Goal: Task Accomplishment & Management: Complete application form

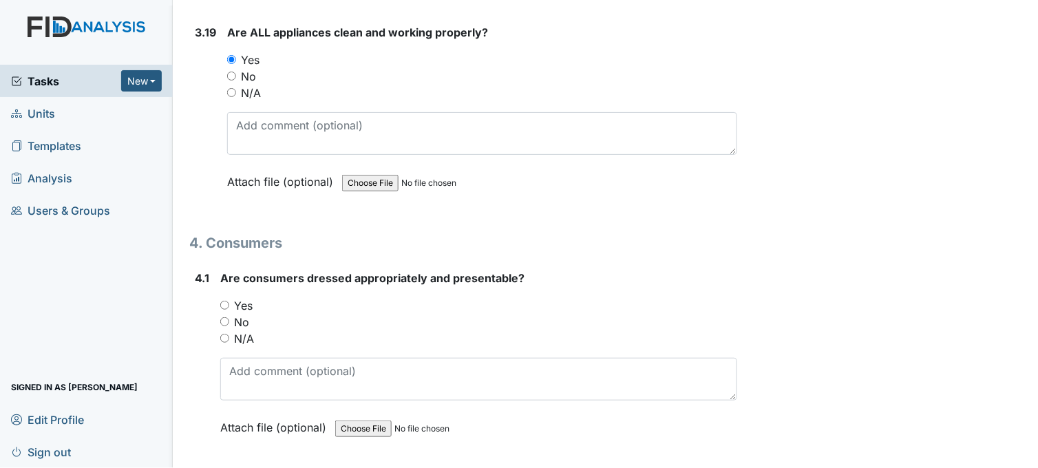
scroll to position [5813, 0]
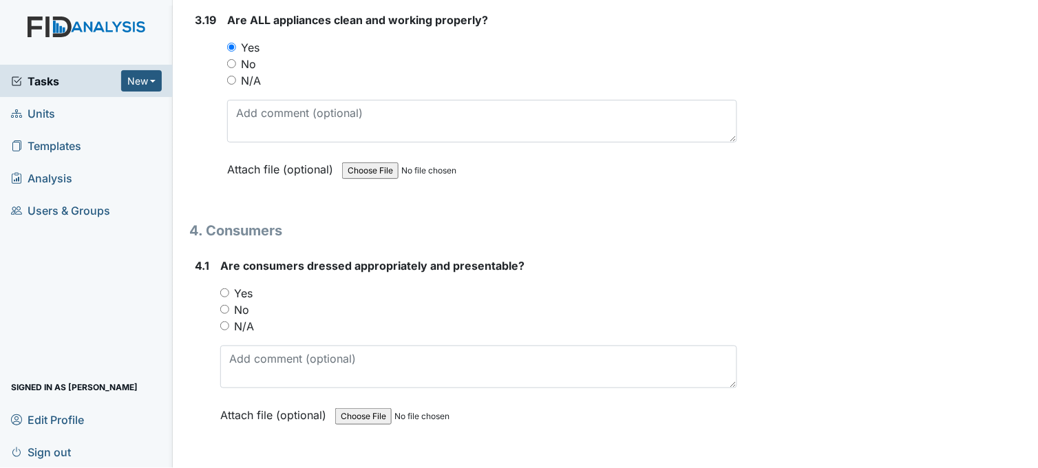
click at [226, 288] on input "Yes" at bounding box center [224, 292] width 9 height 9
radio input "true"
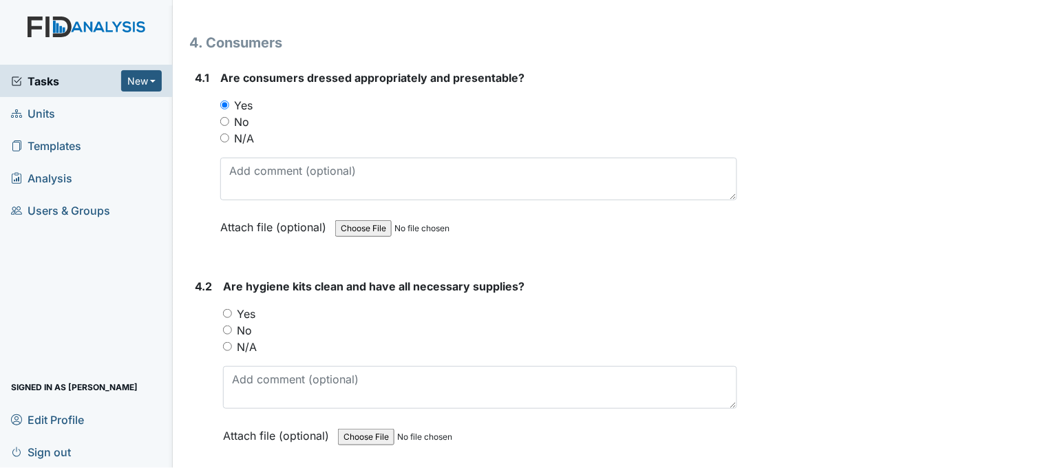
scroll to position [6119, 0]
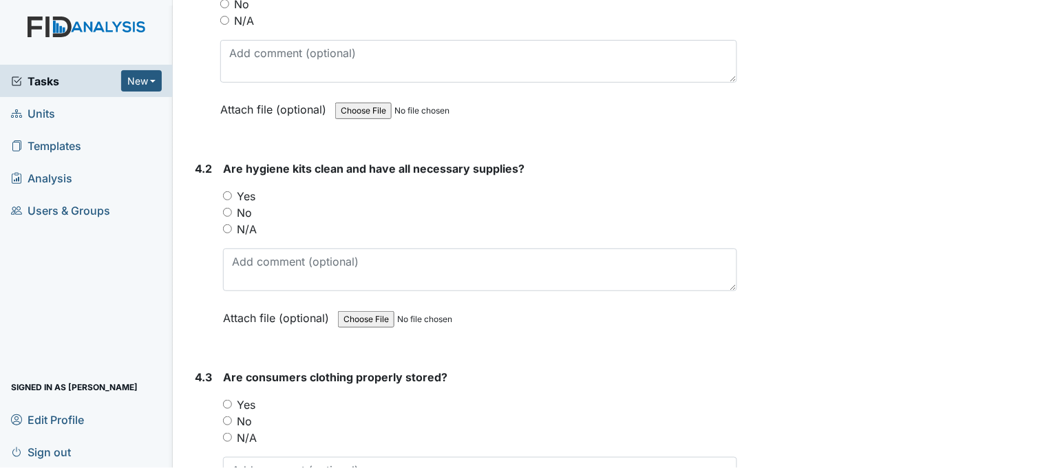
click at [229, 191] on input "Yes" at bounding box center [227, 195] width 9 height 9
radio input "true"
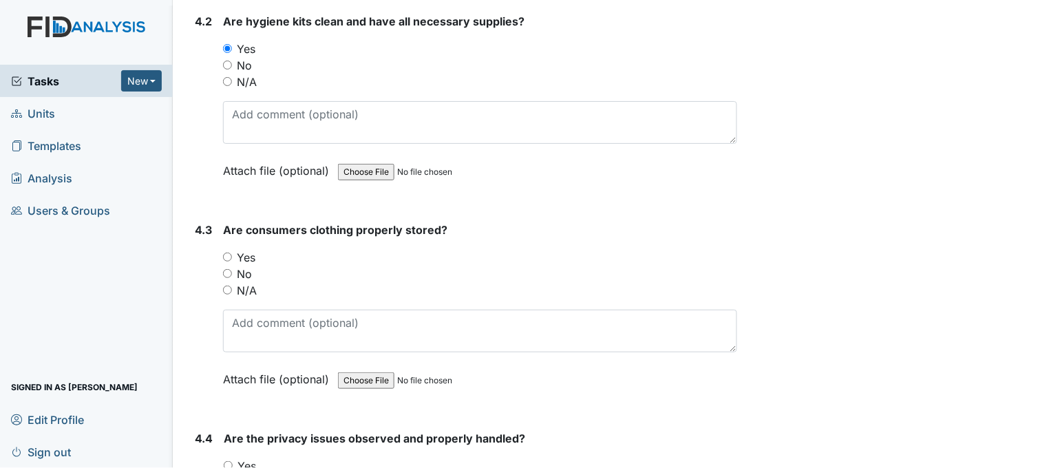
scroll to position [6272, 0]
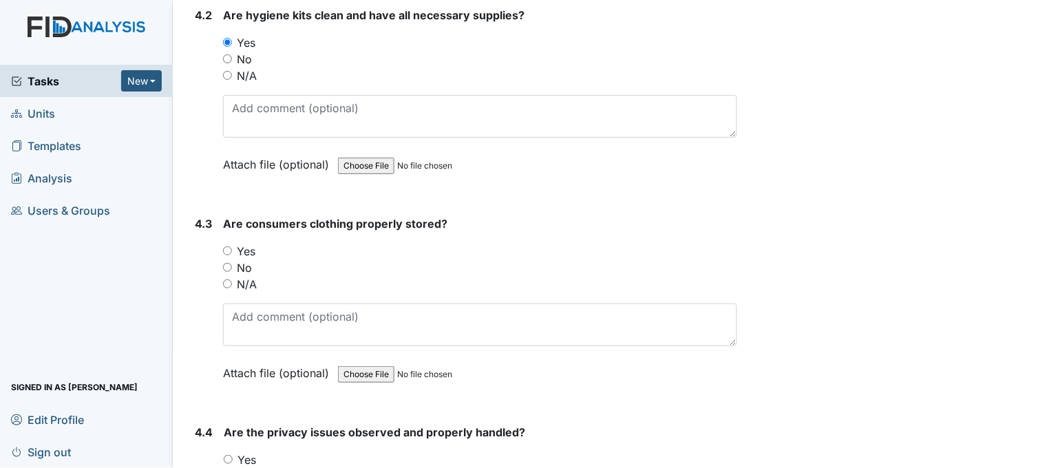
click at [227, 246] on input "Yes" at bounding box center [227, 250] width 9 height 9
radio input "true"
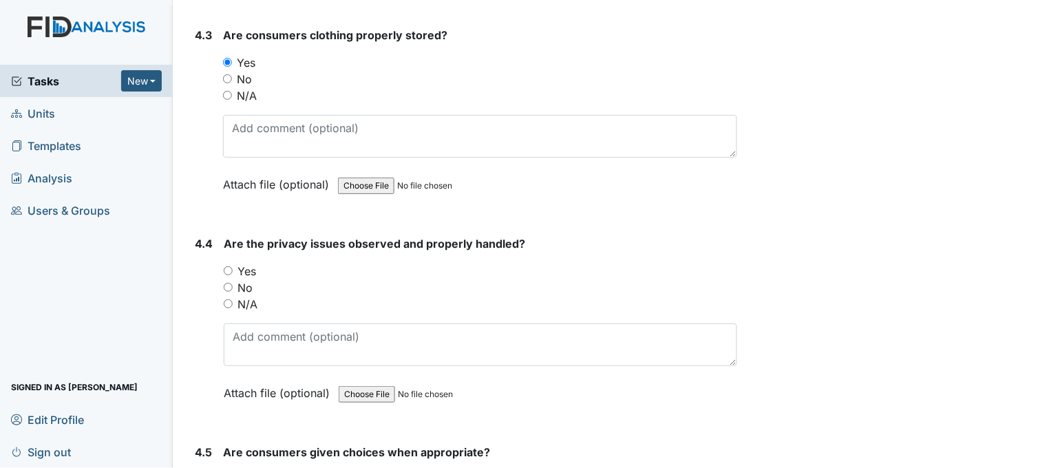
scroll to position [6501, 0]
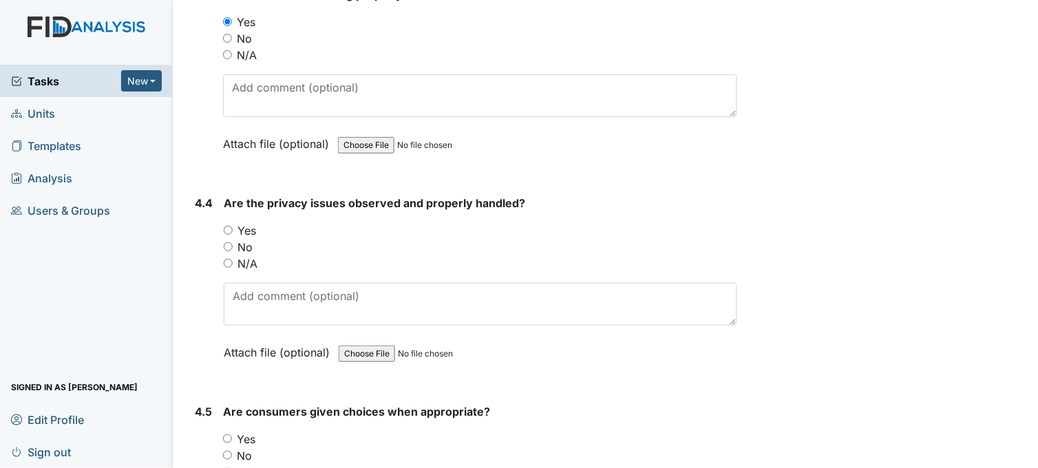
click at [229, 226] on input "Yes" at bounding box center [228, 230] width 9 height 9
radio input "true"
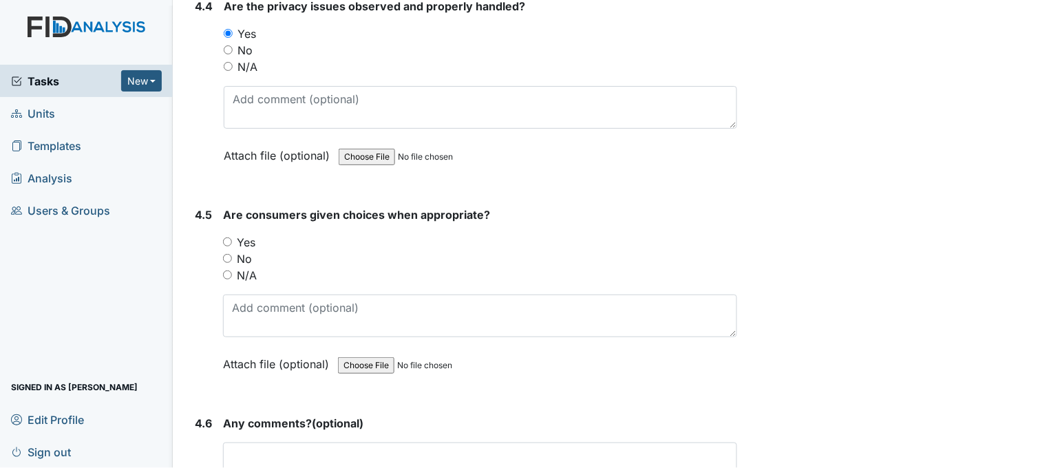
scroll to position [6731, 0]
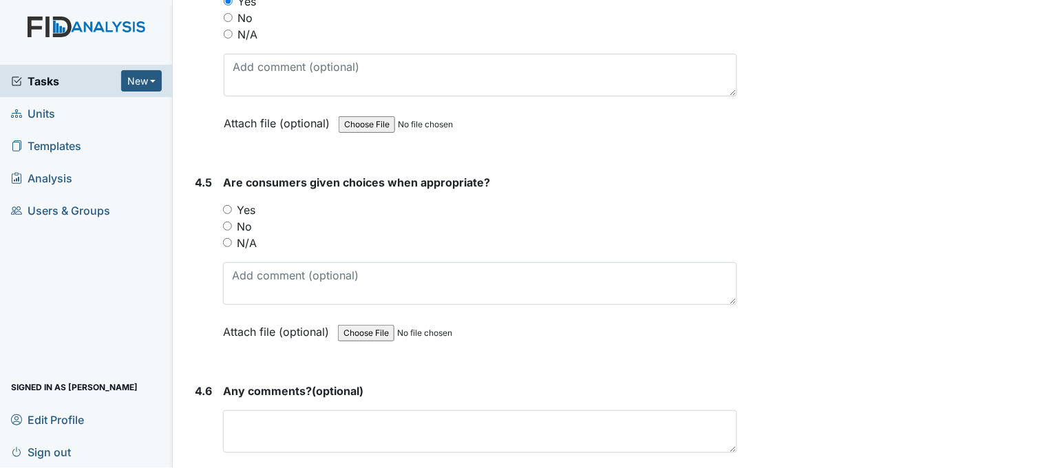
click at [231, 205] on input "Yes" at bounding box center [227, 209] width 9 height 9
radio input "true"
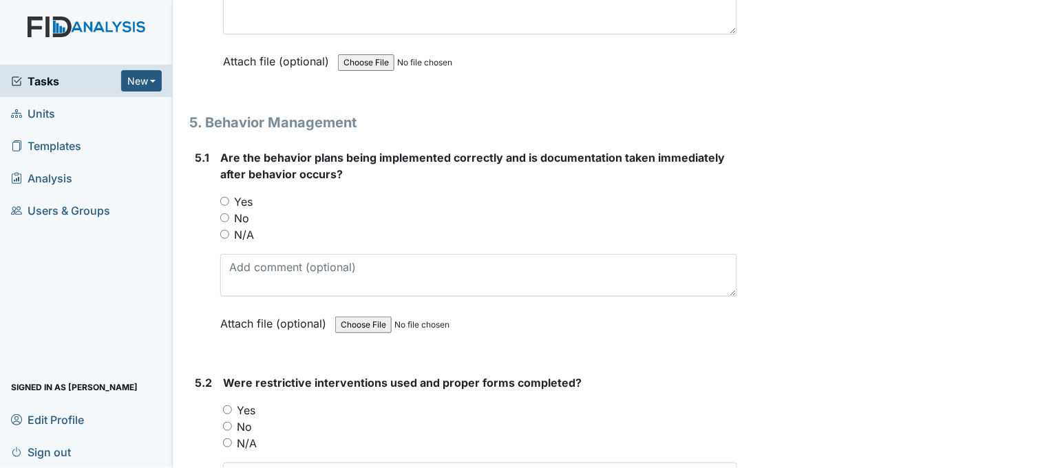
scroll to position [7190, 0]
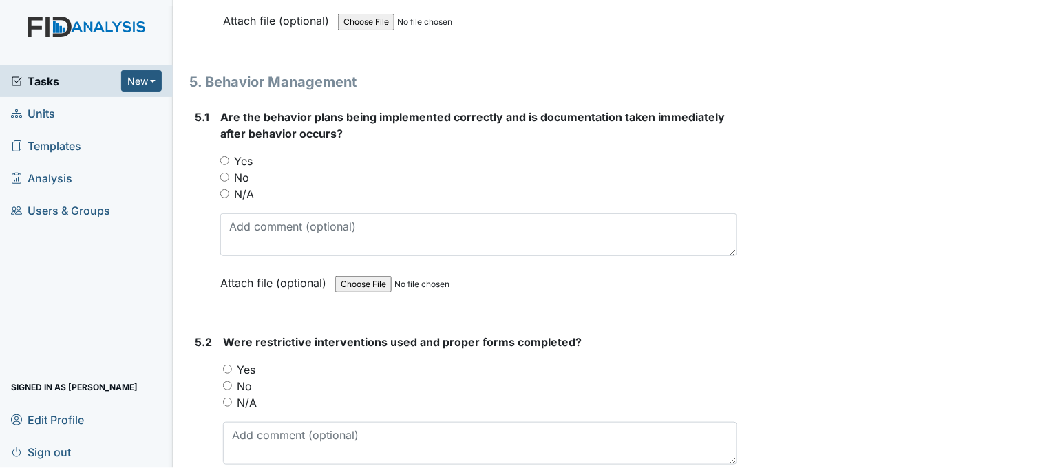
click at [224, 156] on input "Yes" at bounding box center [224, 160] width 9 height 9
radio input "true"
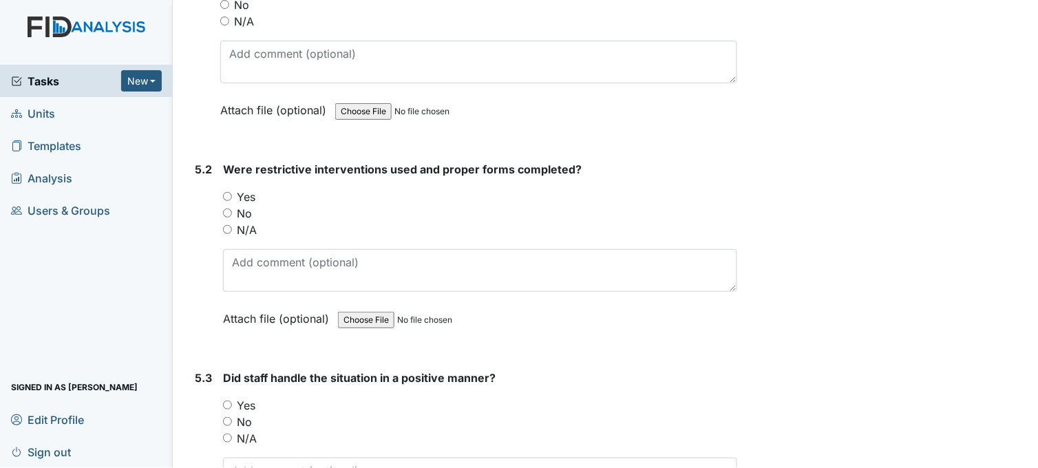
scroll to position [7419, 0]
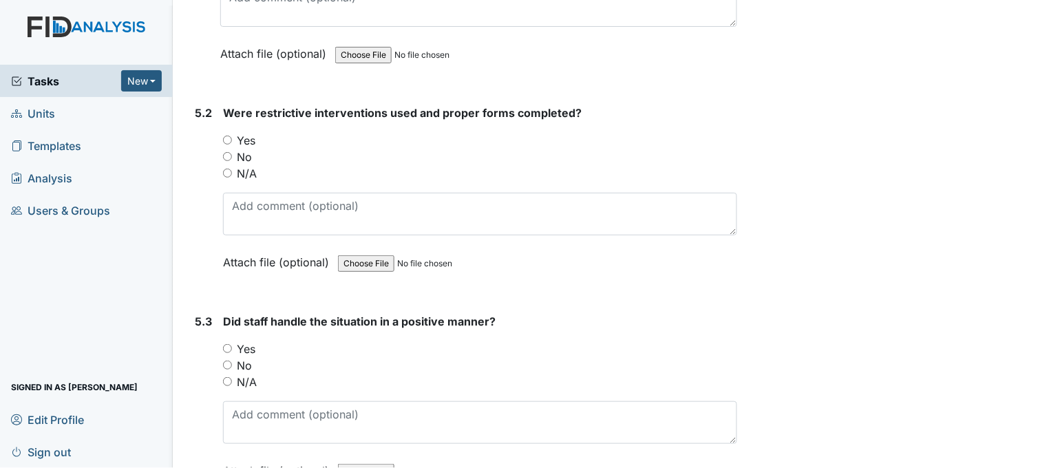
click at [228, 169] on input "N/A" at bounding box center [227, 173] width 9 height 9
radio input "true"
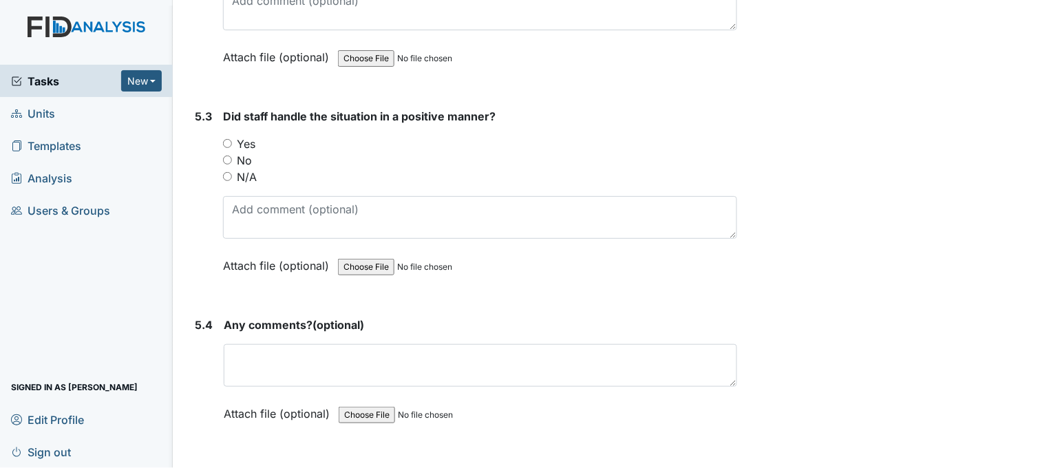
scroll to position [7649, 0]
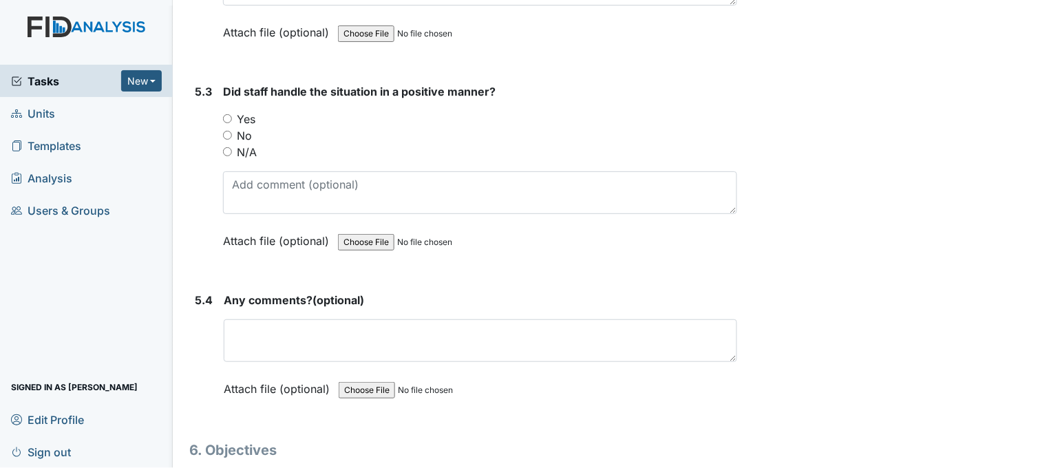
click at [231, 114] on input "Yes" at bounding box center [227, 118] width 9 height 9
radio input "true"
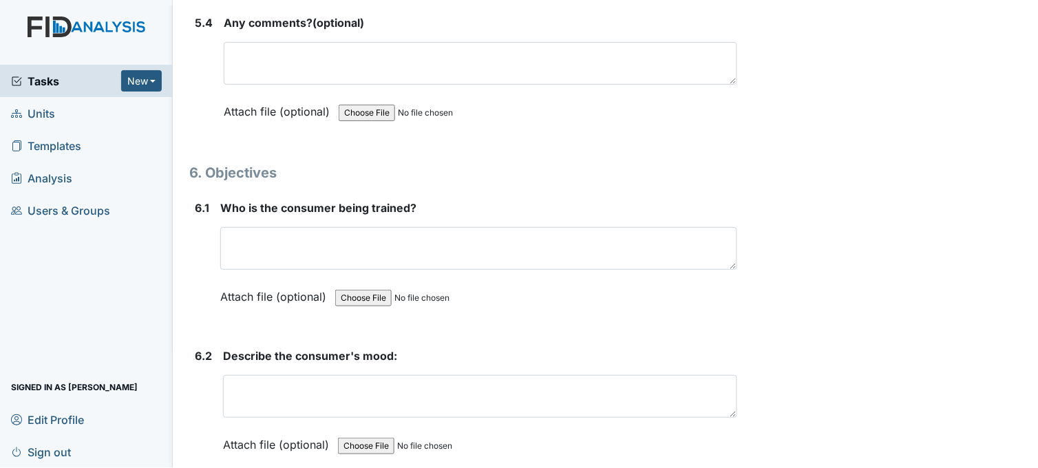
scroll to position [8031, 0]
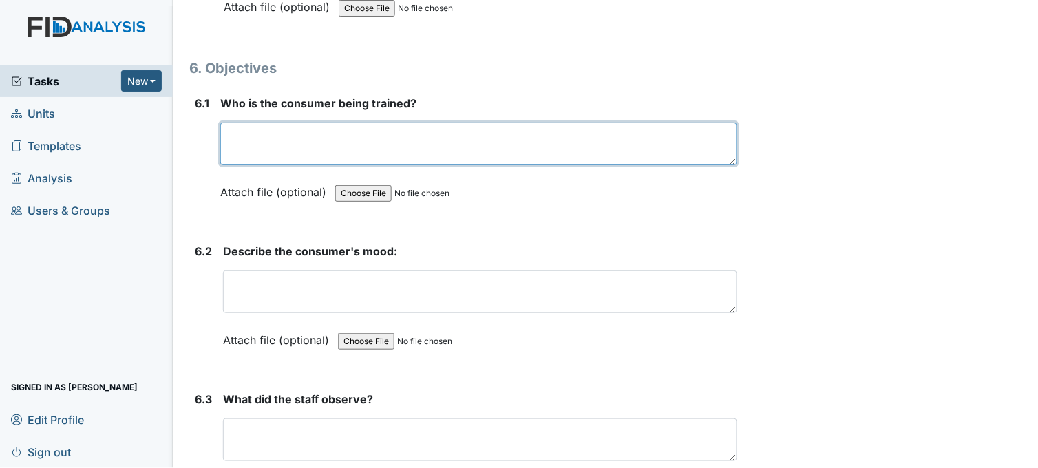
click at [324, 142] on textarea at bounding box center [478, 144] width 517 height 43
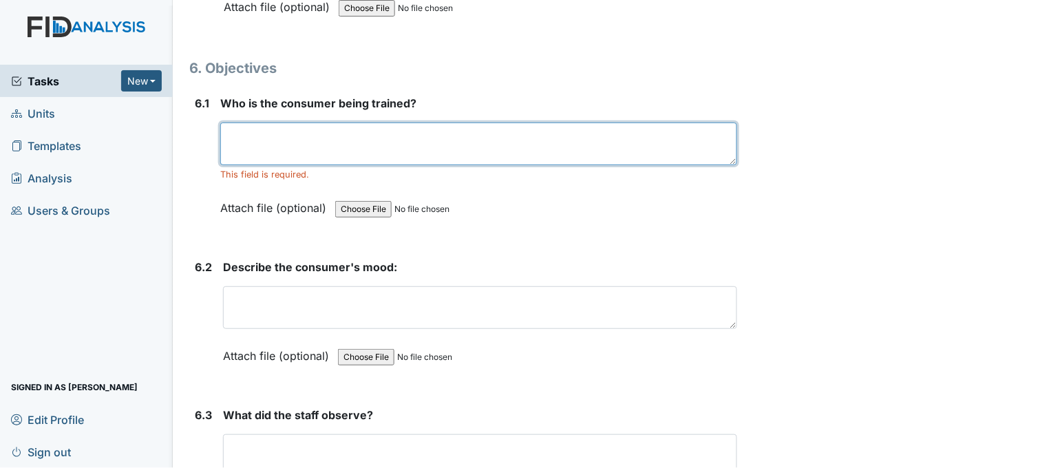
click at [342, 128] on textarea at bounding box center [478, 144] width 517 height 43
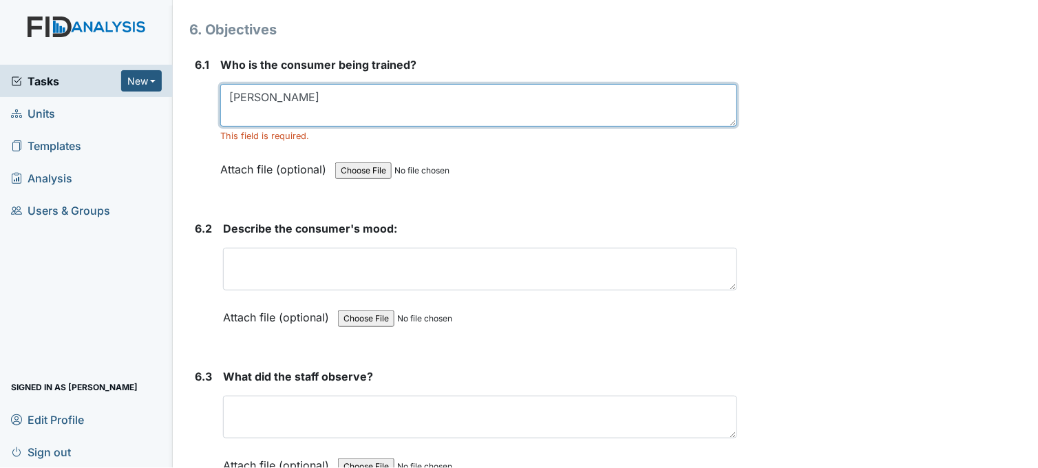
scroll to position [8107, 0]
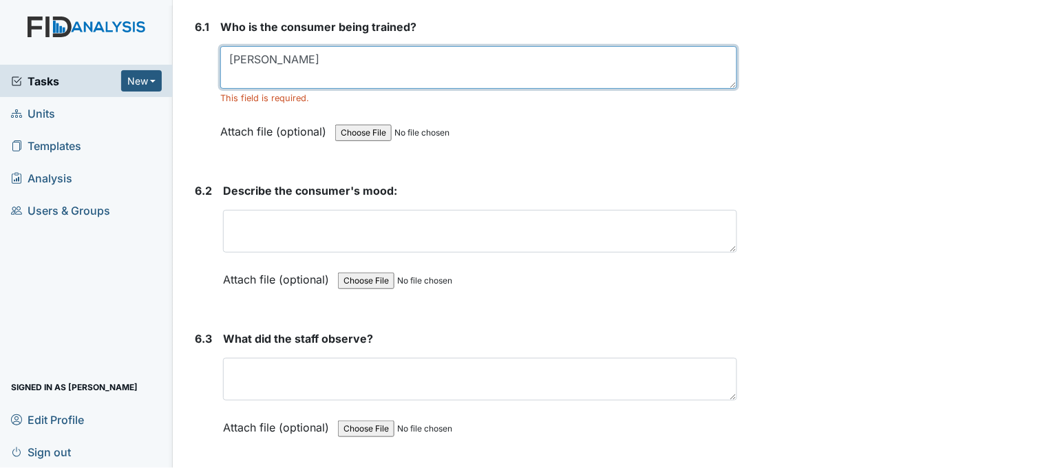
type textarea "Mike"
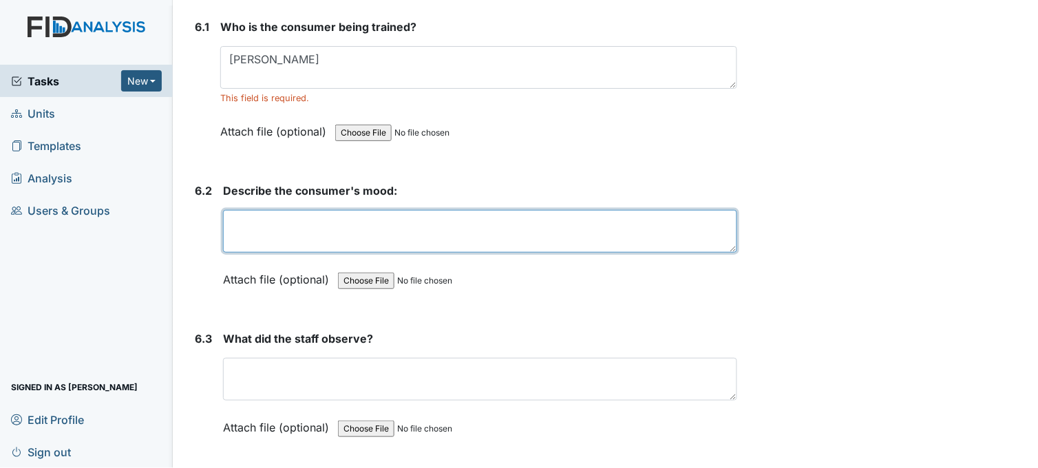
click at [374, 232] on textarea at bounding box center [480, 231] width 514 height 43
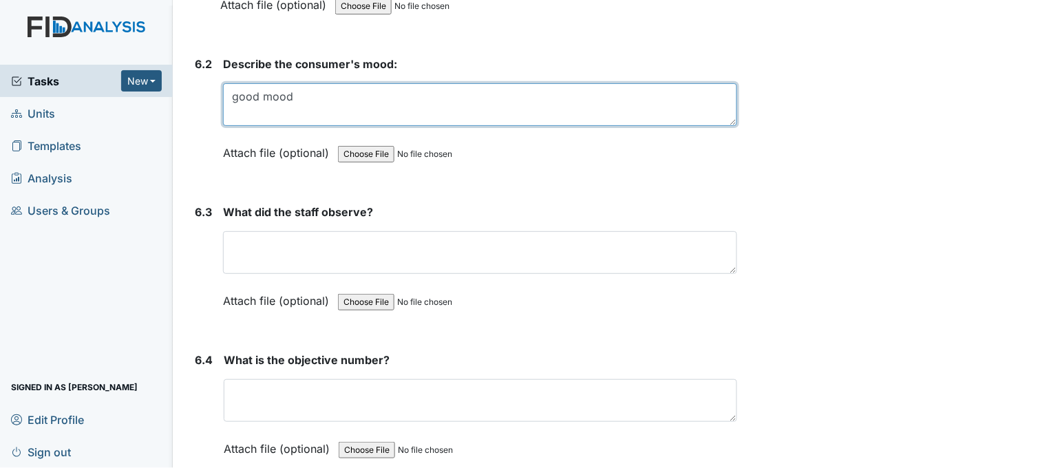
scroll to position [8261, 0]
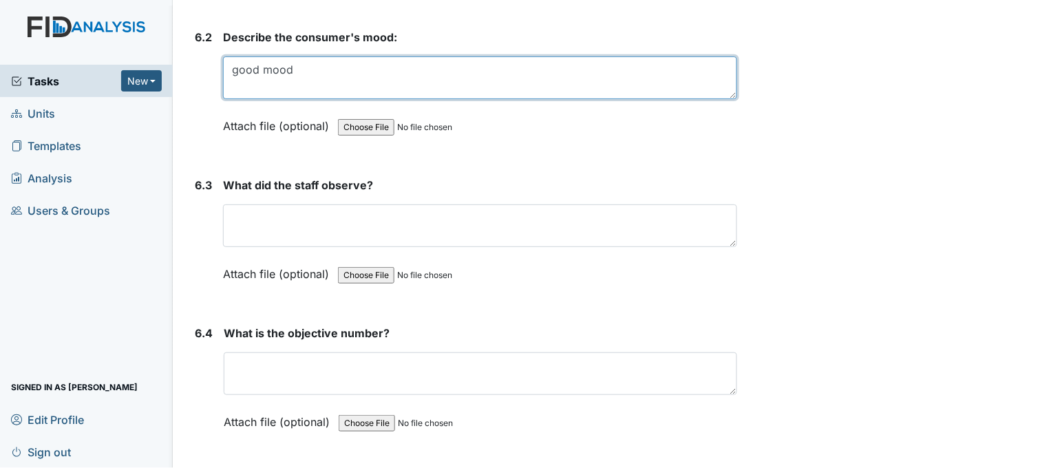
type textarea "good mood"
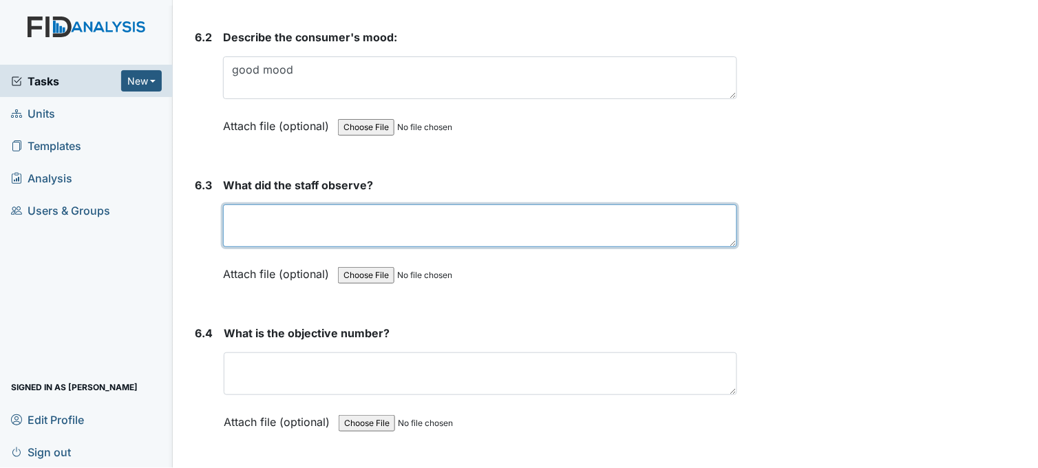
click at [372, 207] on textarea at bounding box center [480, 225] width 514 height 43
type textarea "Staff observed consumer hanging clothes in closet"
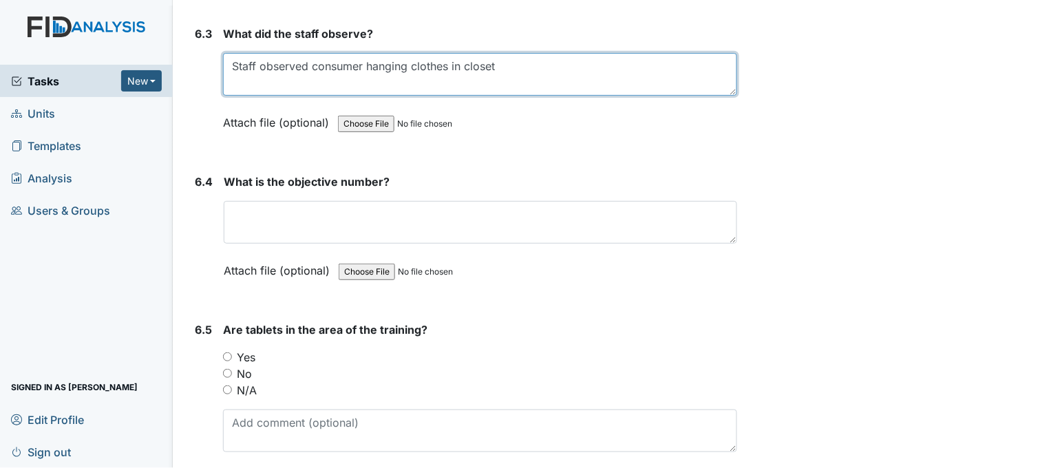
scroll to position [8414, 0]
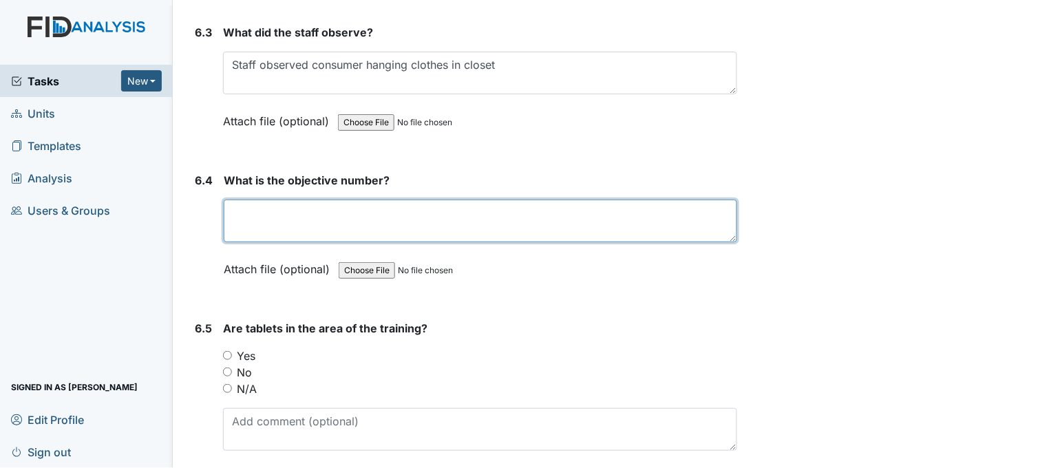
click at [439, 217] on textarea at bounding box center [481, 221] width 514 height 43
type textarea "DIL010"
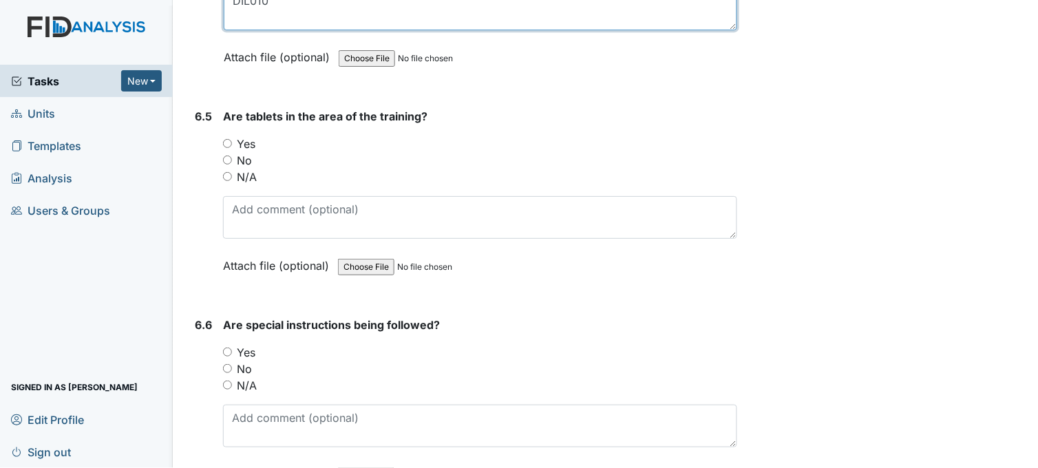
scroll to position [8643, 0]
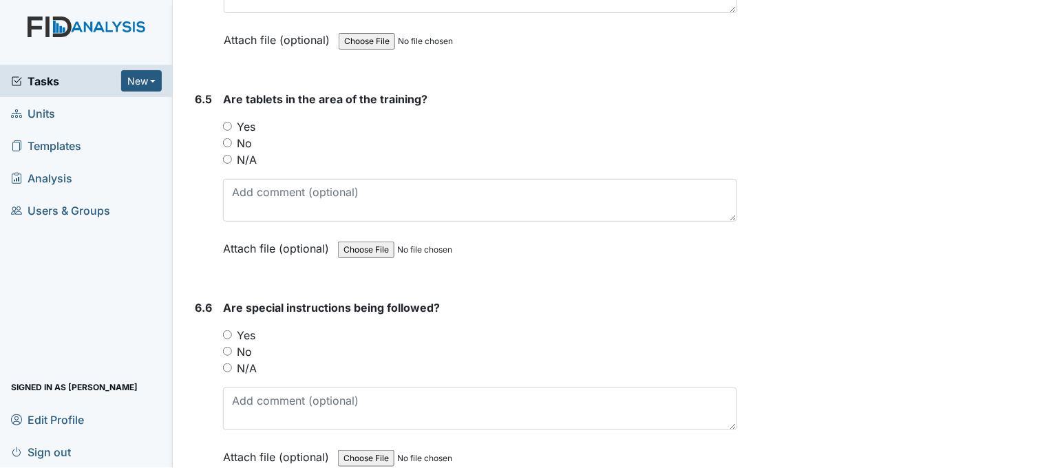
click at [224, 122] on input "Yes" at bounding box center [227, 126] width 9 height 9
radio input "true"
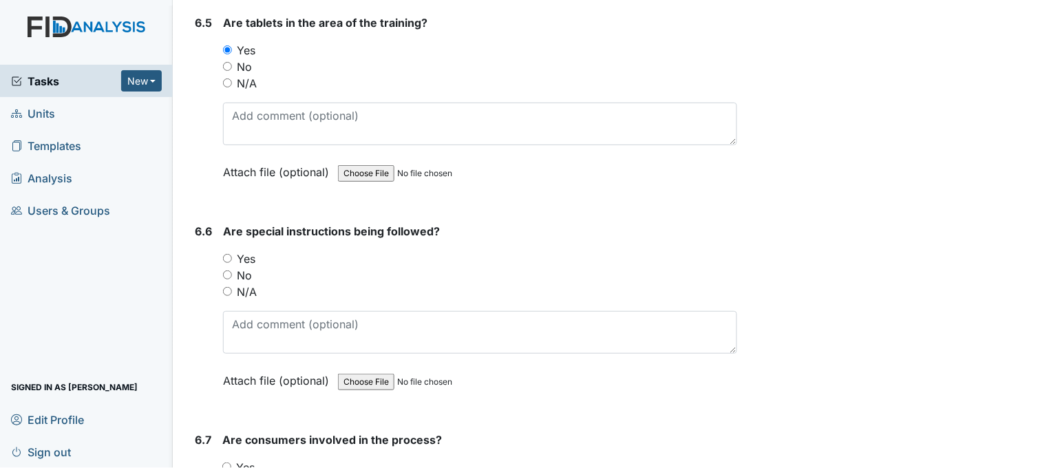
scroll to position [8796, 0]
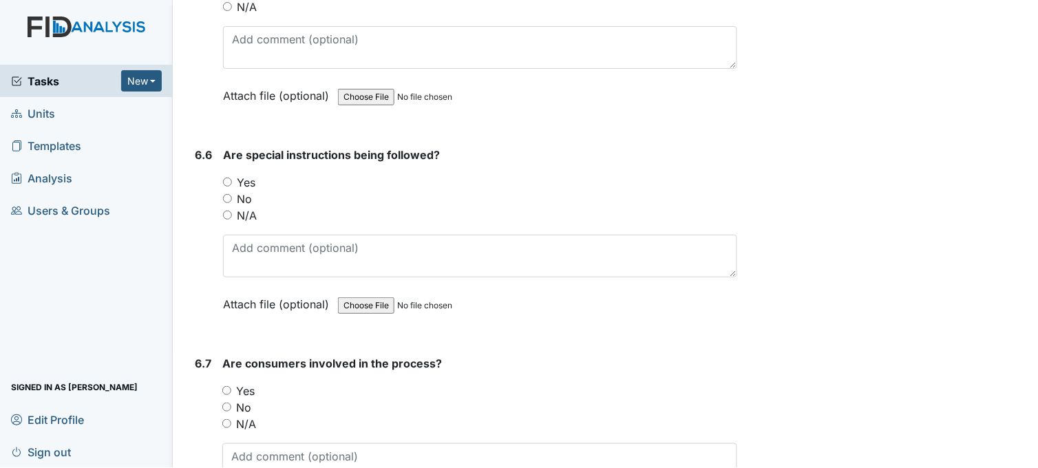
click at [225, 178] on input "Yes" at bounding box center [227, 182] width 9 height 9
radio input "true"
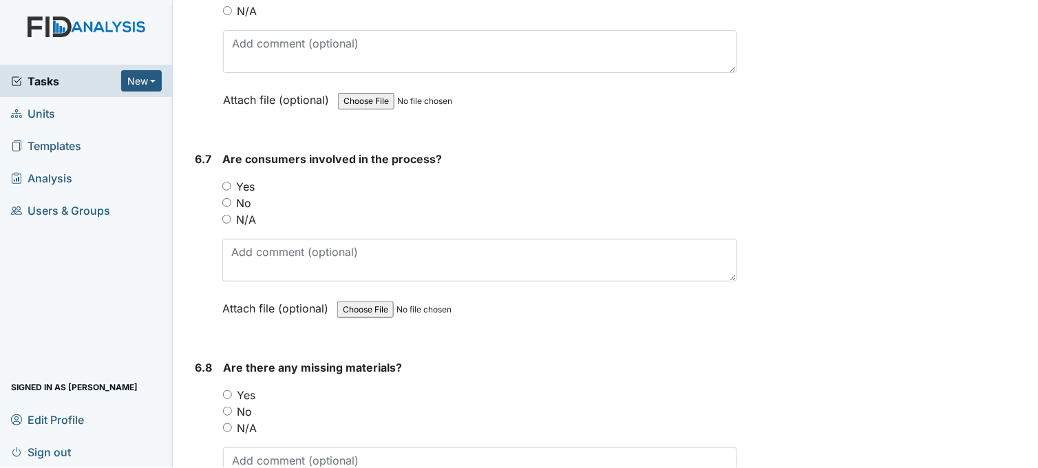
scroll to position [9026, 0]
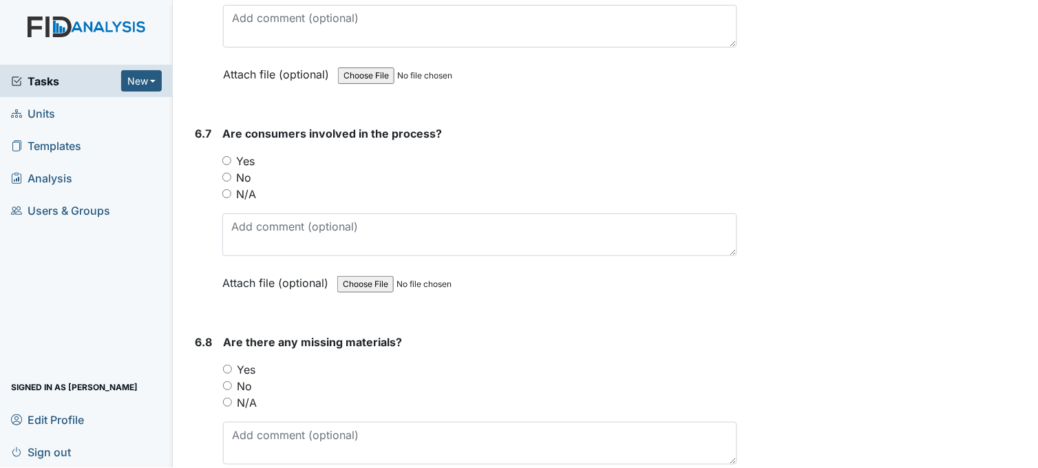
click at [227, 156] on input "Yes" at bounding box center [226, 160] width 9 height 9
radio input "true"
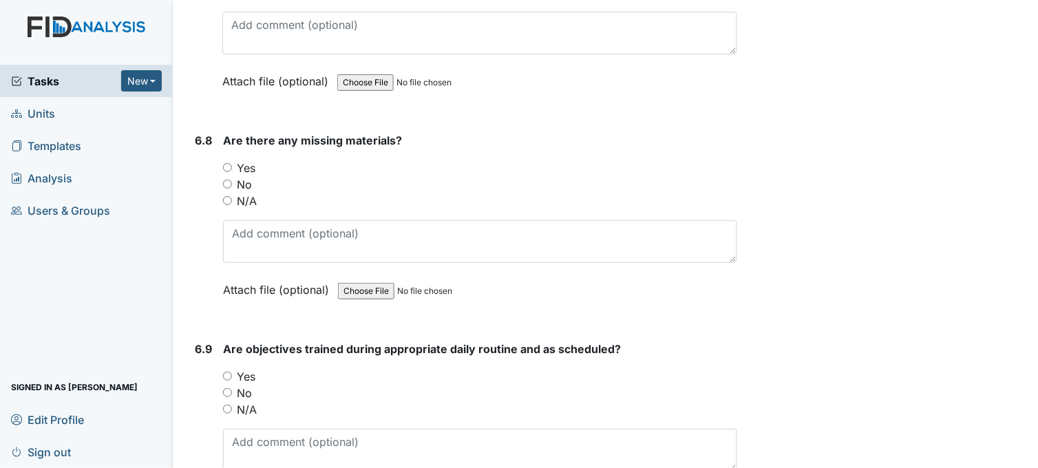
scroll to position [9255, 0]
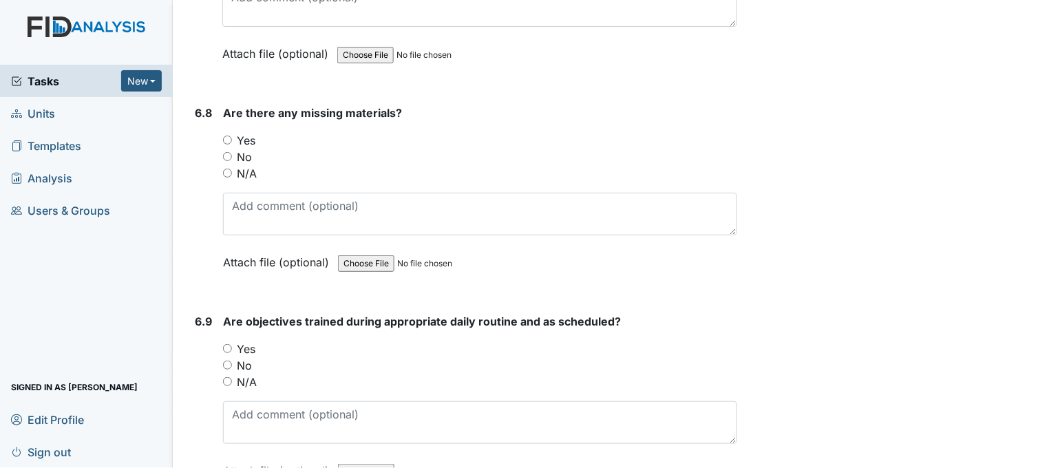
click at [228, 152] on input "No" at bounding box center [227, 156] width 9 height 9
radio input "true"
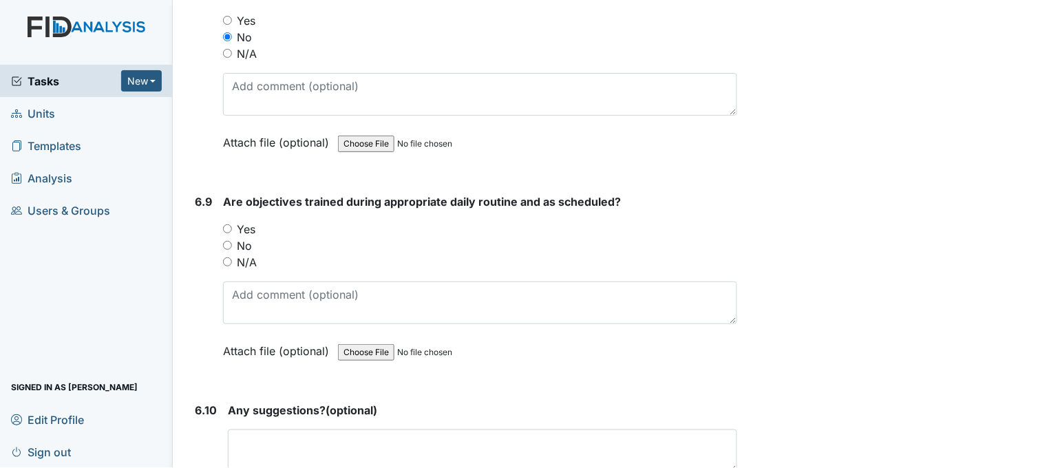
scroll to position [9408, 0]
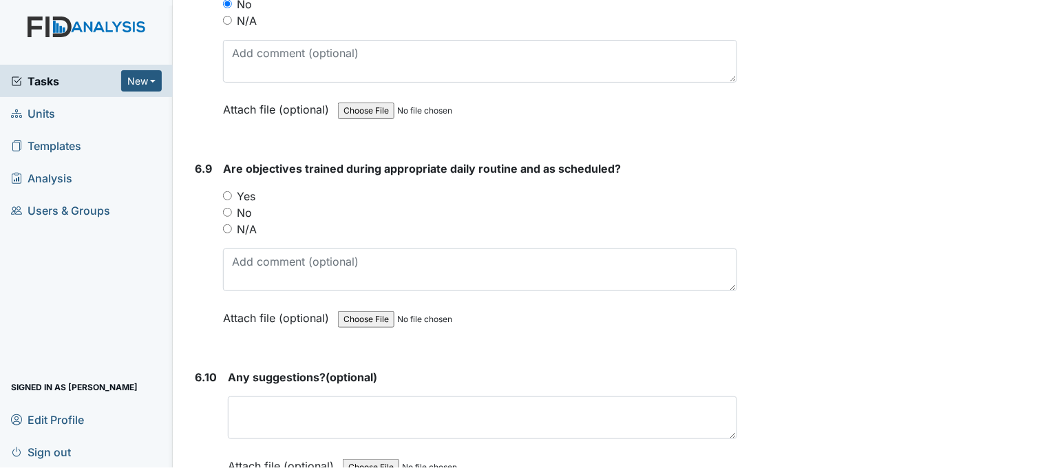
click at [229, 191] on input "Yes" at bounding box center [227, 195] width 9 height 9
radio input "true"
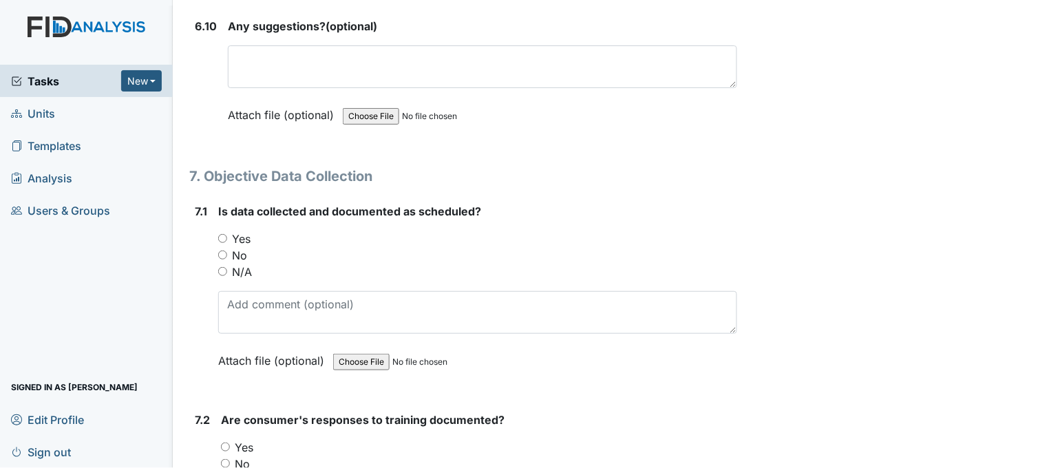
scroll to position [9791, 0]
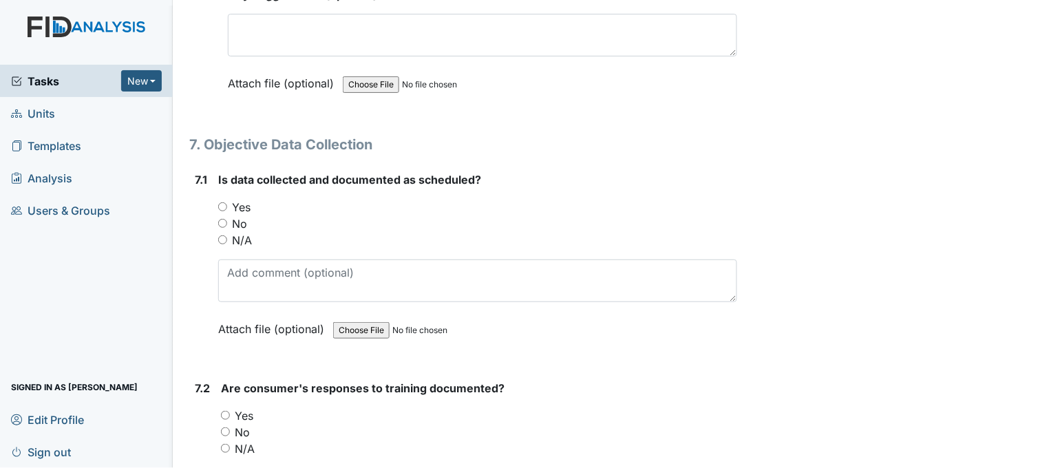
click at [222, 202] on input "Yes" at bounding box center [222, 206] width 9 height 9
radio input "true"
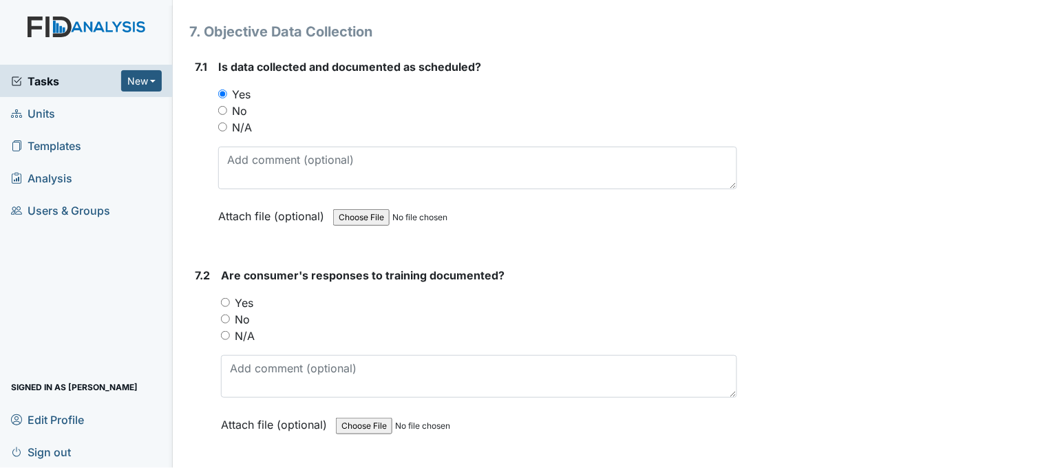
scroll to position [10020, 0]
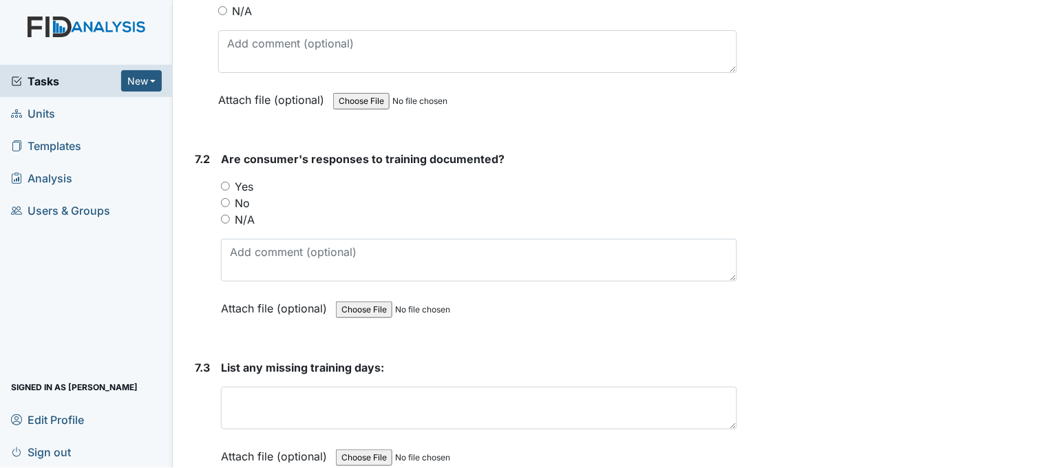
click at [224, 182] on input "Yes" at bounding box center [225, 186] width 9 height 9
radio input "true"
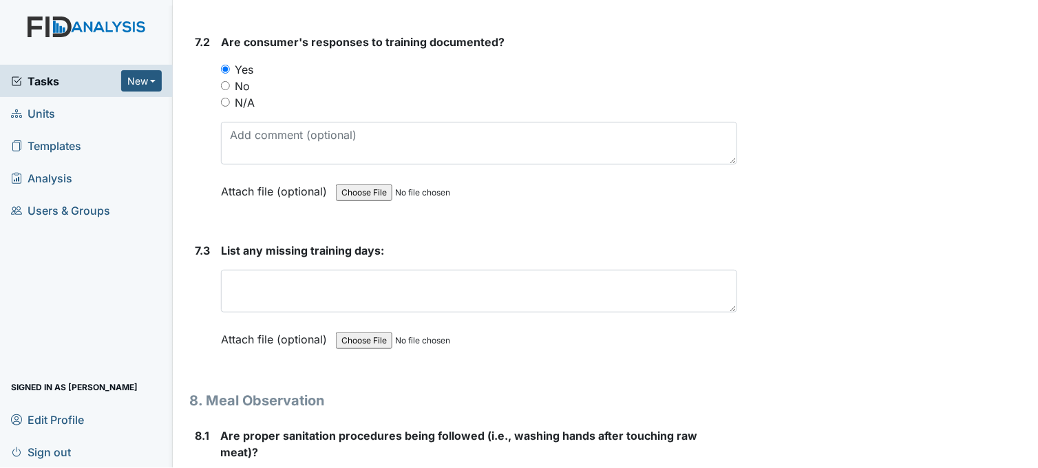
scroll to position [10249, 0]
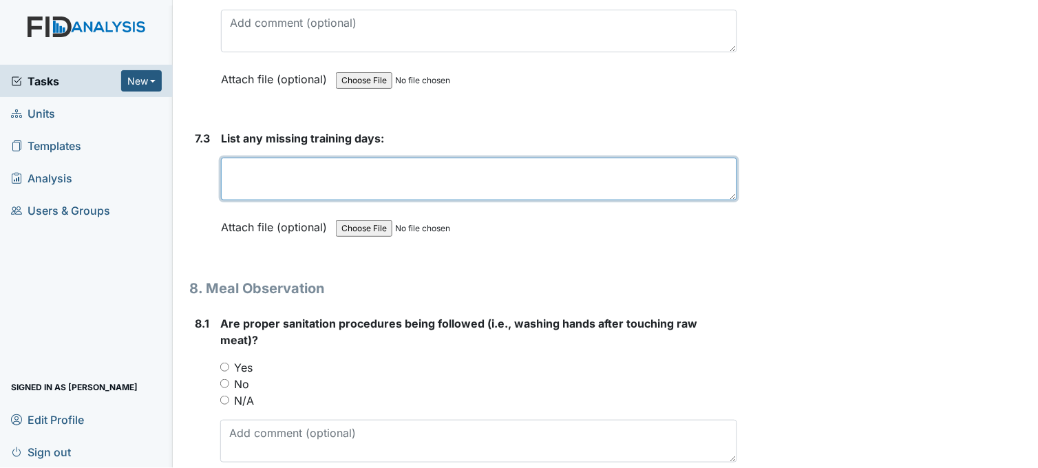
click at [326, 176] on textarea at bounding box center [479, 179] width 516 height 43
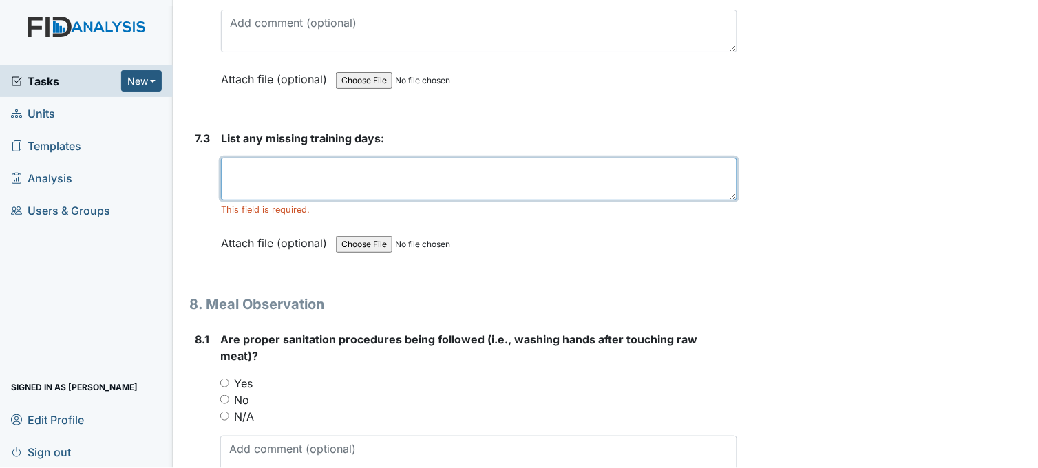
click at [331, 166] on textarea at bounding box center [479, 179] width 516 height 43
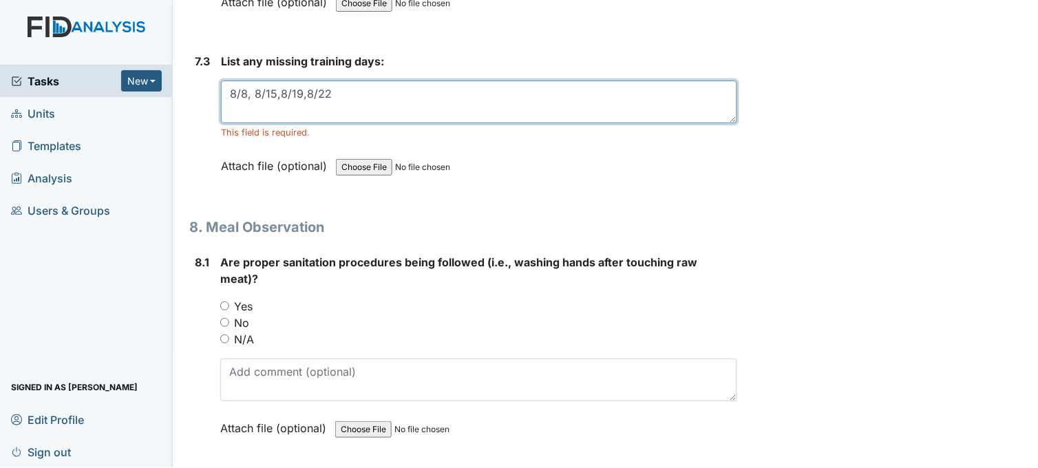
scroll to position [10403, 0]
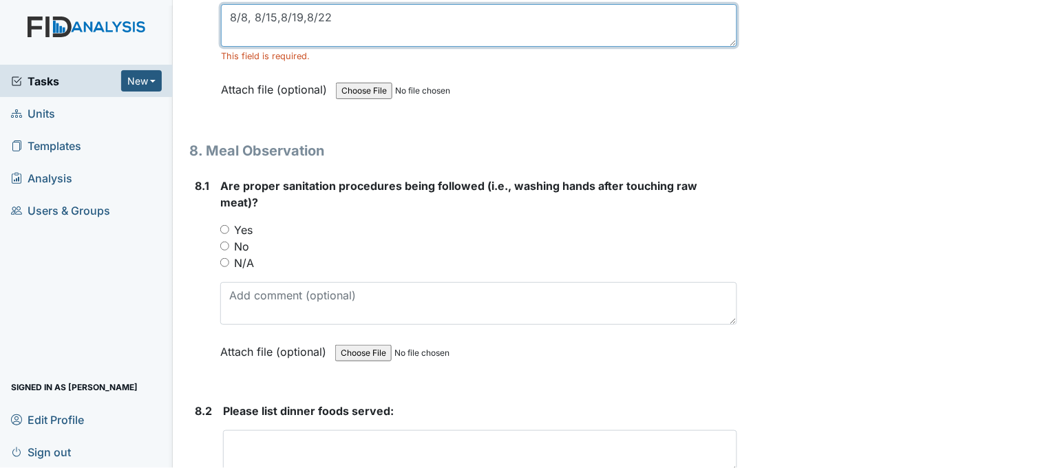
type textarea "8/8, 8/15,8/19,8/22"
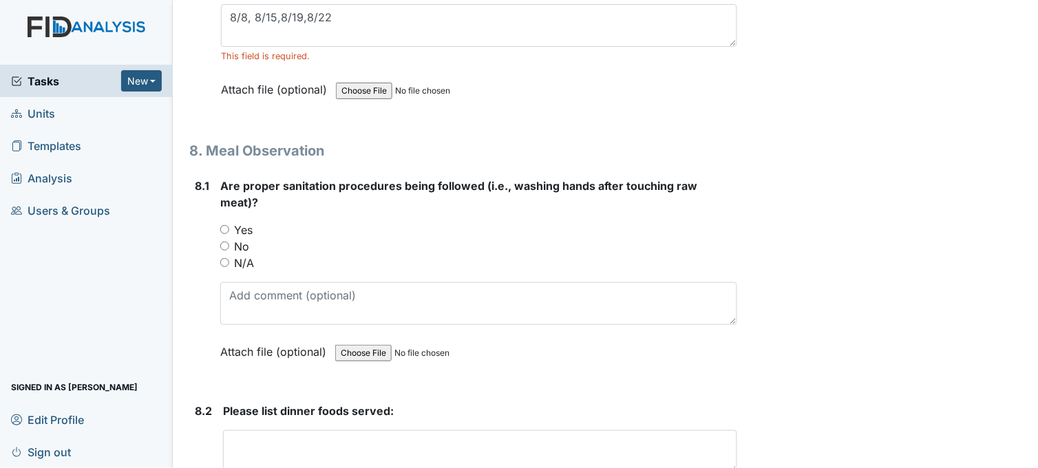
click at [222, 225] on input "Yes" at bounding box center [224, 229] width 9 height 9
radio input "true"
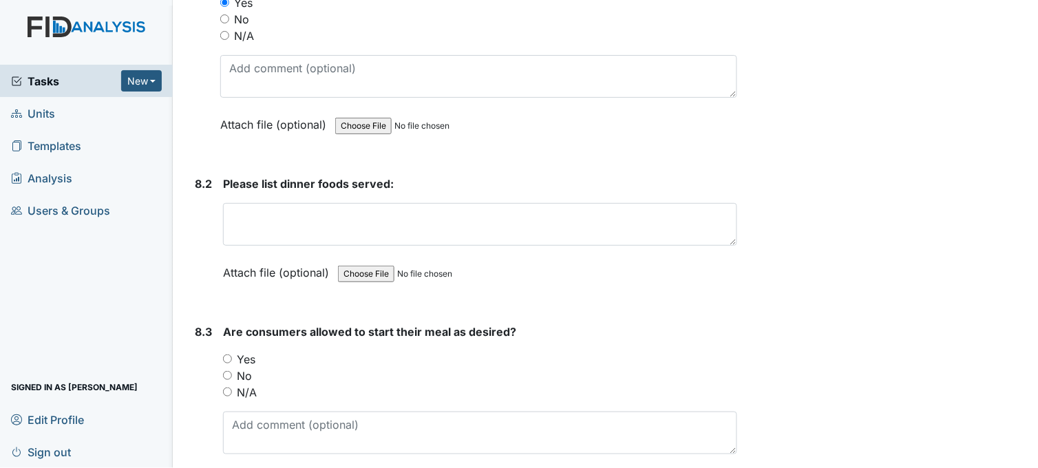
scroll to position [10632, 0]
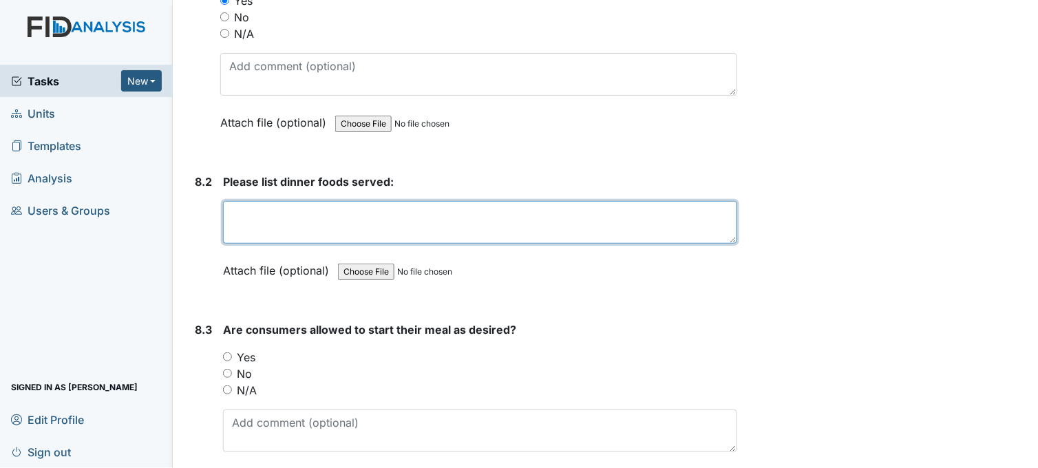
click at [399, 218] on textarea at bounding box center [480, 222] width 514 height 43
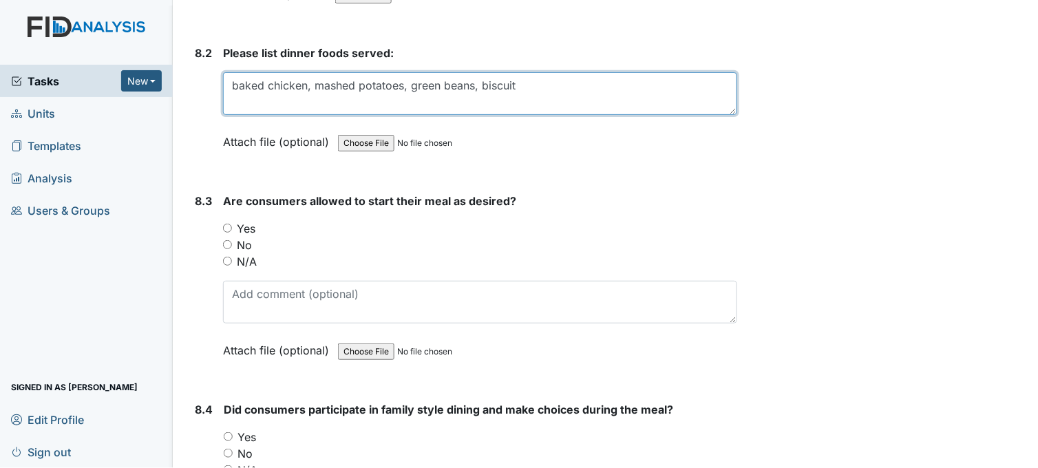
scroll to position [10785, 0]
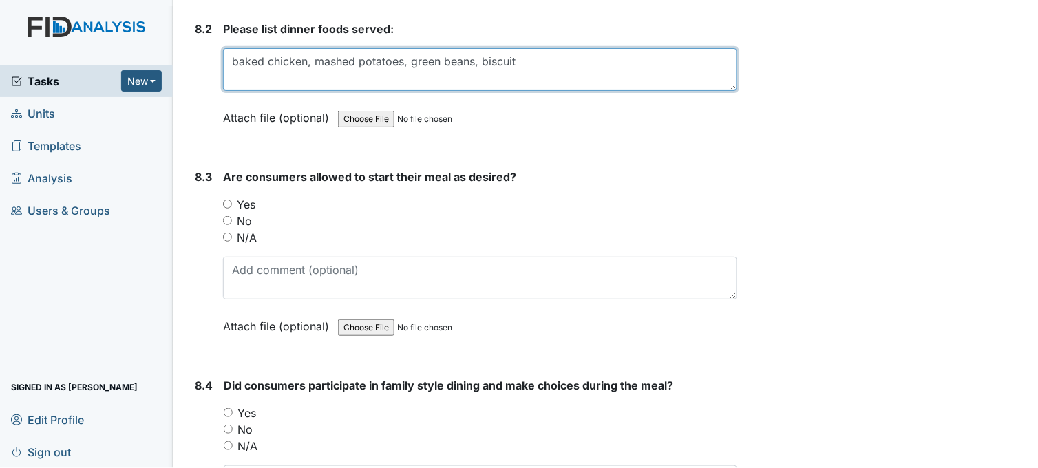
type textarea "baked chicken, mashed potatoes, green beans, biscuit"
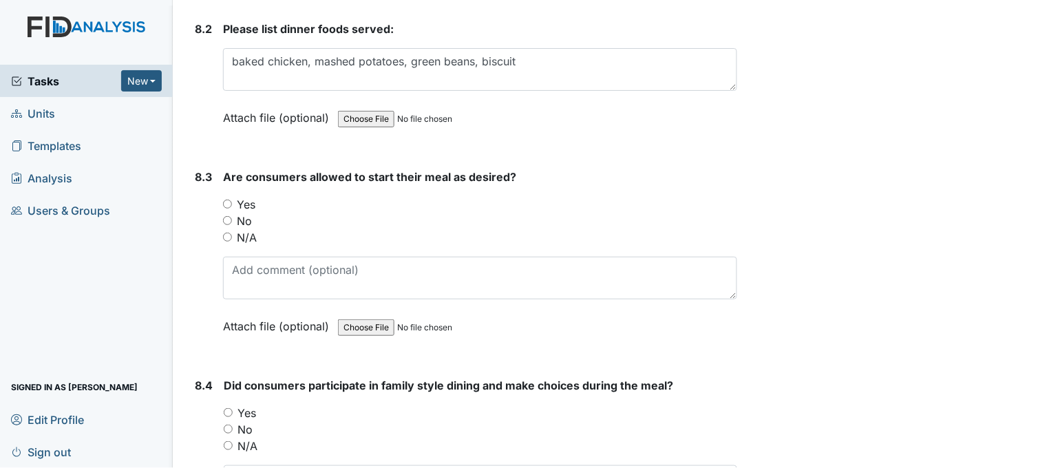
click at [228, 200] on input "Yes" at bounding box center [227, 204] width 9 height 9
radio input "true"
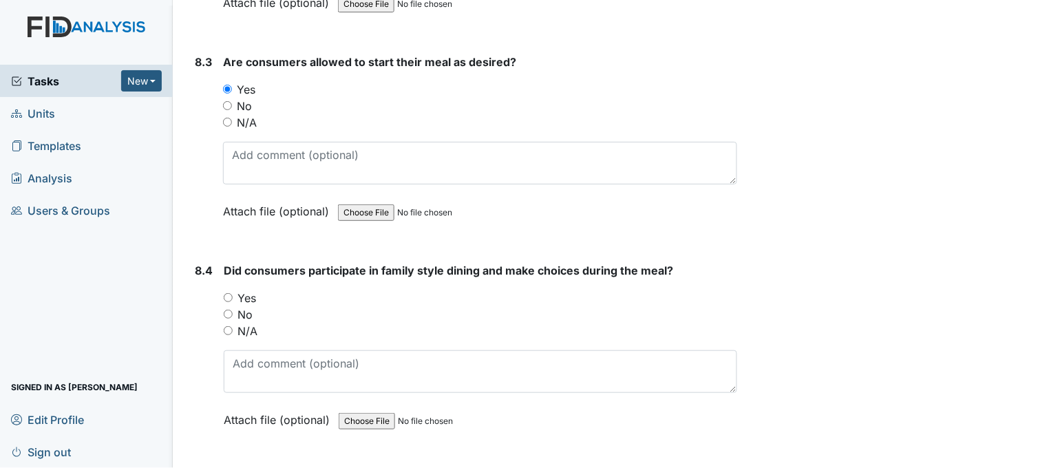
scroll to position [11015, 0]
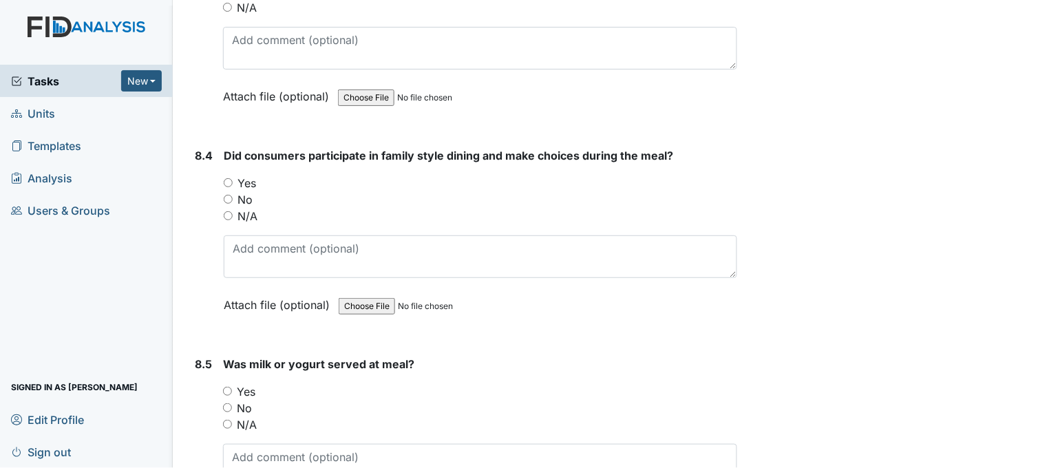
click at [228, 178] on input "Yes" at bounding box center [228, 182] width 9 height 9
radio input "true"
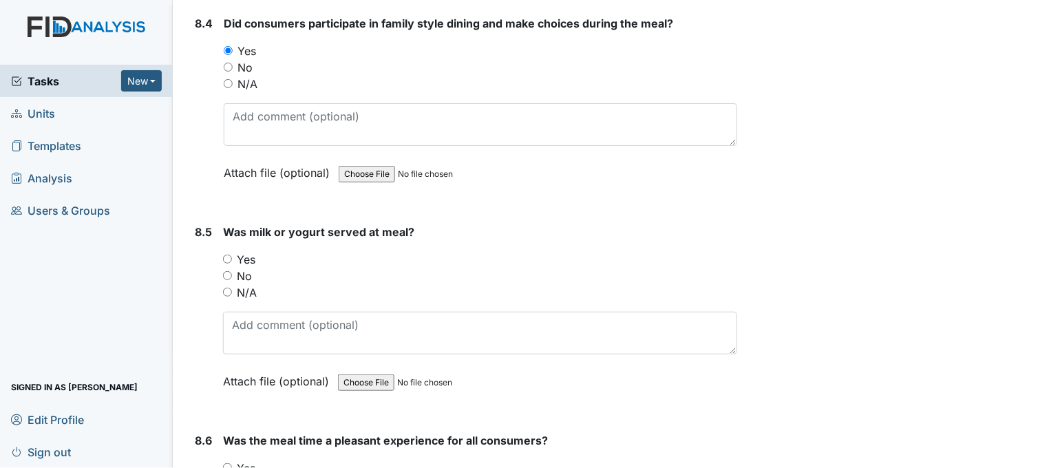
scroll to position [11168, 0]
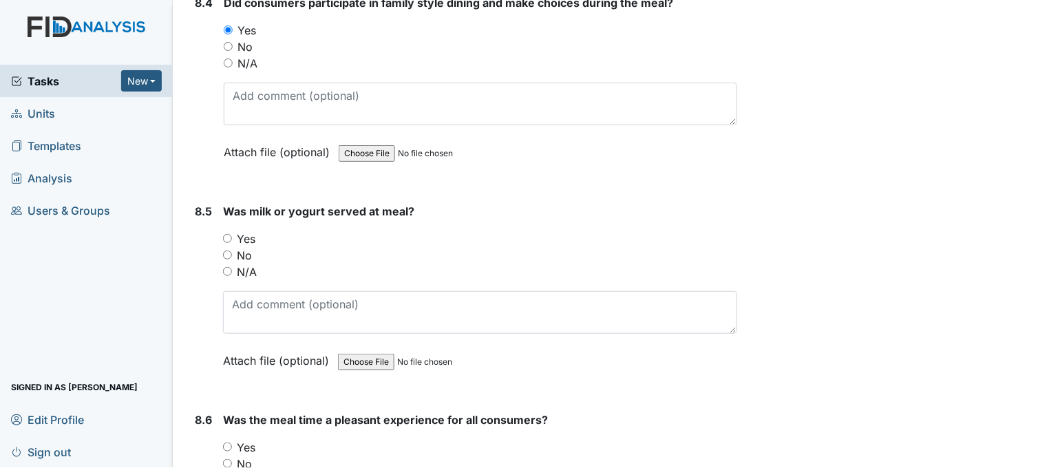
click at [229, 234] on input "Yes" at bounding box center [227, 238] width 9 height 9
radio input "true"
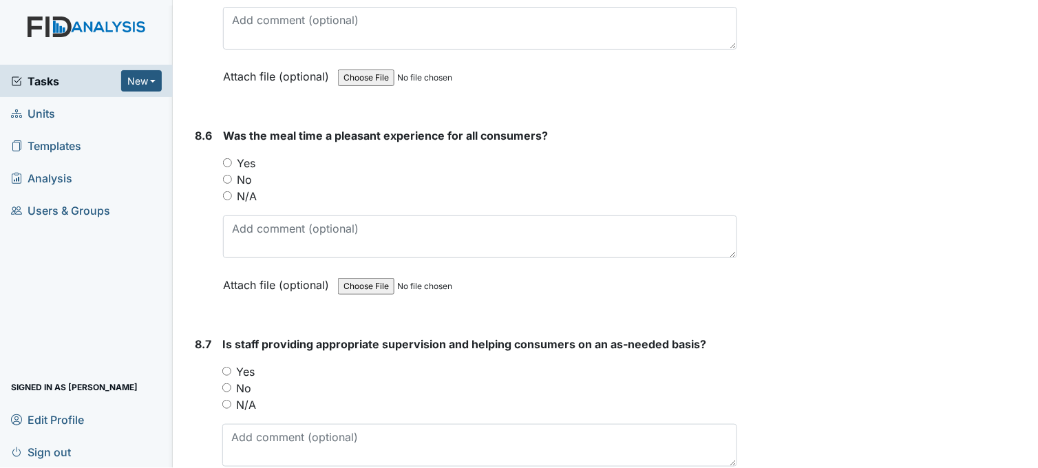
scroll to position [11473, 0]
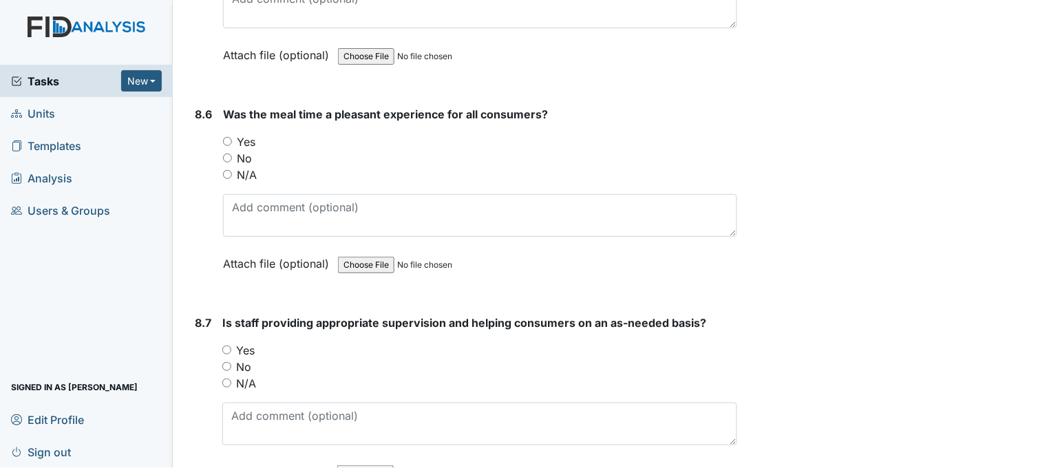
click at [229, 137] on input "Yes" at bounding box center [227, 141] width 9 height 9
radio input "true"
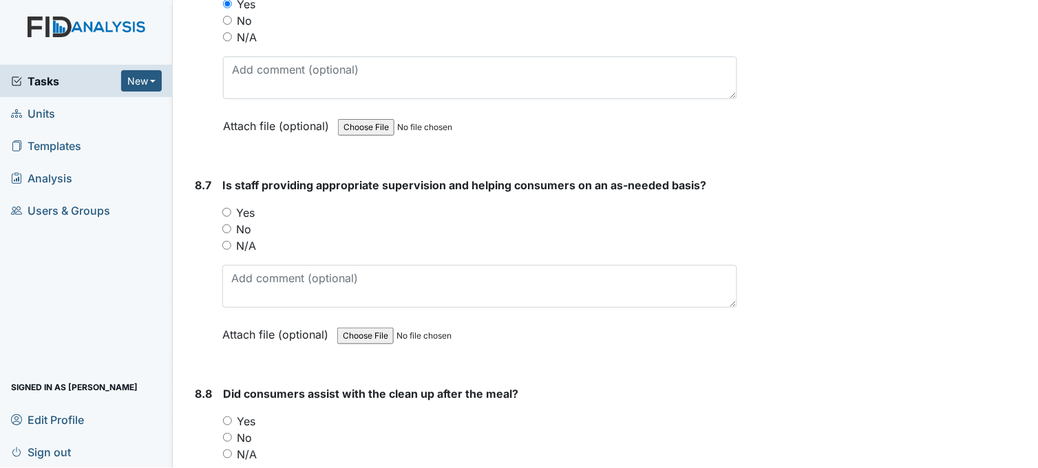
scroll to position [11626, 0]
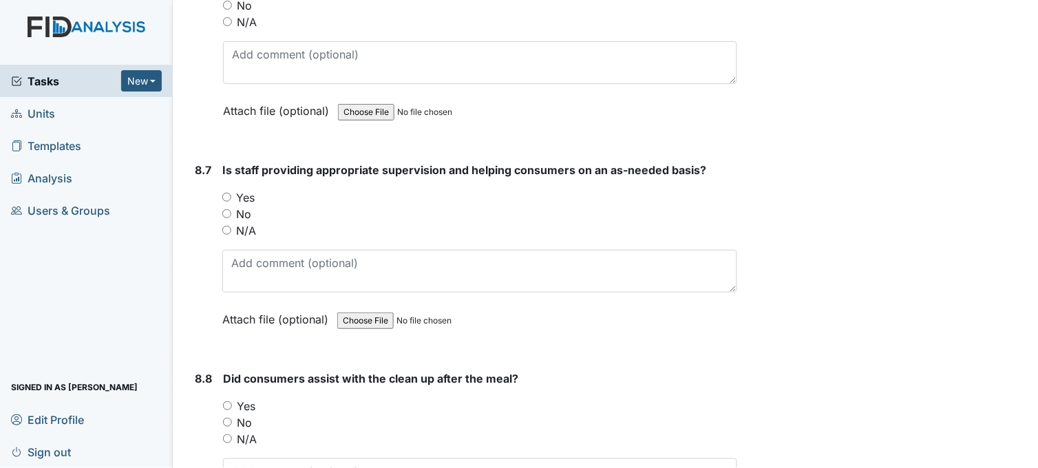
click at [228, 193] on input "Yes" at bounding box center [226, 197] width 9 height 9
radio input "true"
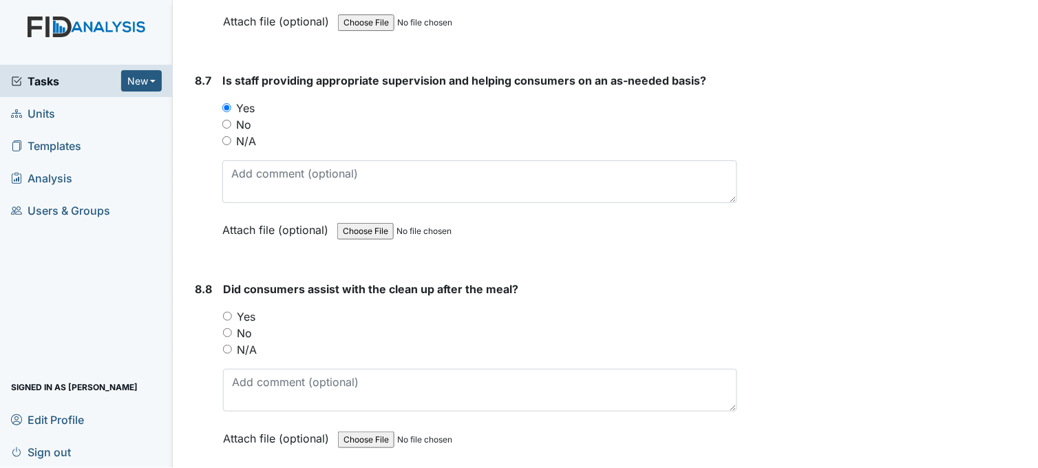
scroll to position [11856, 0]
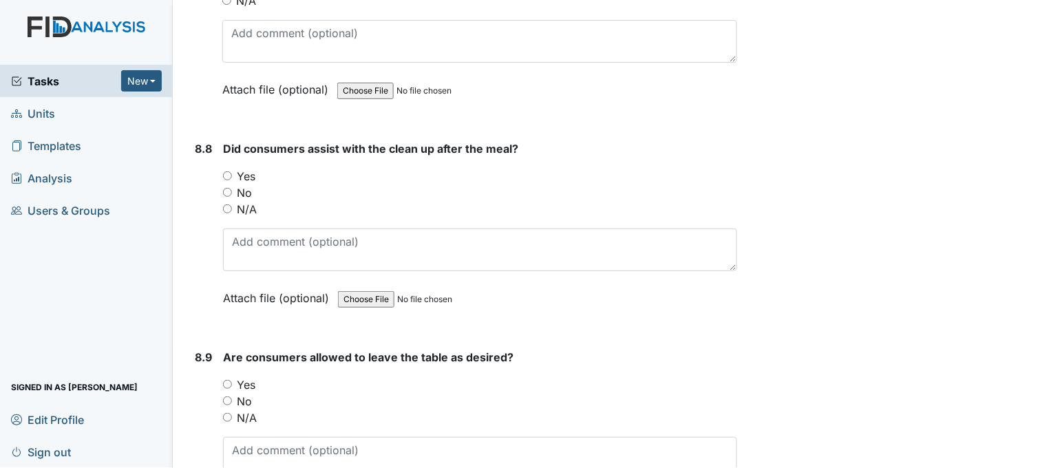
click at [226, 171] on input "Yes" at bounding box center [227, 175] width 9 height 9
radio input "true"
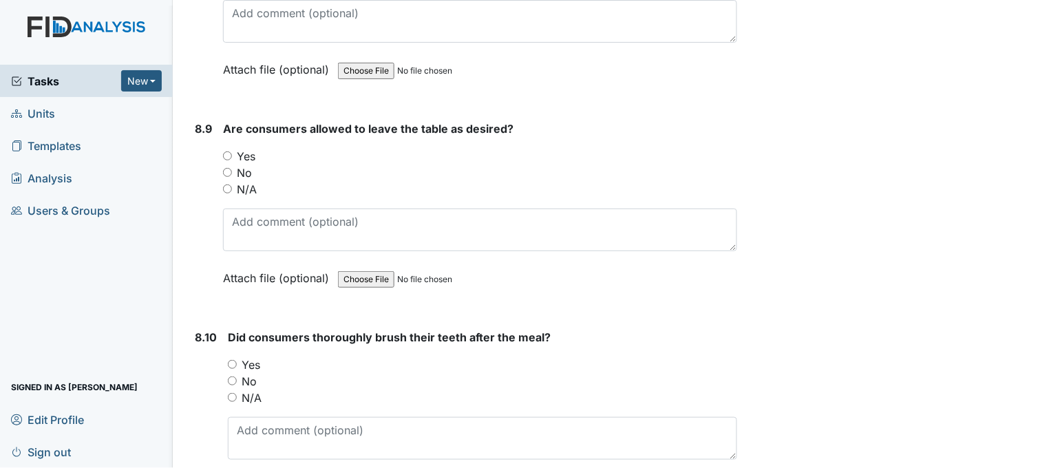
scroll to position [12085, 0]
click at [224, 151] on input "Yes" at bounding box center [227, 155] width 9 height 9
radio input "true"
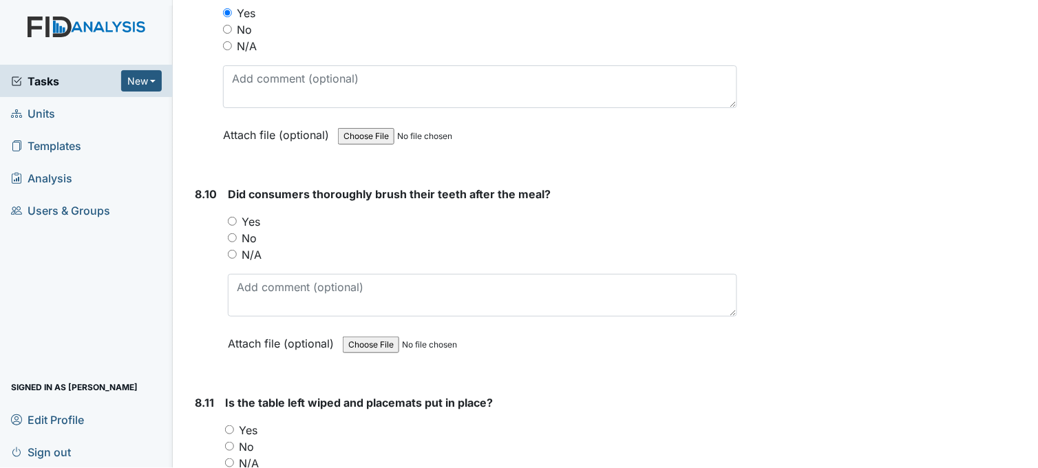
scroll to position [12238, 0]
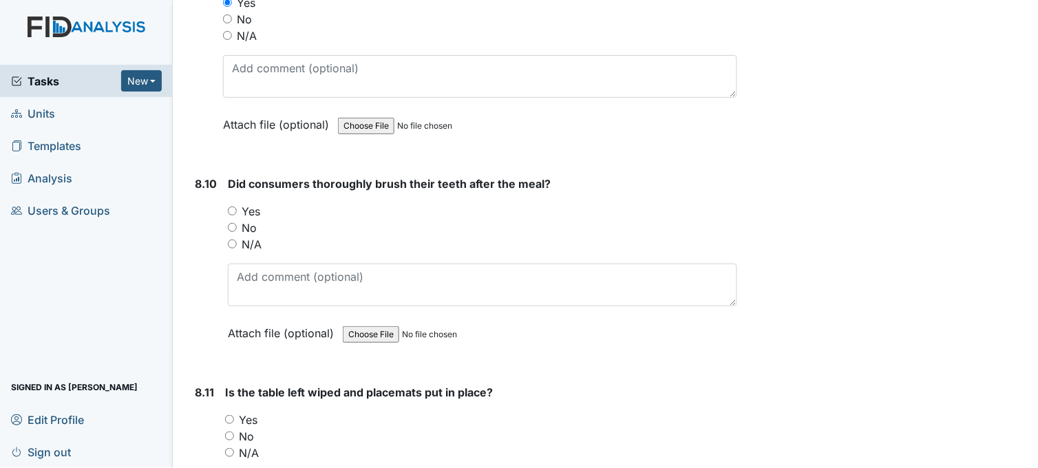
click at [232, 207] on input "Yes" at bounding box center [232, 211] width 9 height 9
radio input "true"
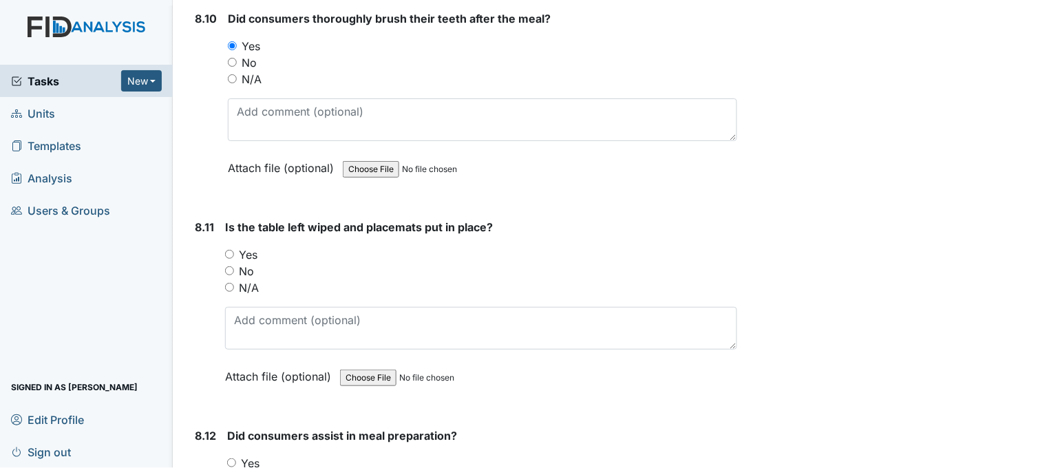
scroll to position [12468, 0]
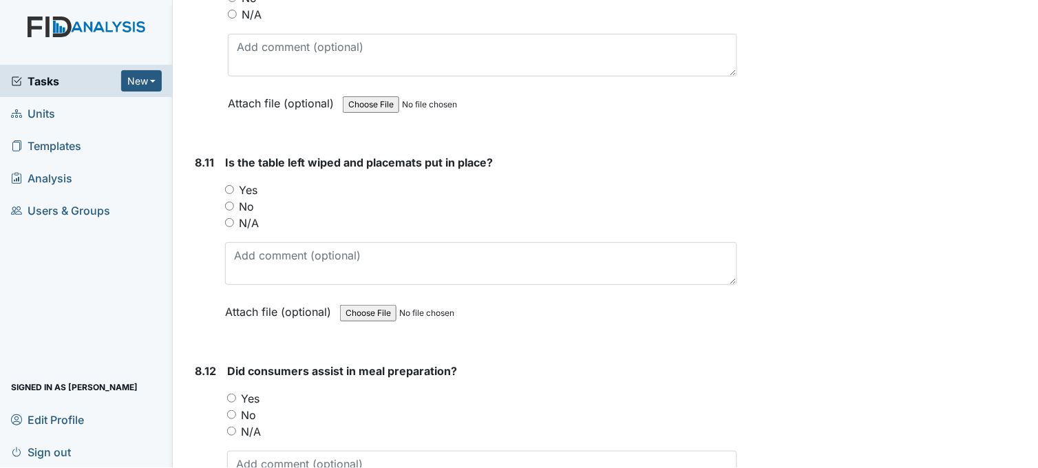
click at [231, 185] on input "Yes" at bounding box center [229, 189] width 9 height 9
radio input "true"
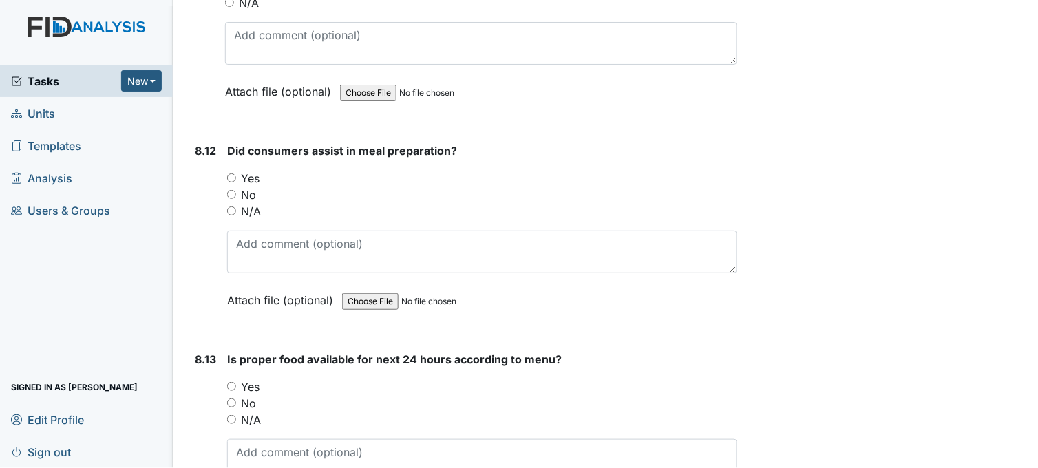
scroll to position [12697, 0]
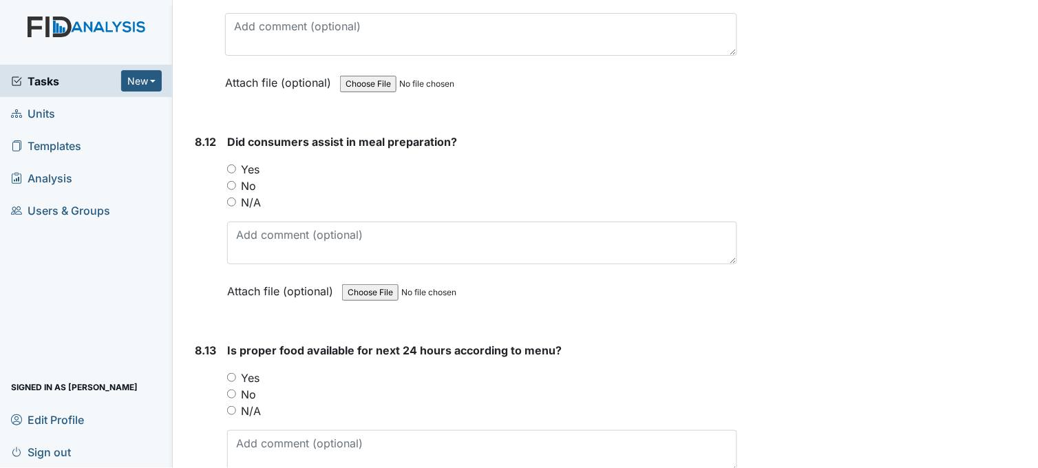
click at [230, 165] on input "Yes" at bounding box center [231, 169] width 9 height 9
radio input "true"
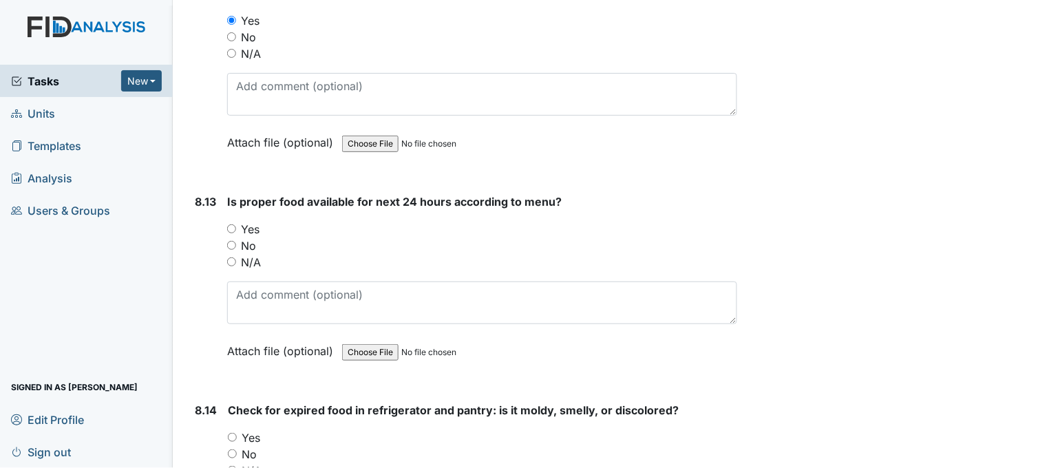
scroll to position [12926, 0]
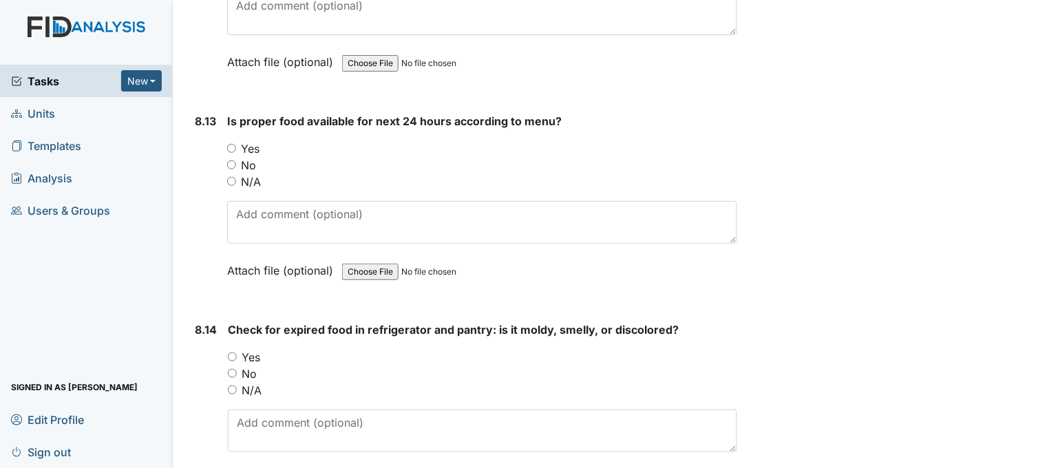
click at [231, 144] on input "Yes" at bounding box center [231, 148] width 9 height 9
radio input "true"
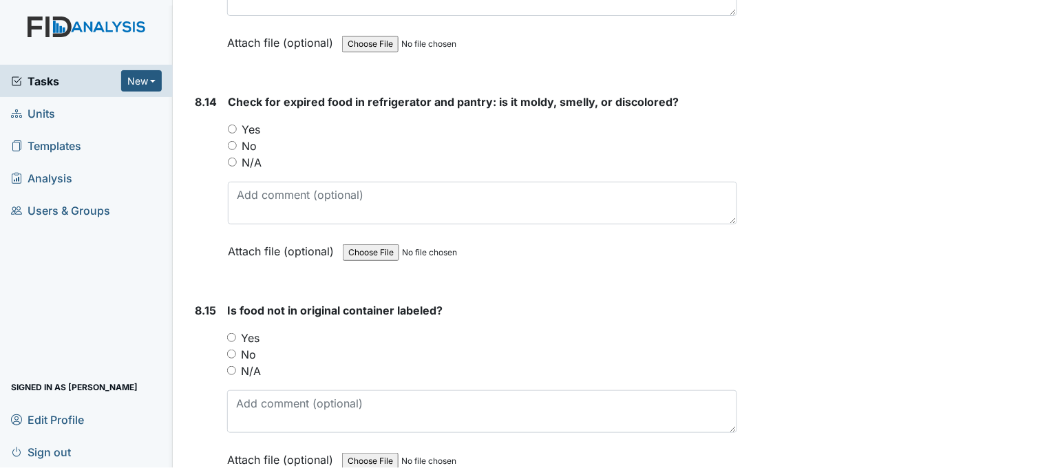
scroll to position [13156, 0]
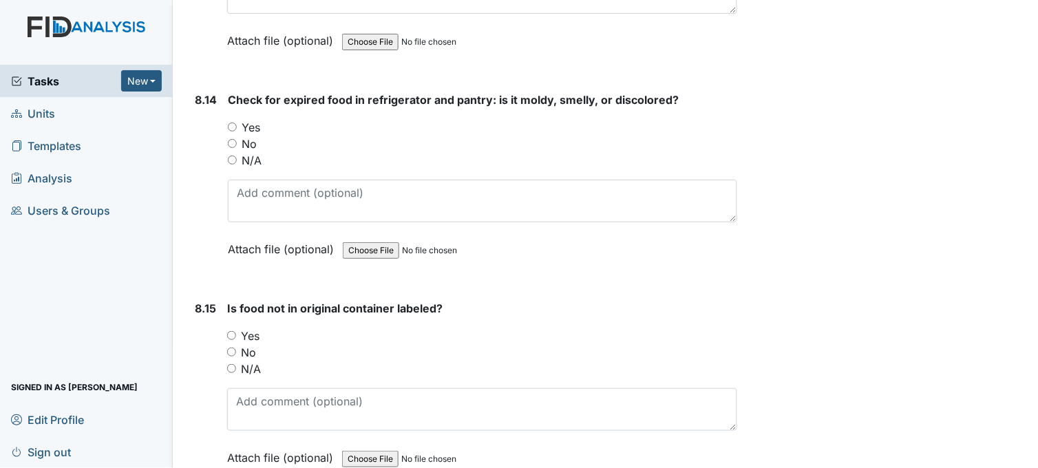
click at [231, 139] on input "No" at bounding box center [232, 143] width 9 height 9
radio input "true"
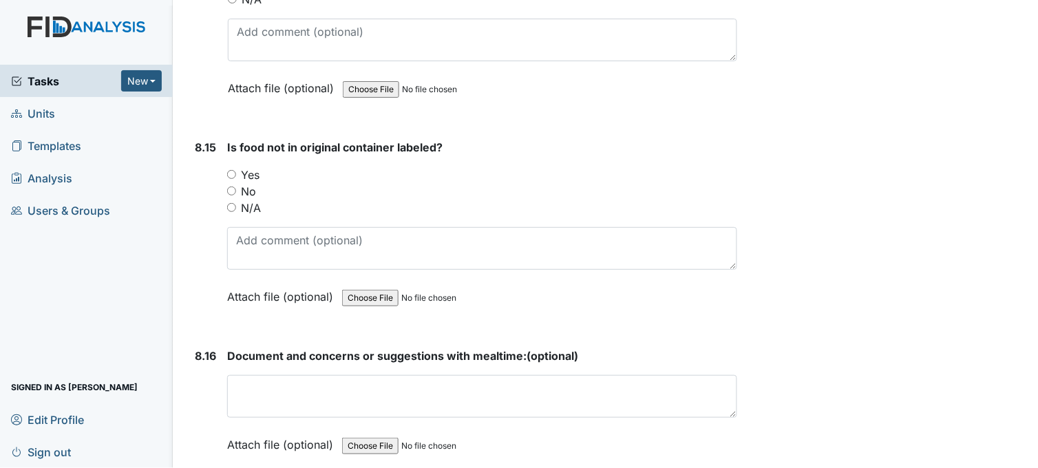
scroll to position [13386, 0]
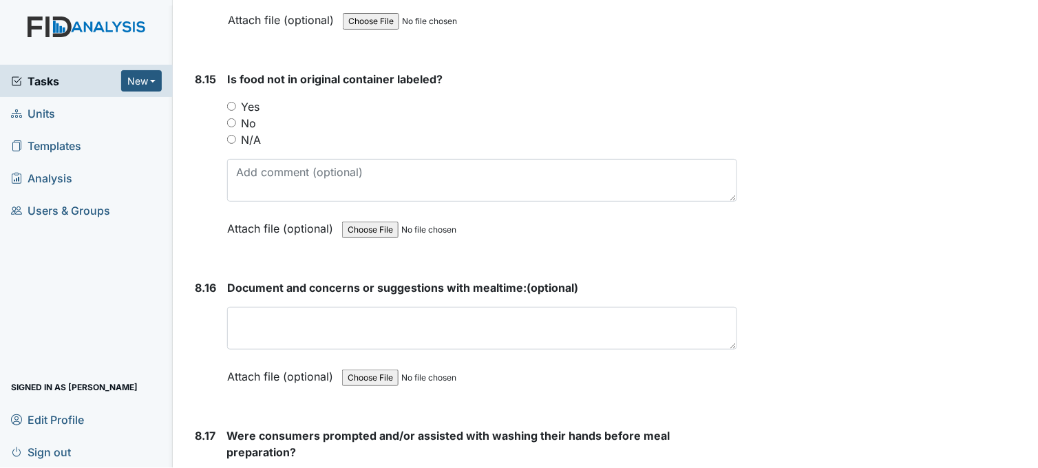
click at [231, 102] on input "Yes" at bounding box center [231, 106] width 9 height 9
radio input "true"
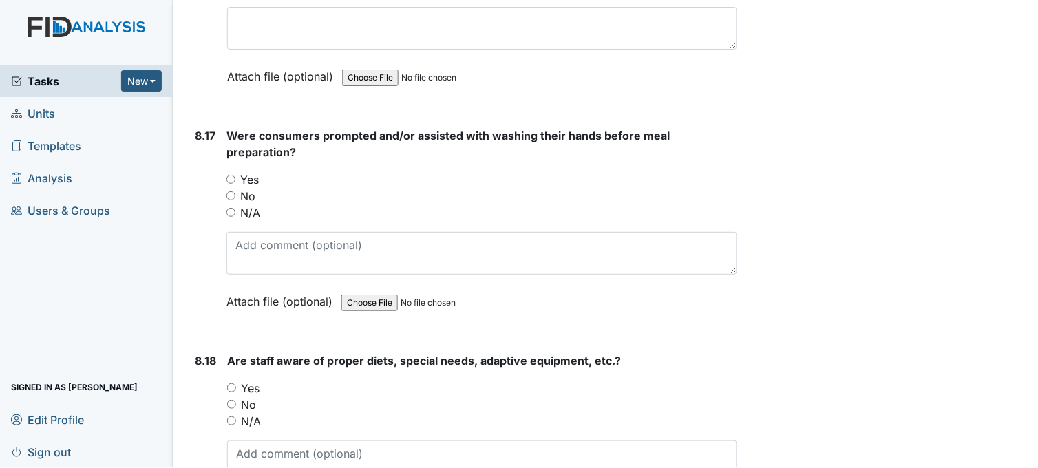
scroll to position [13691, 0]
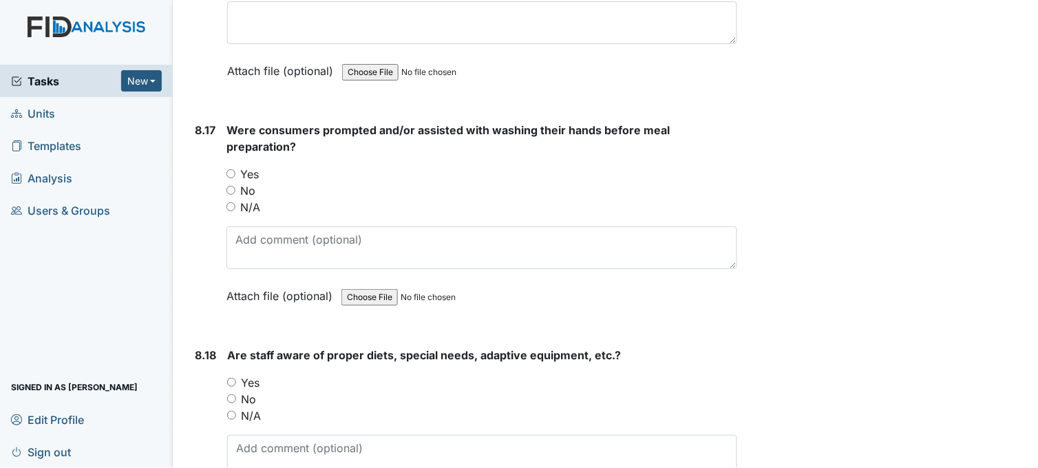
click at [231, 169] on input "Yes" at bounding box center [230, 173] width 9 height 9
radio input "true"
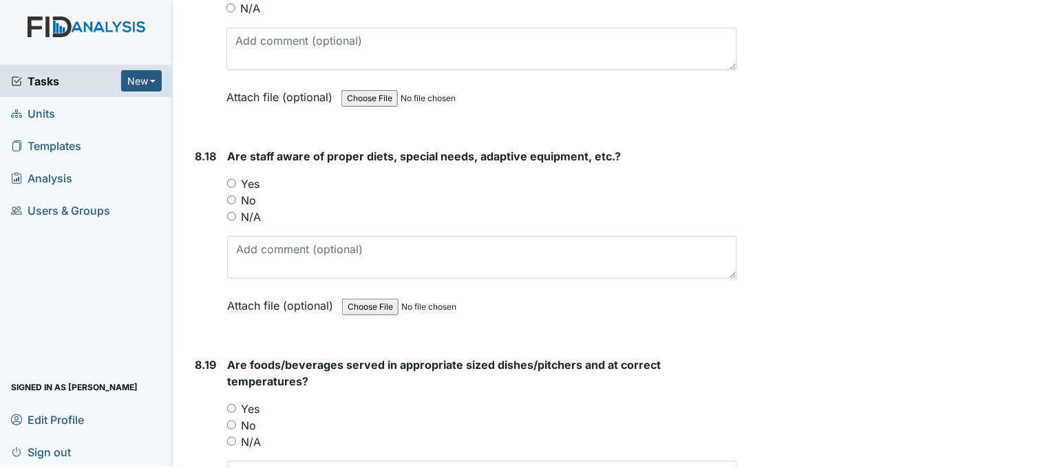
scroll to position [13921, 0]
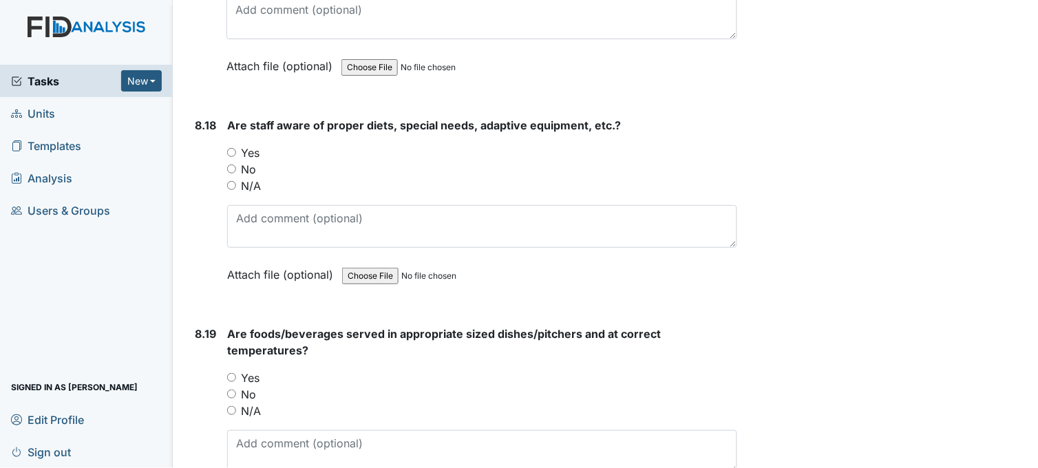
click at [231, 148] on input "Yes" at bounding box center [231, 152] width 9 height 9
radio input "true"
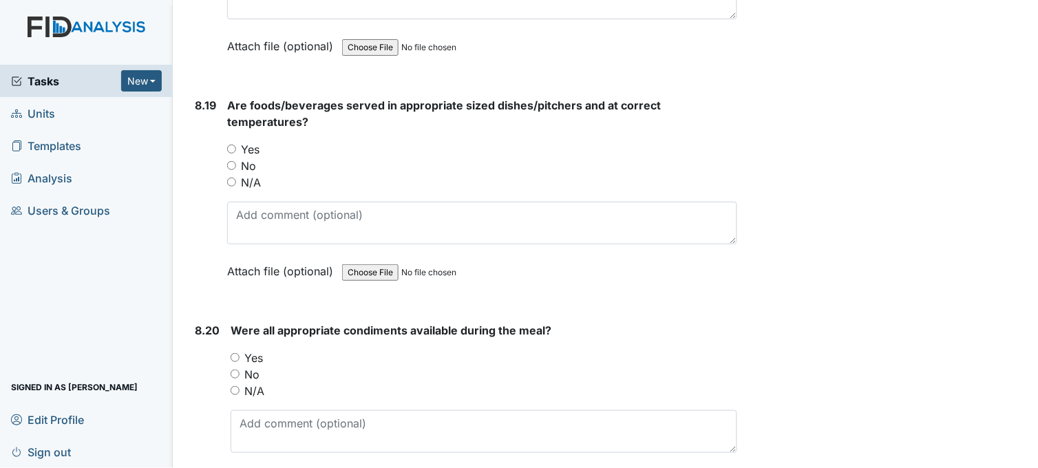
scroll to position [14150, 0]
click at [235, 144] on input "Yes" at bounding box center [231, 148] width 9 height 9
radio input "true"
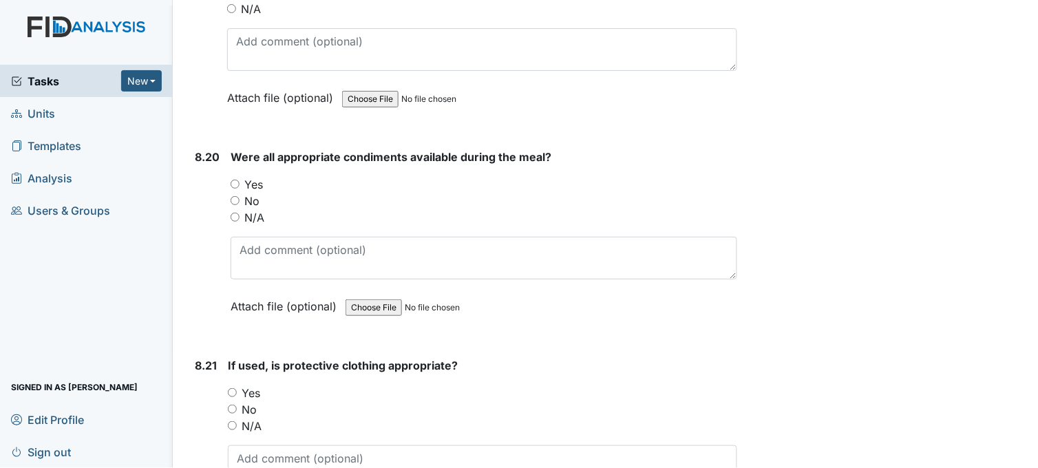
scroll to position [14380, 0]
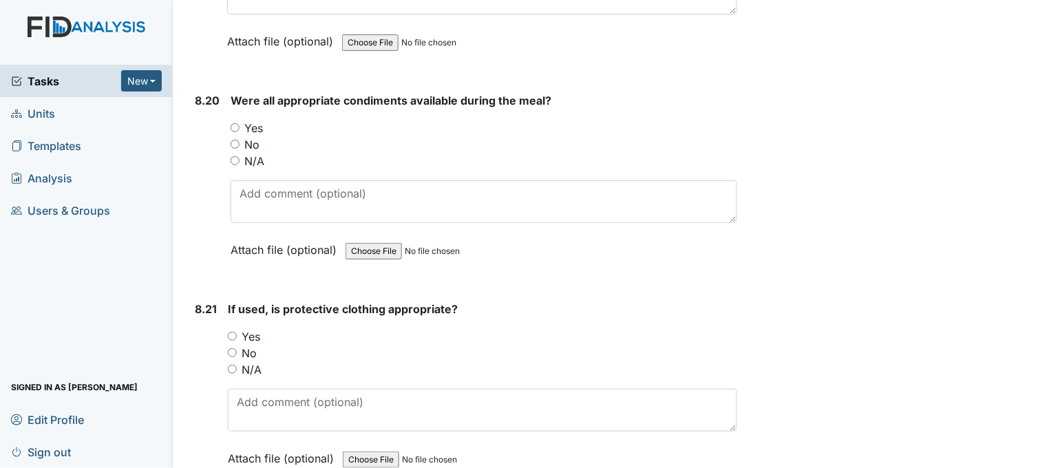
click at [237, 123] on input "Yes" at bounding box center [235, 127] width 9 height 9
radio input "true"
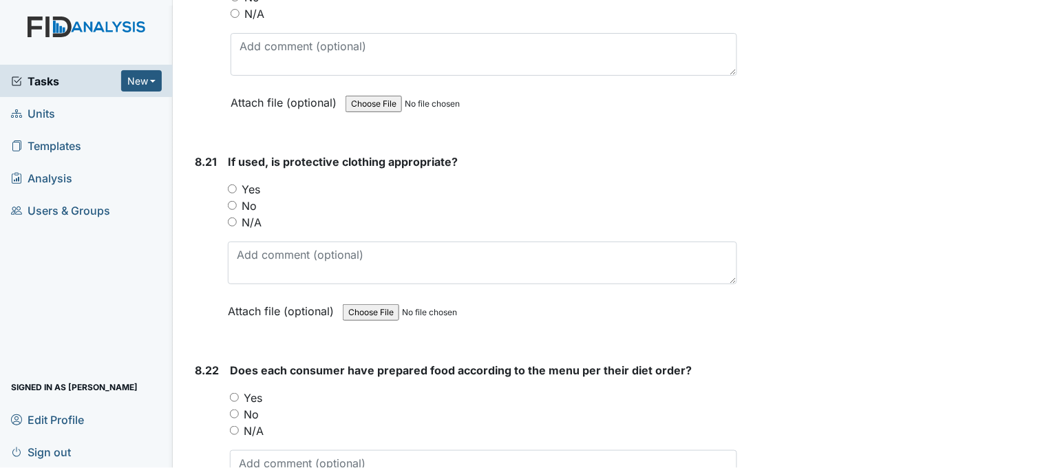
scroll to position [14533, 0]
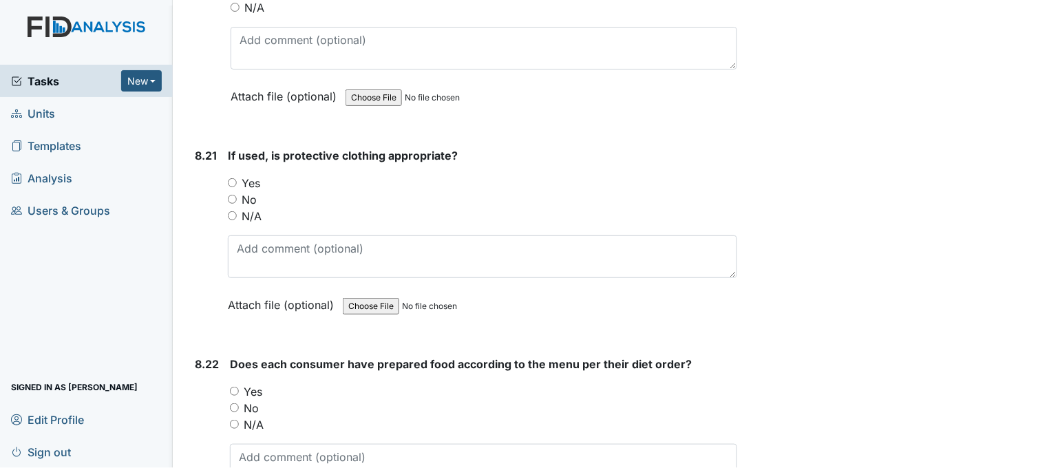
click at [233, 178] on input "Yes" at bounding box center [232, 182] width 9 height 9
radio input "true"
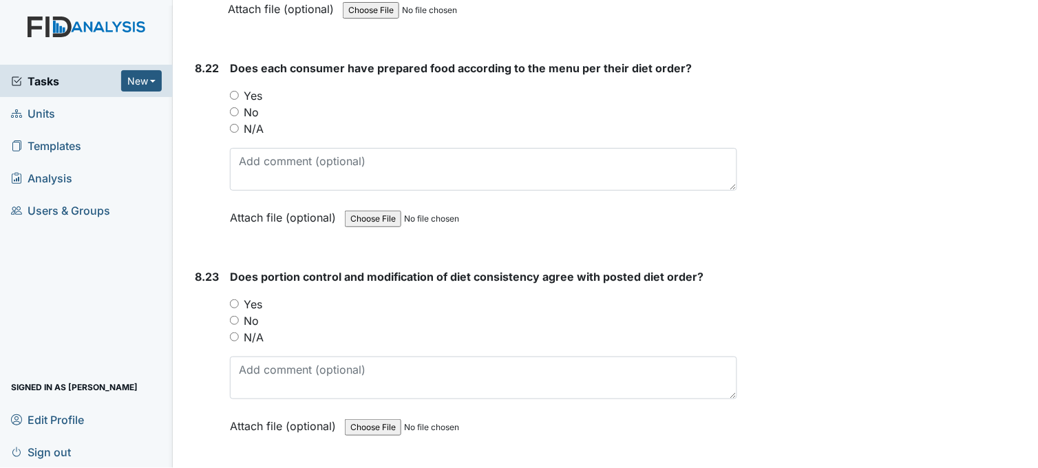
scroll to position [14839, 0]
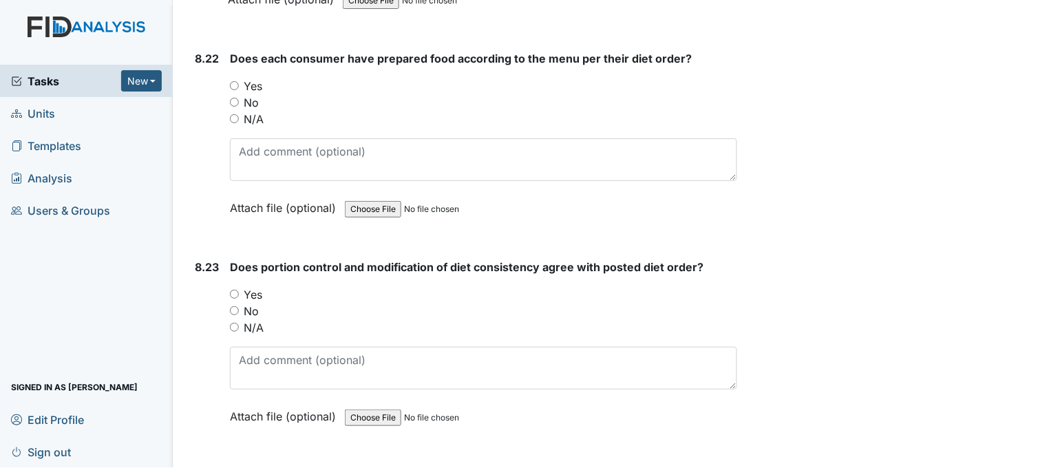
click at [238, 81] on input "Yes" at bounding box center [234, 85] width 9 height 9
radio input "true"
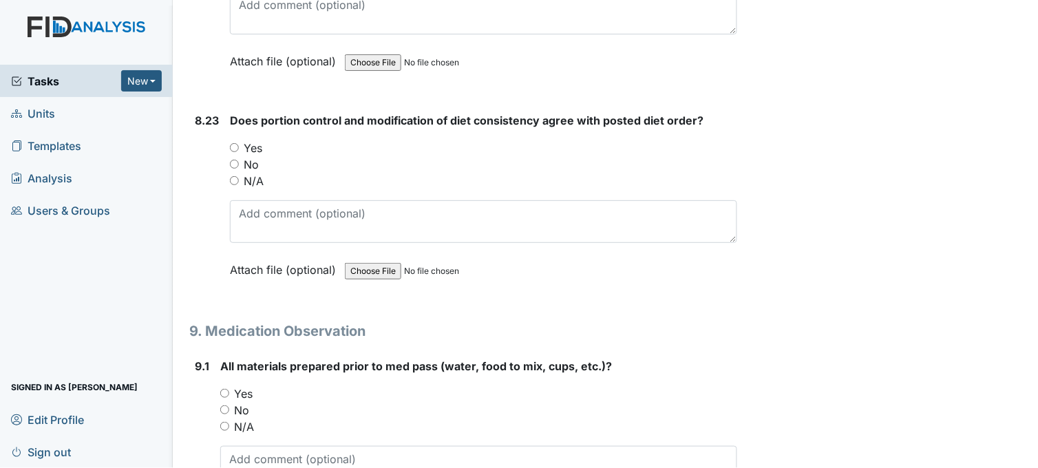
scroll to position [14992, 0]
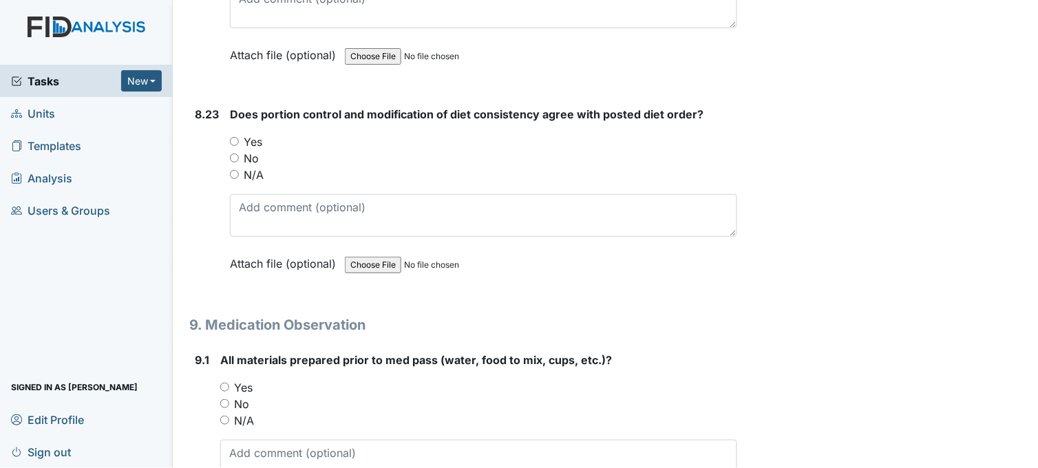
click at [235, 137] on input "Yes" at bounding box center [234, 141] width 9 height 9
radio input "true"
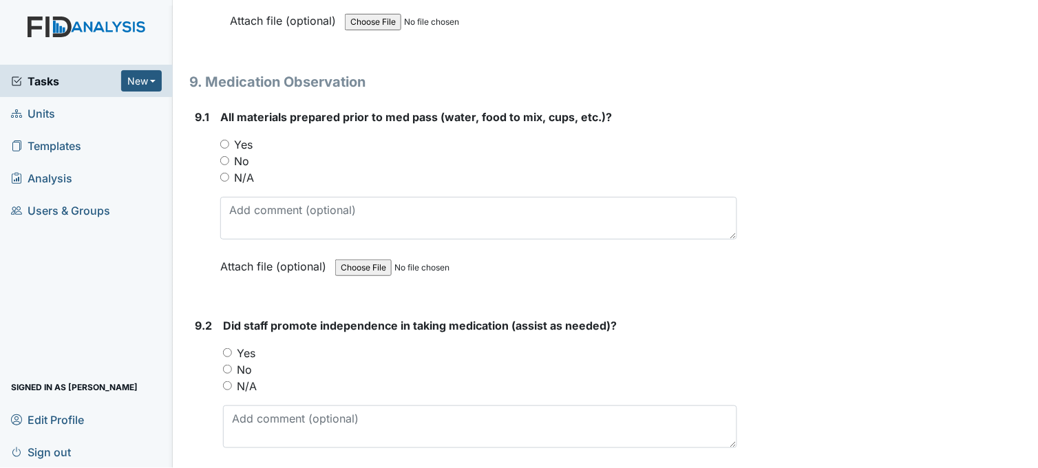
scroll to position [15298, 0]
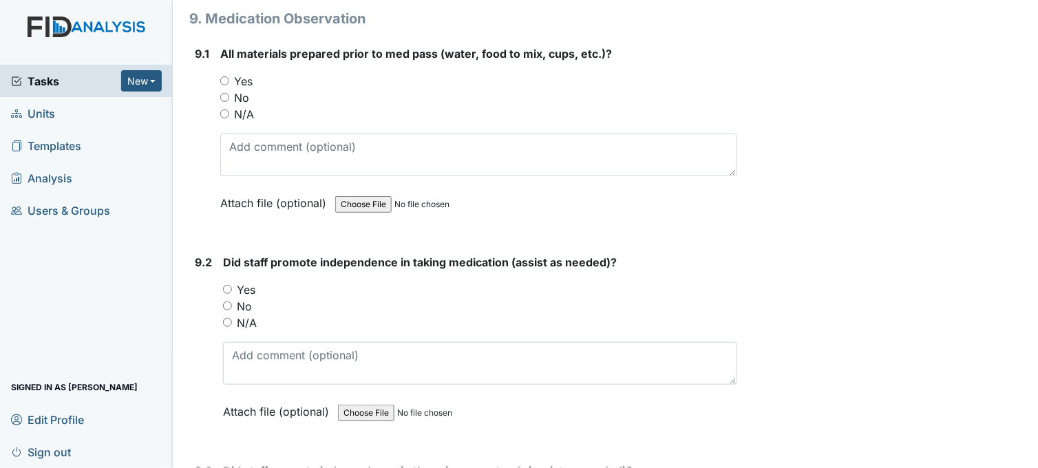
click at [223, 76] on input "Yes" at bounding box center [224, 80] width 9 height 9
radio input "true"
click at [223, 93] on input "No" at bounding box center [224, 97] width 9 height 9
radio input "true"
click at [224, 76] on input "Yes" at bounding box center [224, 80] width 9 height 9
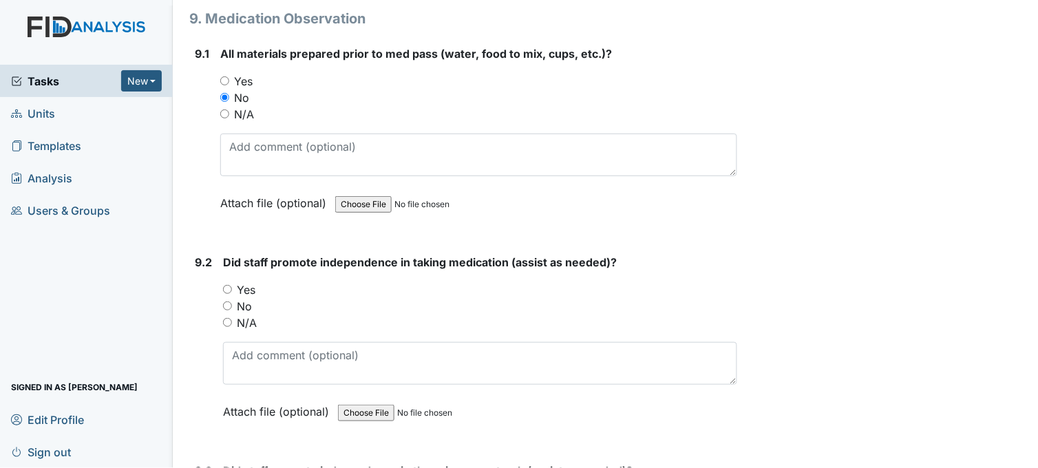
radio input "true"
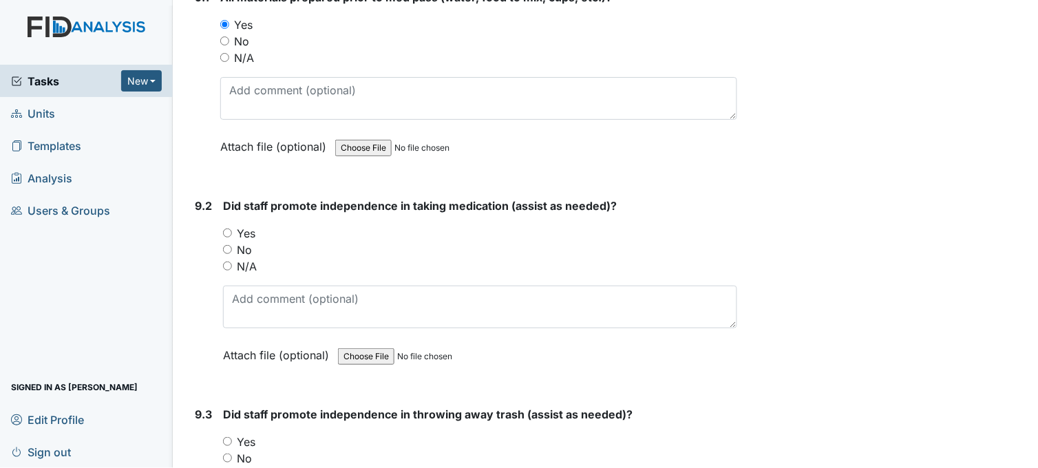
scroll to position [15451, 0]
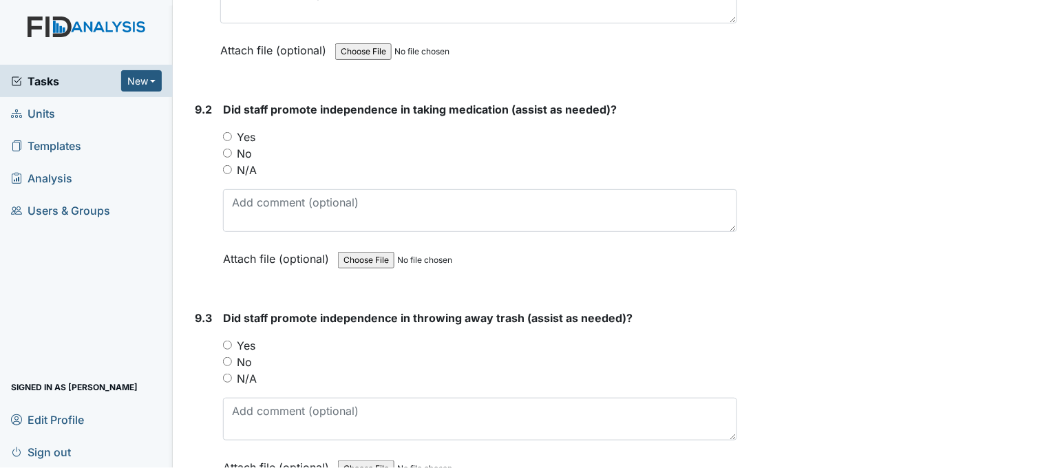
click at [230, 132] on input "Yes" at bounding box center [227, 136] width 9 height 9
radio input "true"
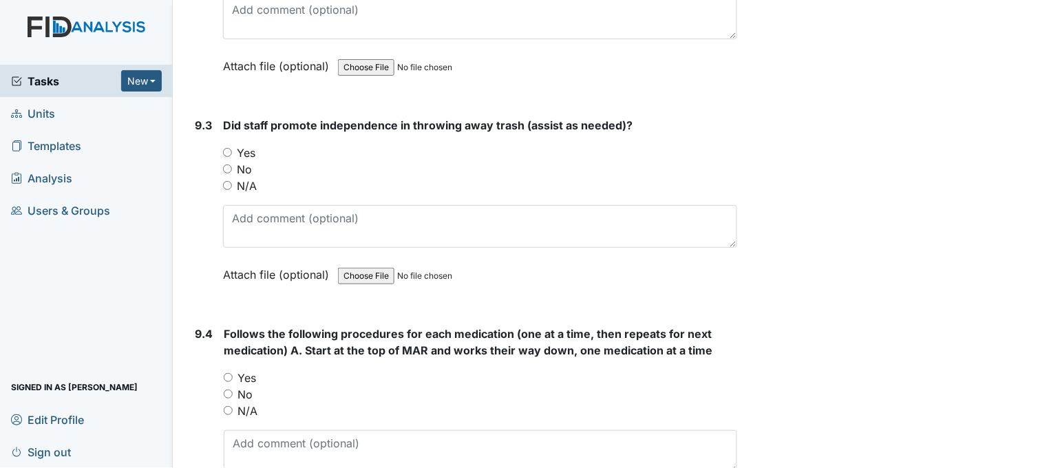
scroll to position [15680, 0]
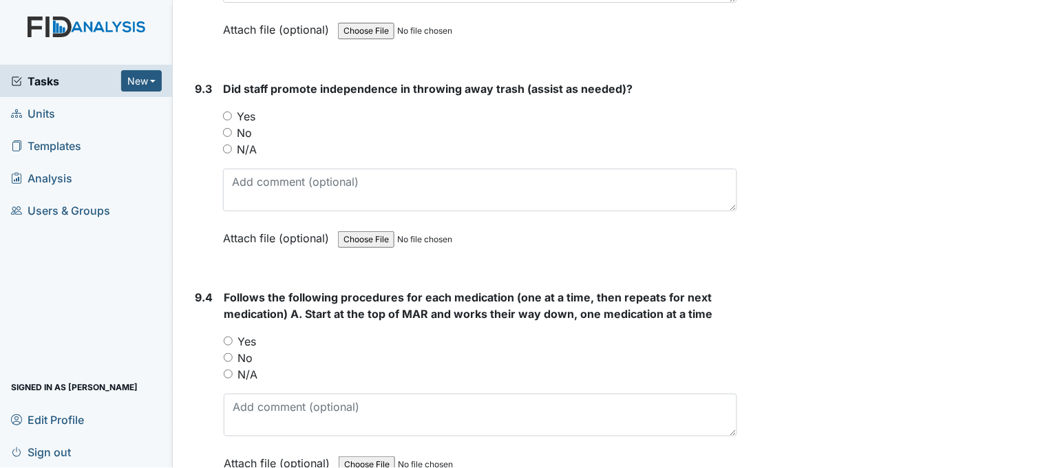
click at [228, 112] on input "Yes" at bounding box center [227, 116] width 9 height 9
radio input "true"
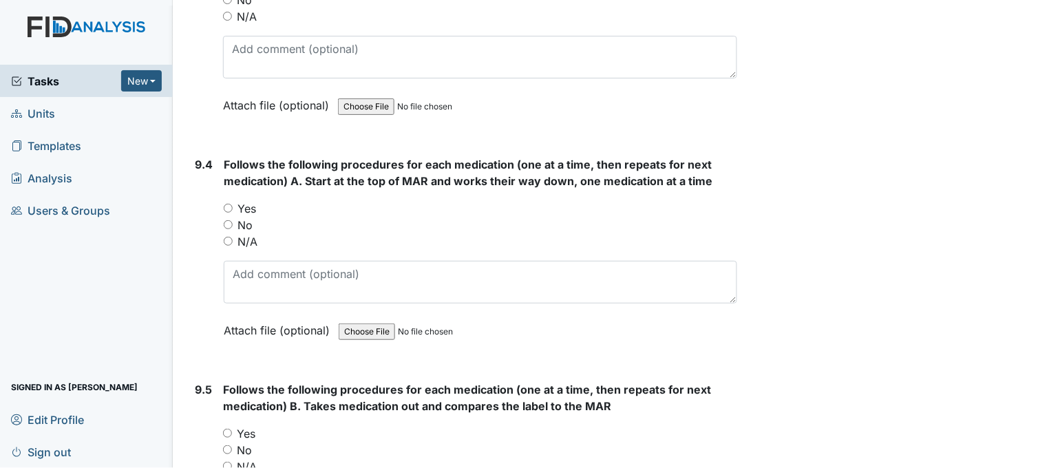
scroll to position [15834, 0]
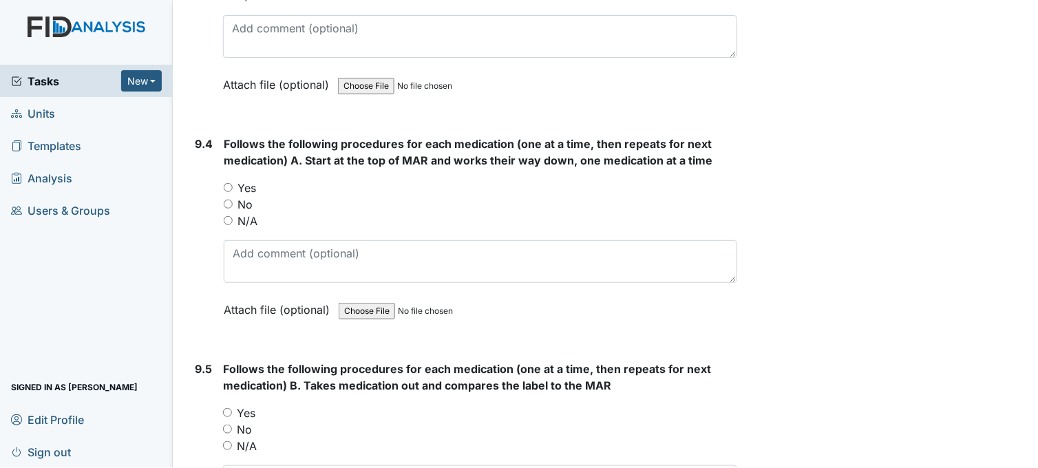
click at [227, 183] on input "Yes" at bounding box center [228, 187] width 9 height 9
radio input "true"
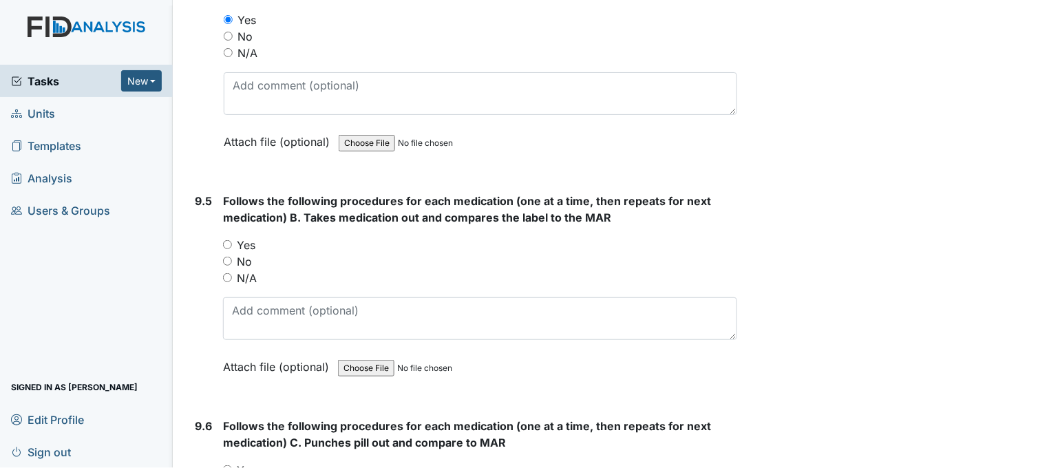
scroll to position [16063, 0]
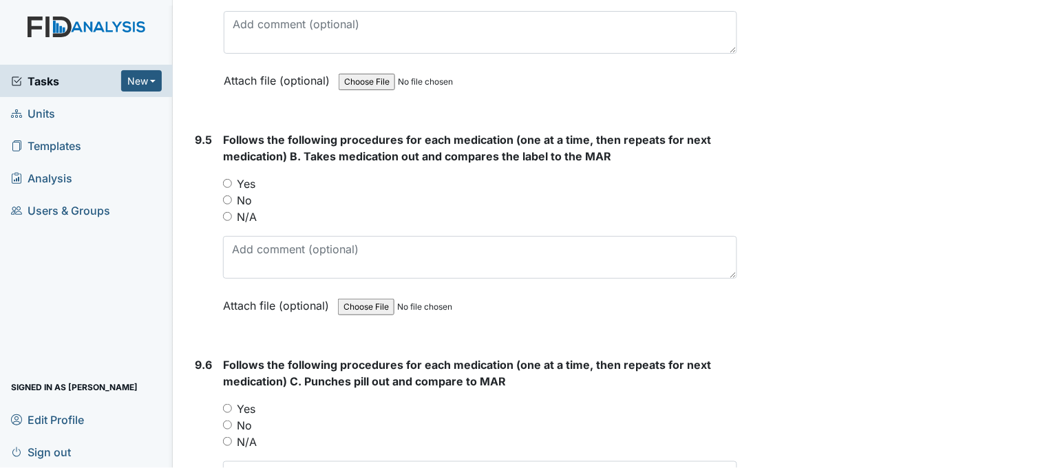
click at [229, 179] on input "Yes" at bounding box center [227, 183] width 9 height 9
radio input "true"
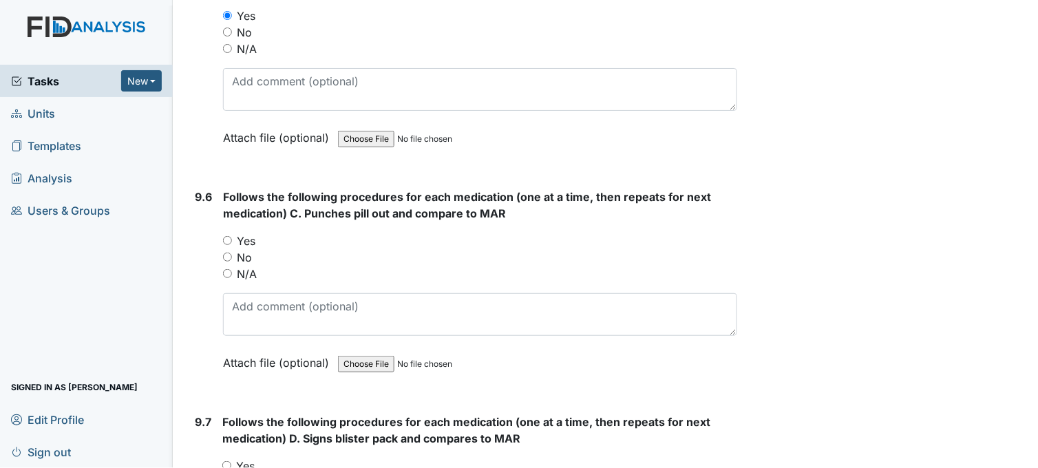
scroll to position [16292, 0]
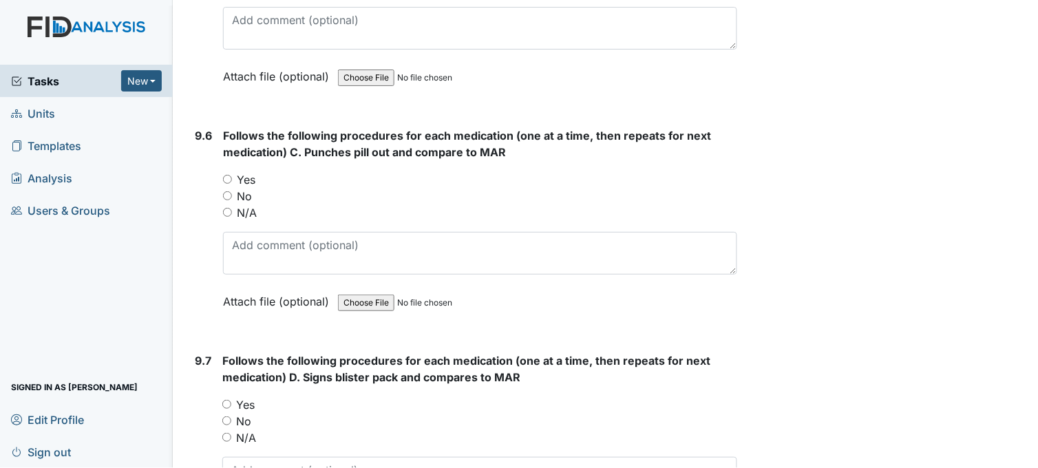
click at [227, 175] on input "Yes" at bounding box center [227, 179] width 9 height 9
radio input "true"
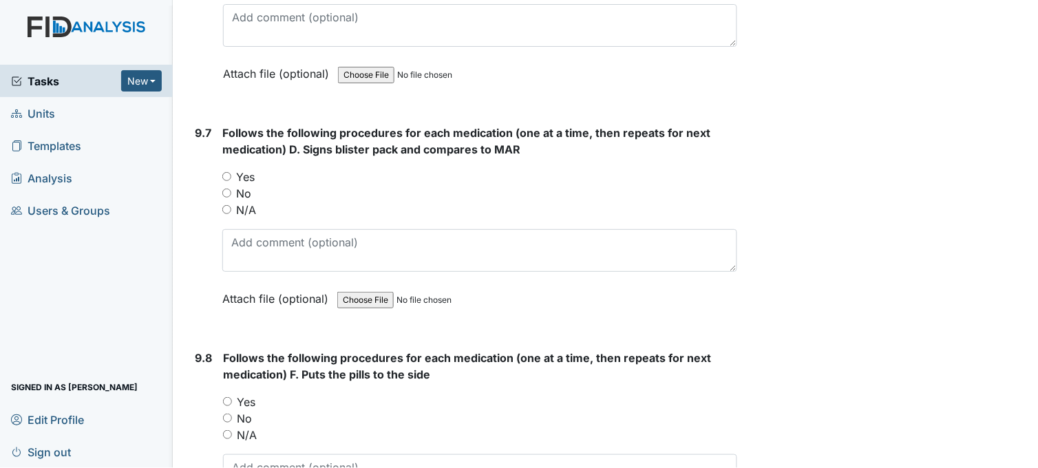
scroll to position [16522, 0]
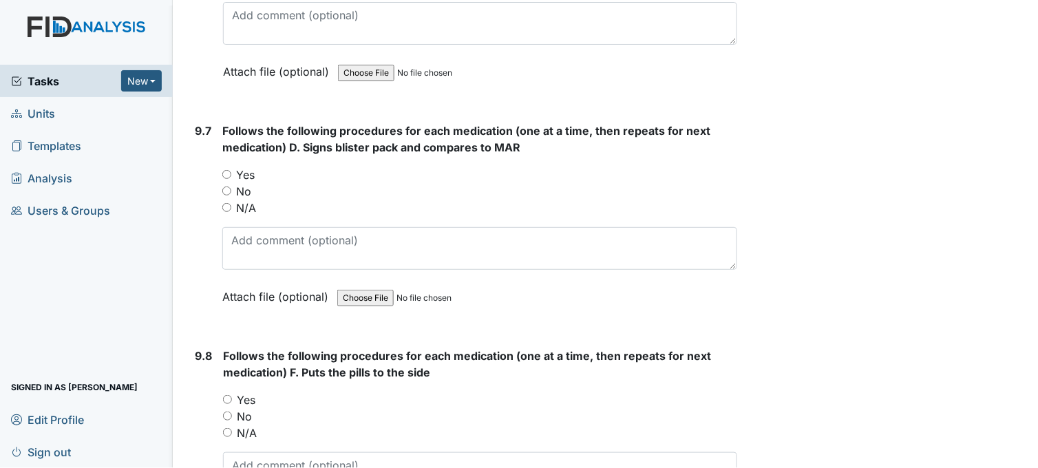
click at [225, 170] on input "Yes" at bounding box center [226, 174] width 9 height 9
radio input "true"
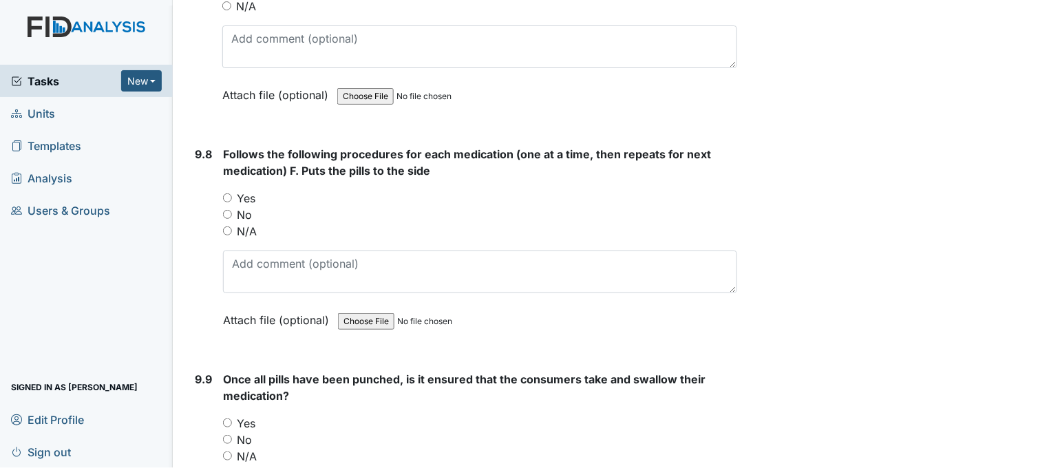
scroll to position [16751, 0]
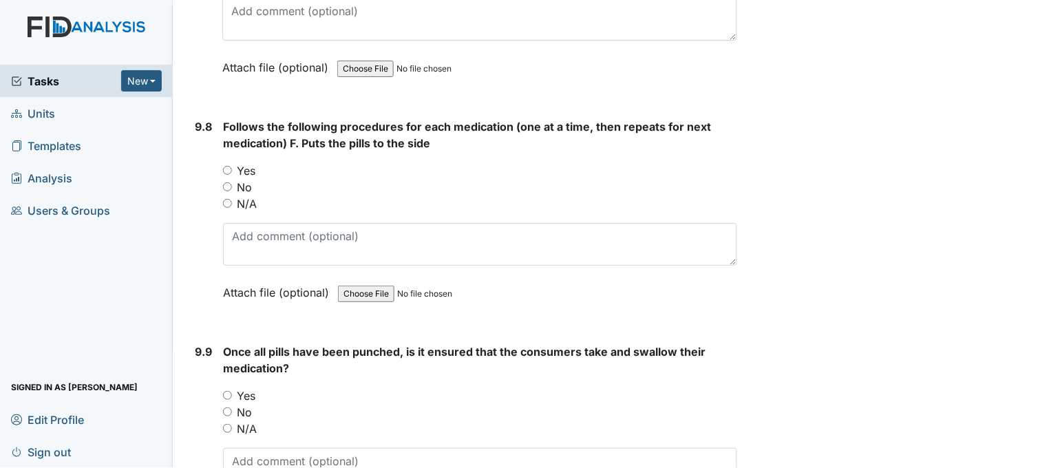
click at [229, 166] on input "Yes" at bounding box center [227, 170] width 9 height 9
radio input "true"
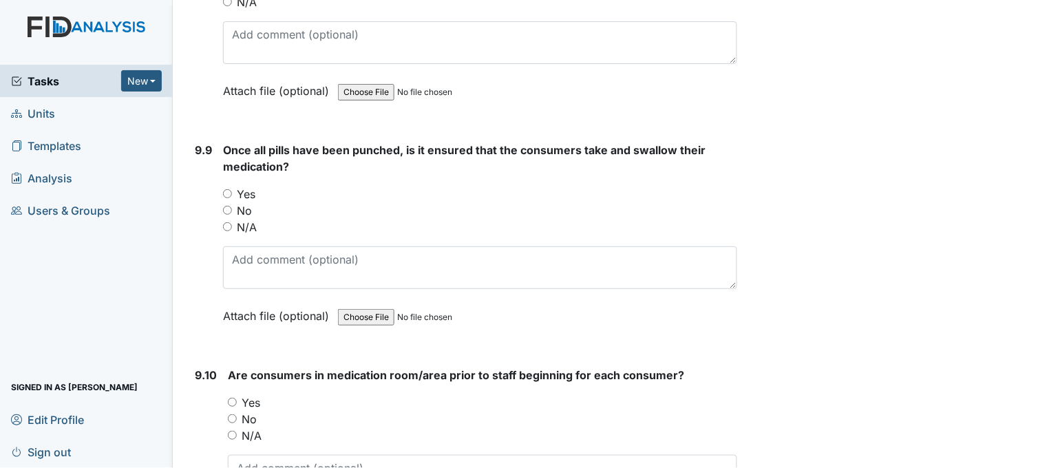
scroll to position [16980, 0]
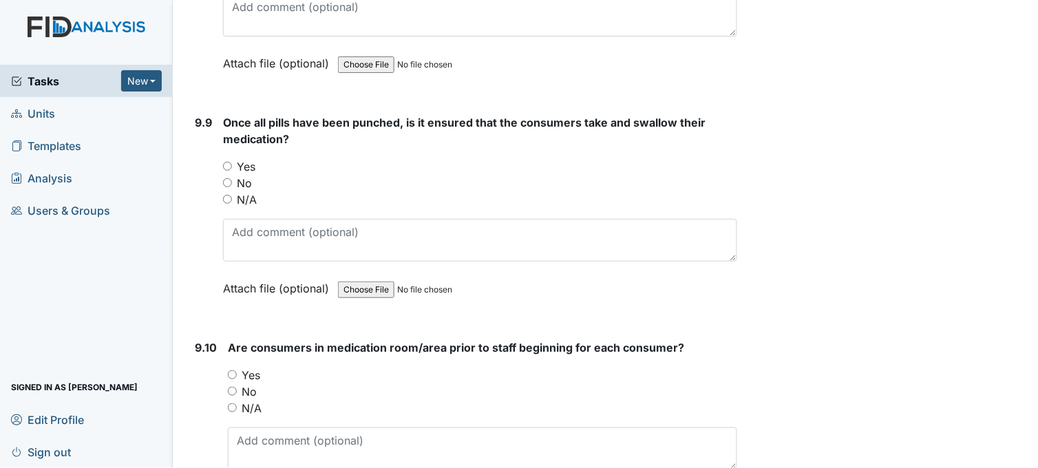
click at [228, 162] on input "Yes" at bounding box center [227, 166] width 9 height 9
radio input "true"
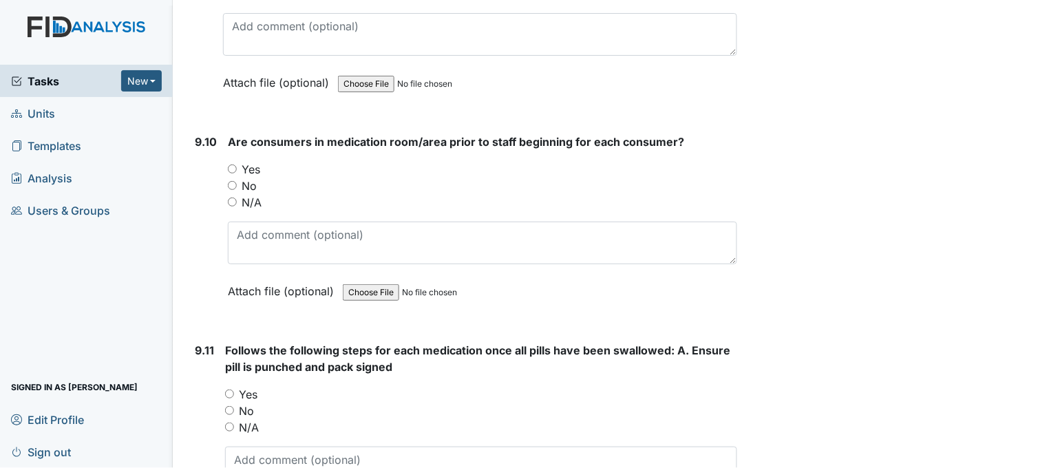
scroll to position [17210, 0]
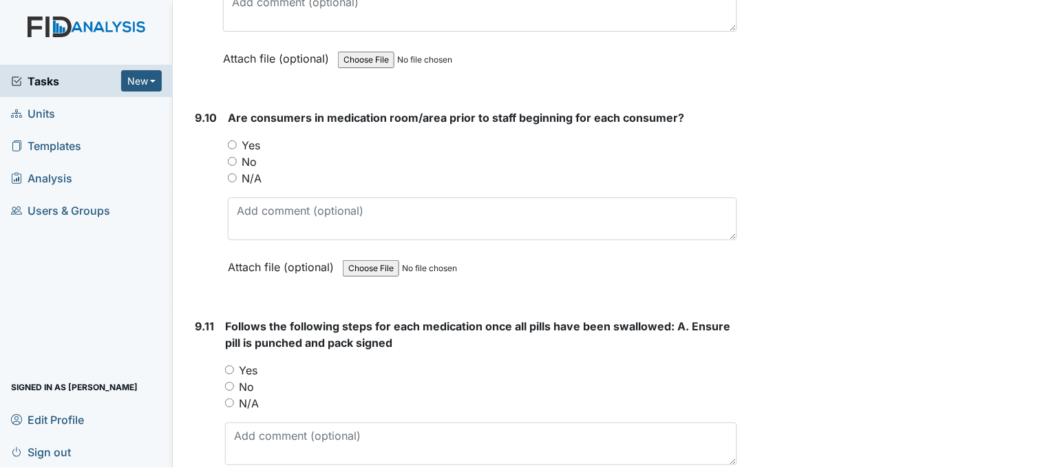
click at [232, 140] on input "Yes" at bounding box center [232, 144] width 9 height 9
radio input "true"
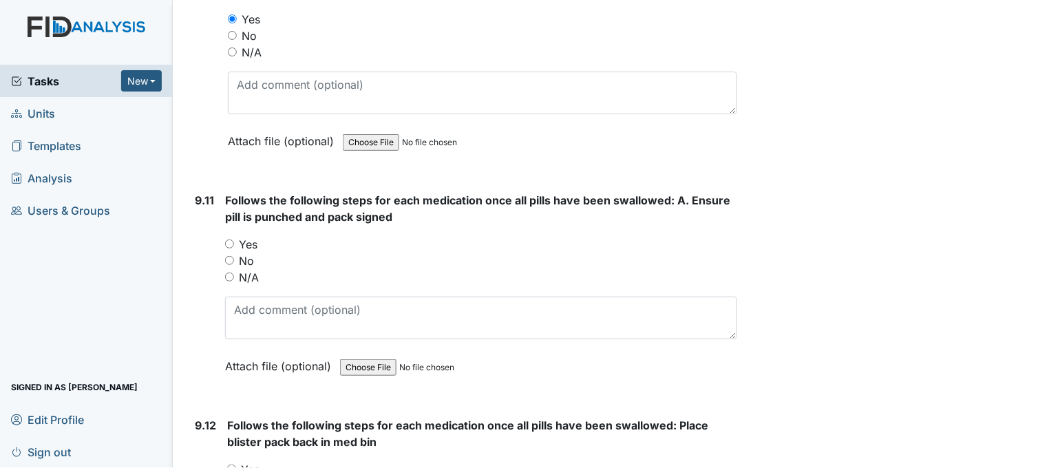
scroll to position [17363, 0]
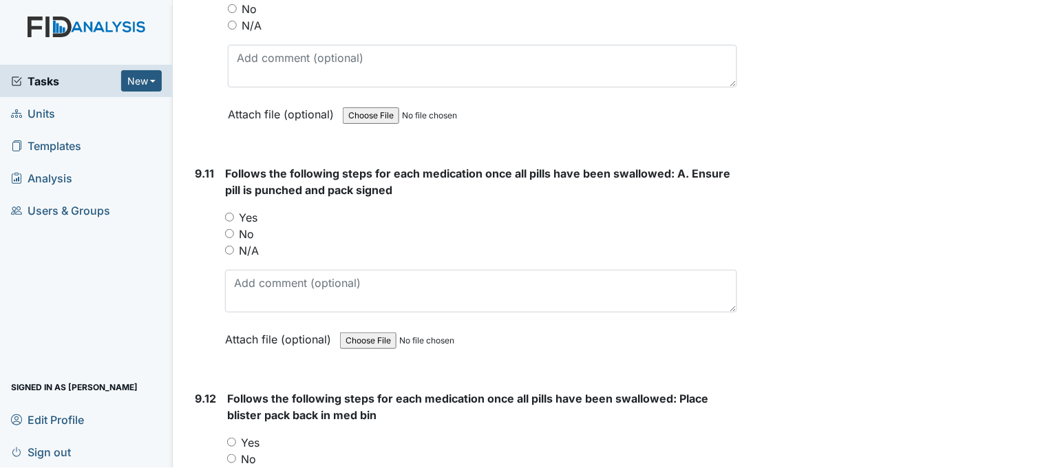
click at [229, 213] on input "Yes" at bounding box center [229, 217] width 9 height 9
radio input "true"
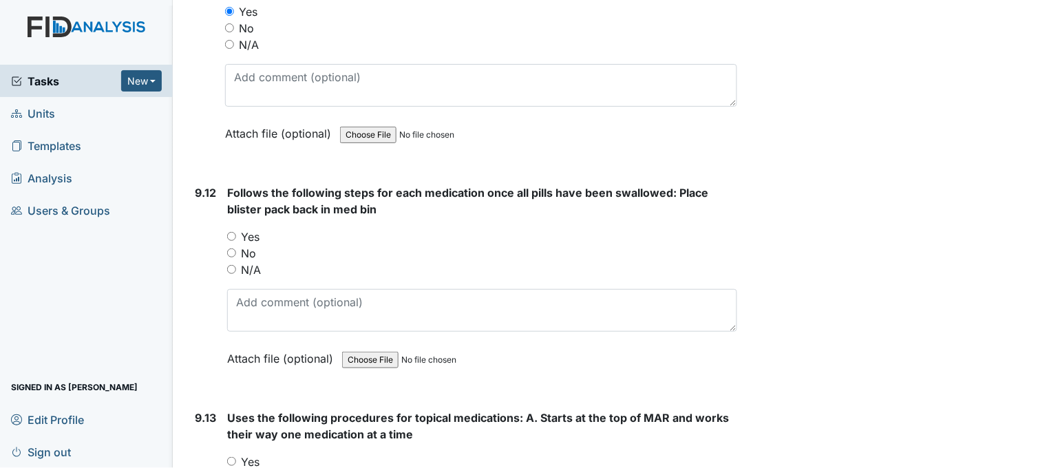
scroll to position [17669, 0]
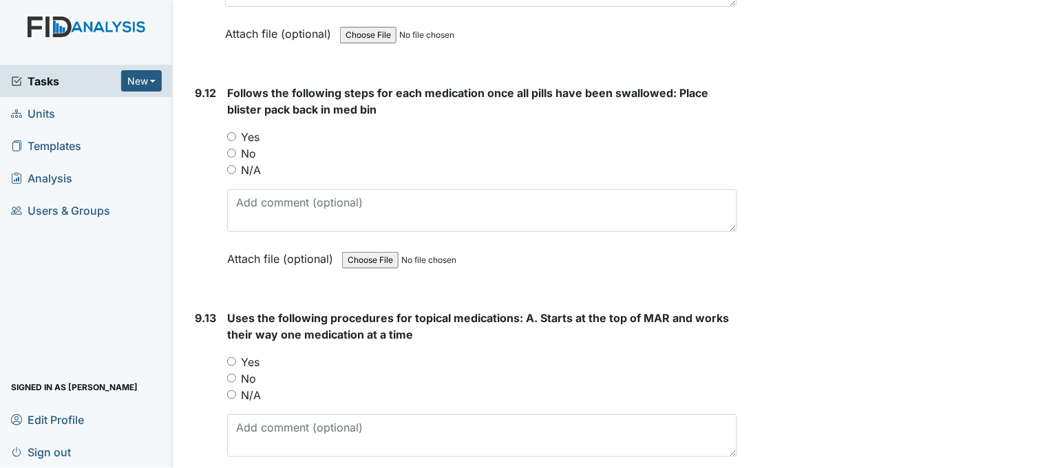
click at [234, 132] on input "Yes" at bounding box center [231, 136] width 9 height 9
radio input "true"
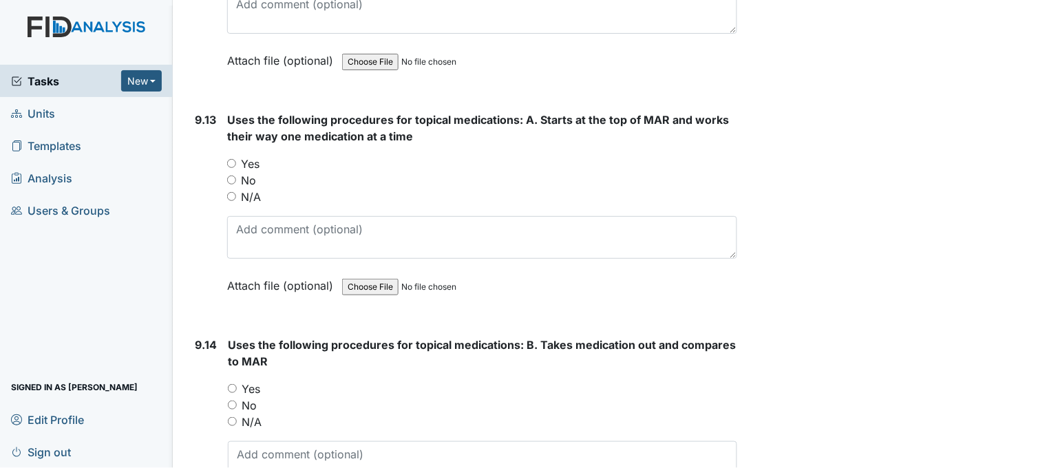
scroll to position [17899, 0]
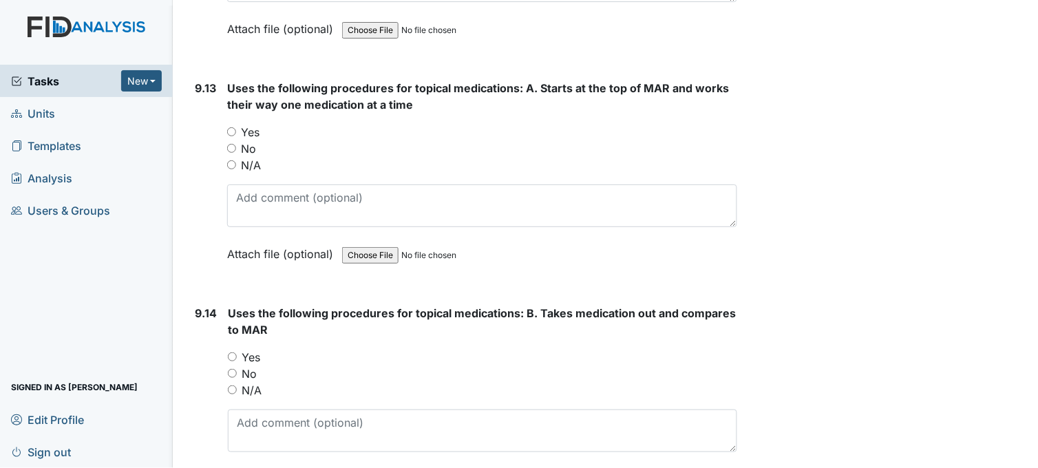
click at [230, 127] on input "Yes" at bounding box center [231, 131] width 9 height 9
radio input "true"
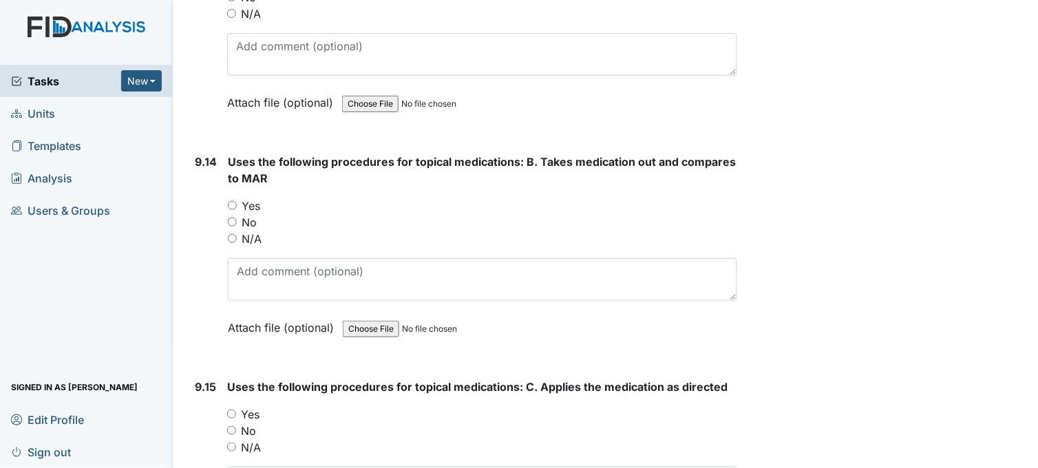
scroll to position [18052, 0]
click at [234, 200] on input "Yes" at bounding box center [232, 204] width 9 height 9
radio input "true"
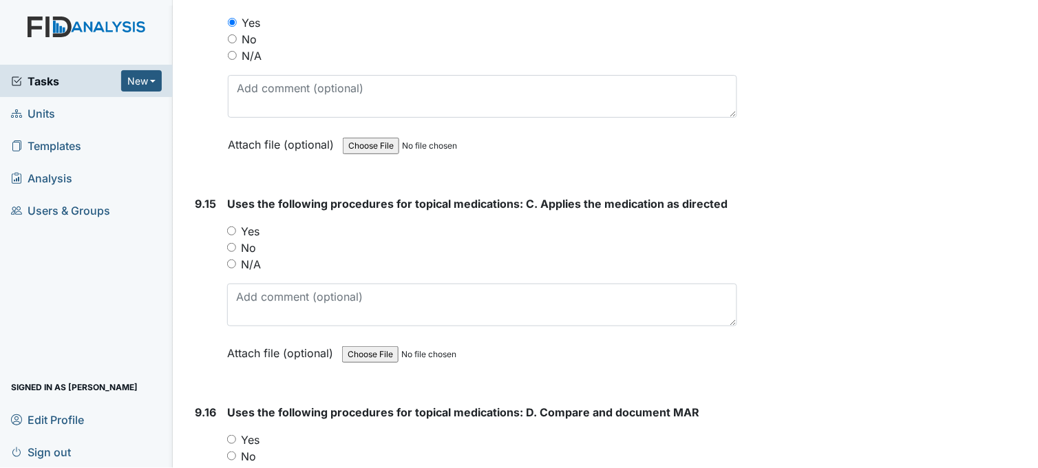
scroll to position [18281, 0]
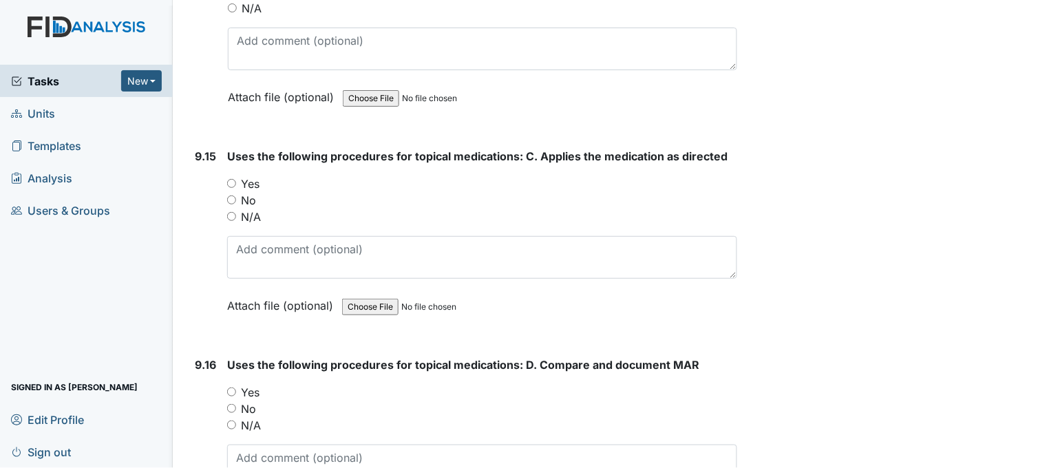
click at [230, 179] on input "Yes" at bounding box center [231, 183] width 9 height 9
radio input "true"
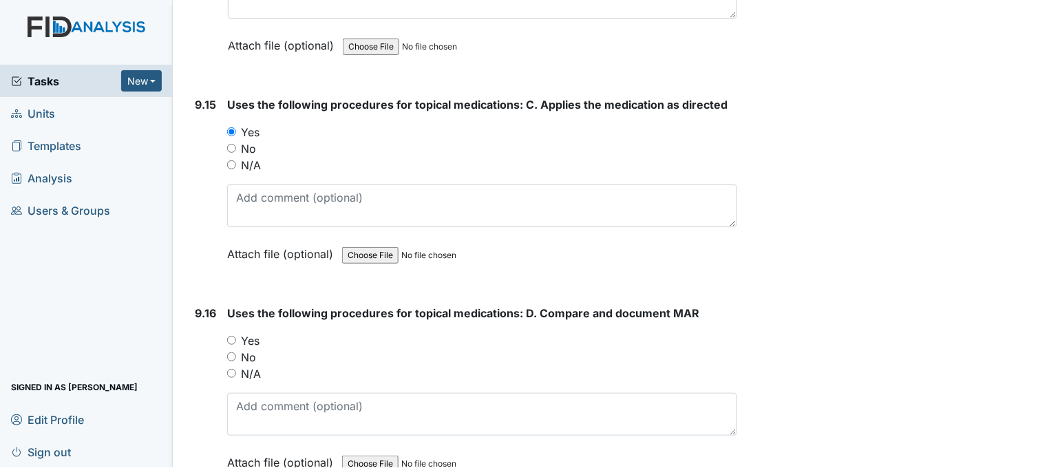
scroll to position [18434, 0]
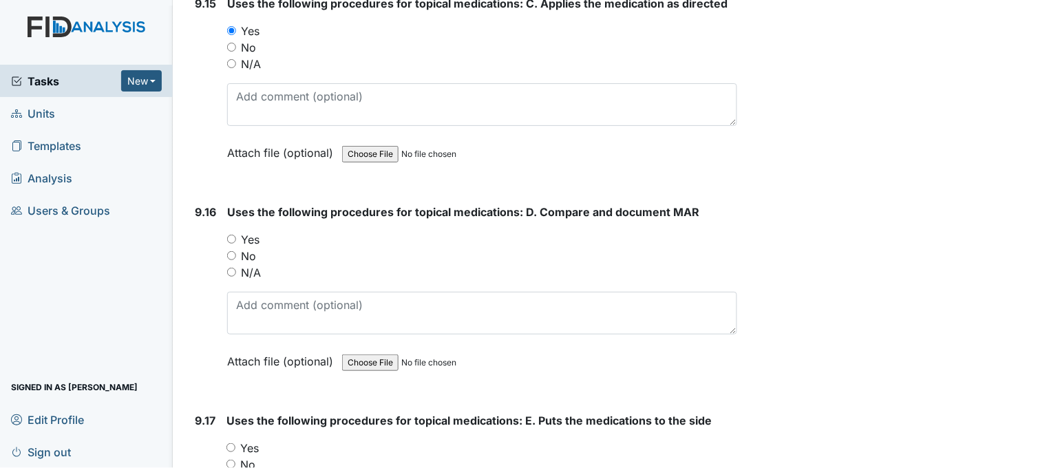
click at [229, 235] on input "Yes" at bounding box center [231, 239] width 9 height 9
radio input "true"
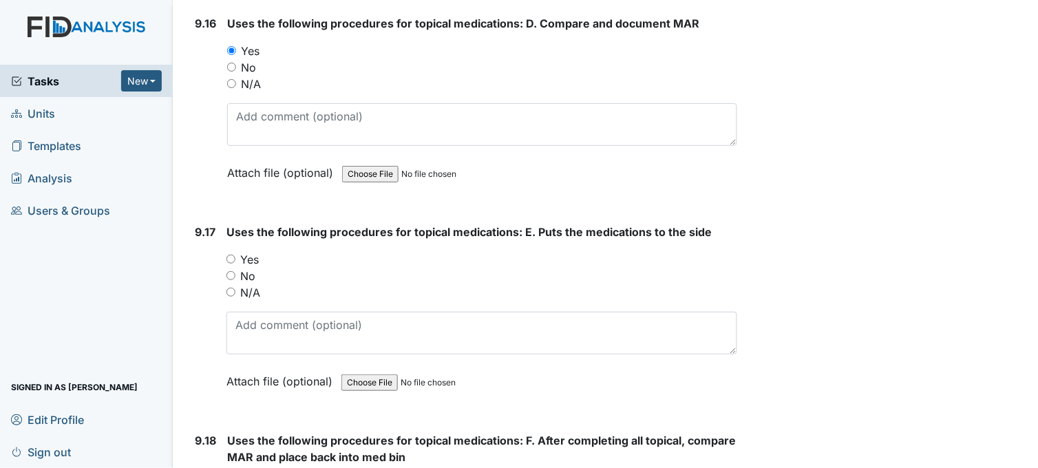
scroll to position [18664, 0]
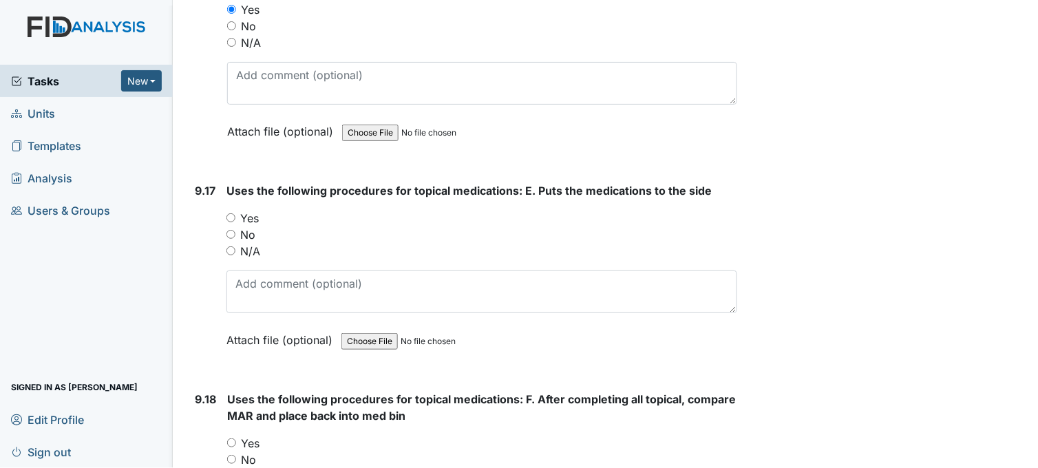
click at [231, 213] on input "Yes" at bounding box center [230, 217] width 9 height 9
radio input "true"
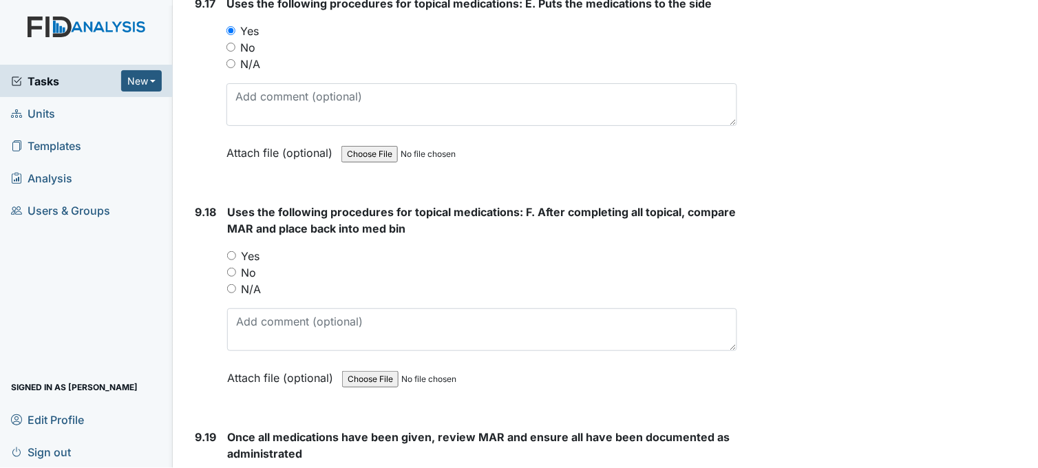
scroll to position [18893, 0]
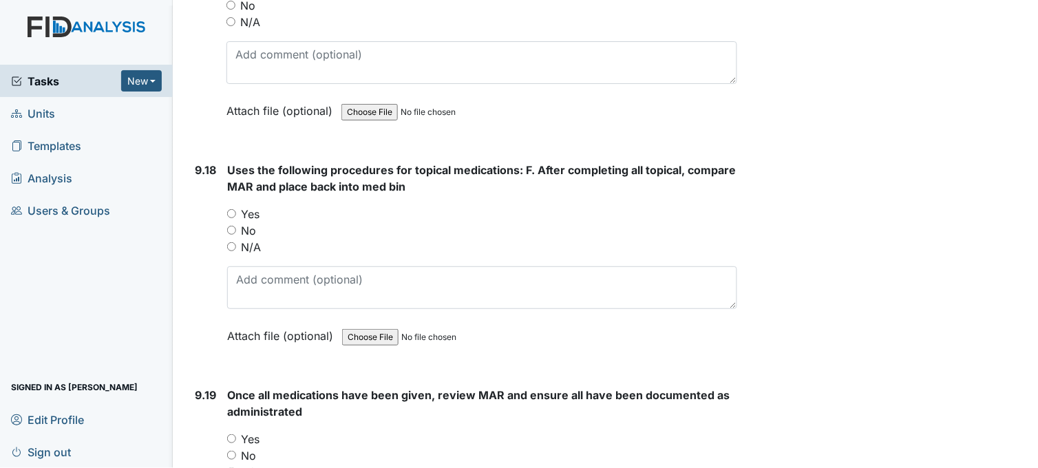
click at [234, 209] on input "Yes" at bounding box center [231, 213] width 9 height 9
radio input "true"
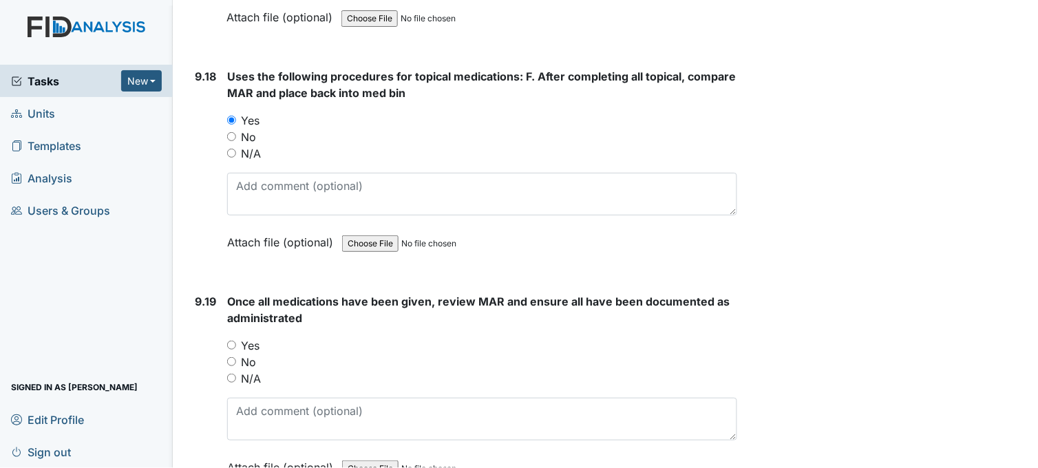
scroll to position [19046, 0]
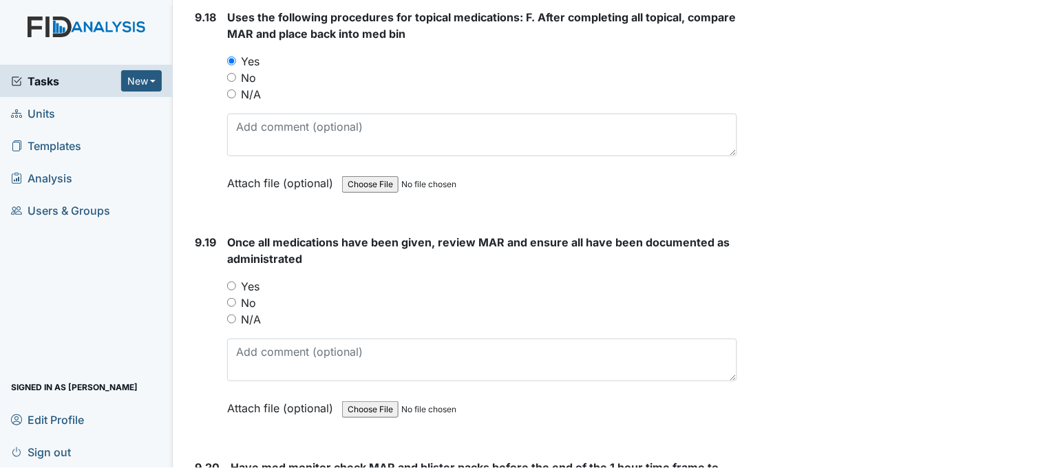
click at [230, 282] on input "Yes" at bounding box center [231, 286] width 9 height 9
radio input "true"
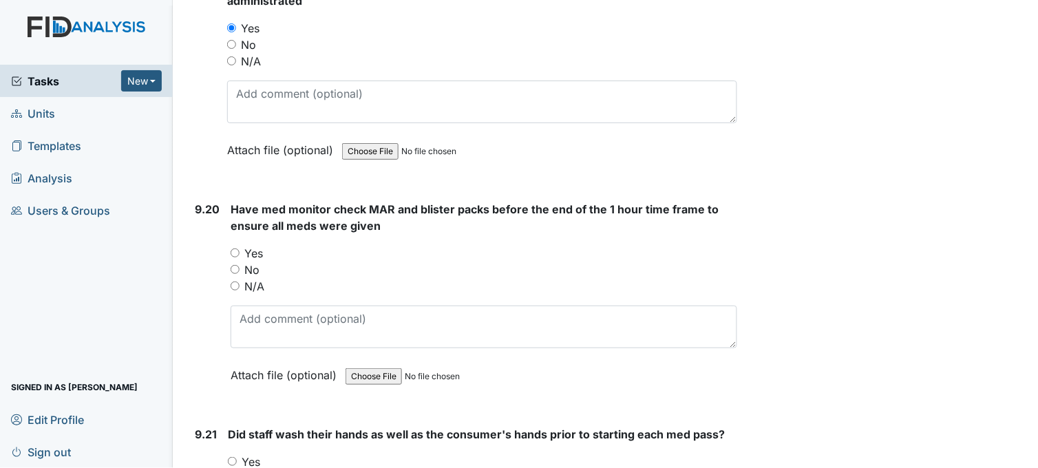
scroll to position [19352, 0]
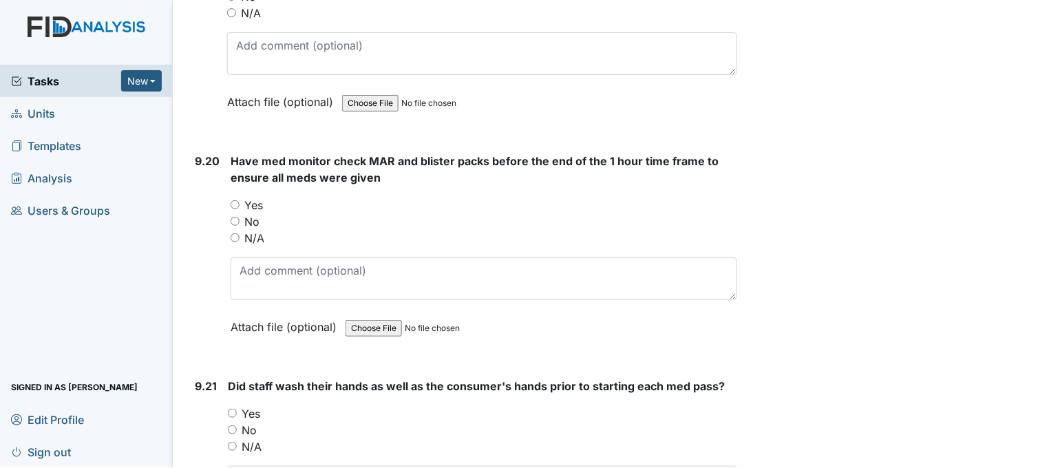
click at [234, 200] on input "Yes" at bounding box center [235, 204] width 9 height 9
radio input "true"
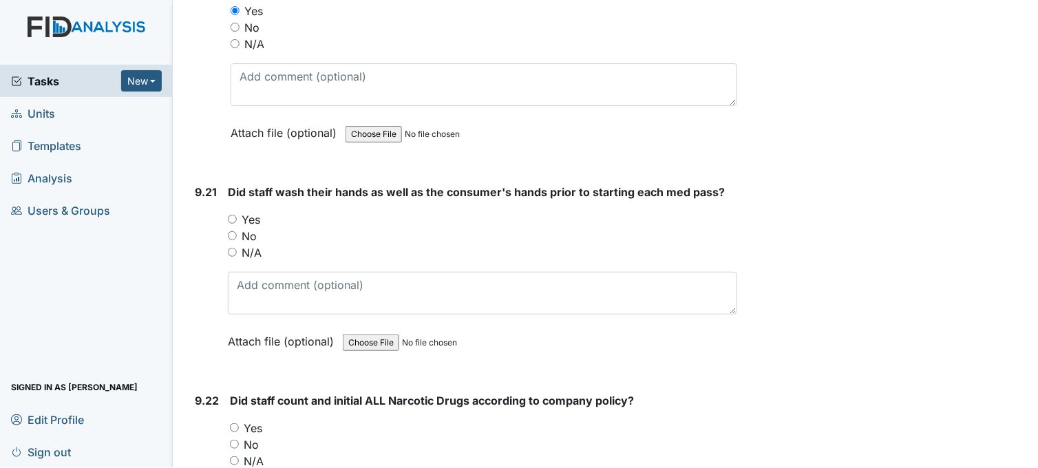
scroll to position [19581, 0]
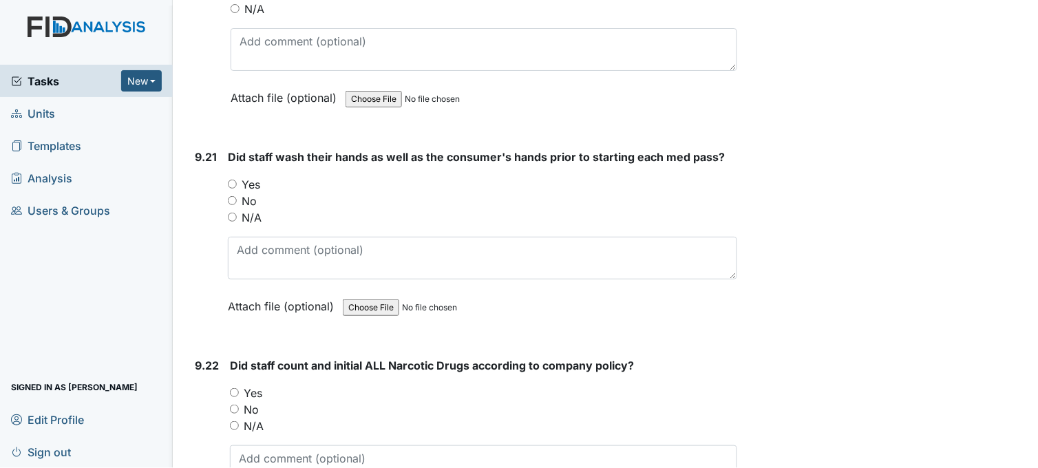
click at [235, 180] on input "Yes" at bounding box center [232, 184] width 9 height 9
radio input "true"
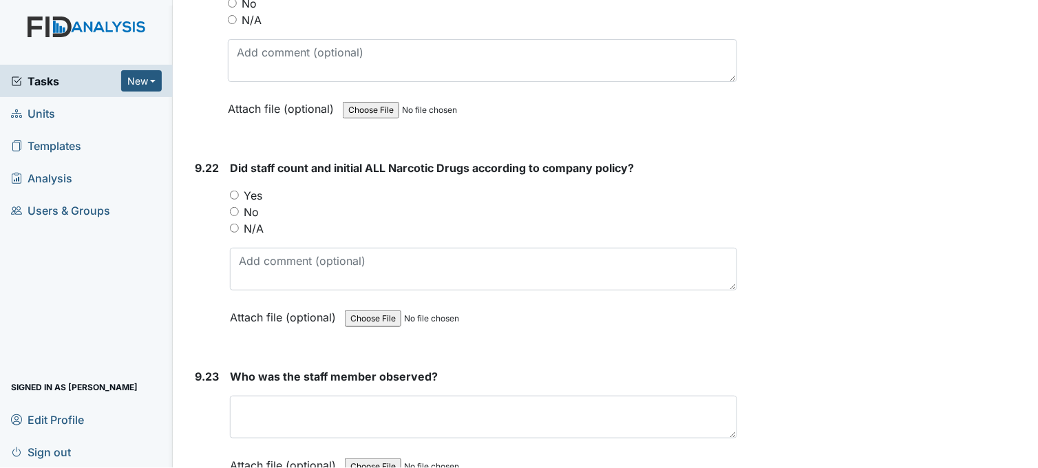
scroll to position [19811, 0]
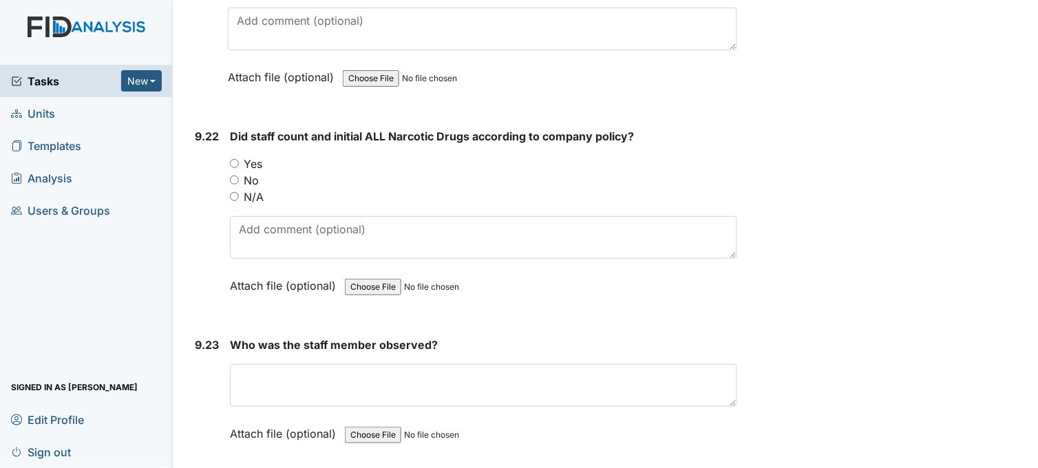
click at [235, 159] on input "Yes" at bounding box center [234, 163] width 9 height 9
radio input "true"
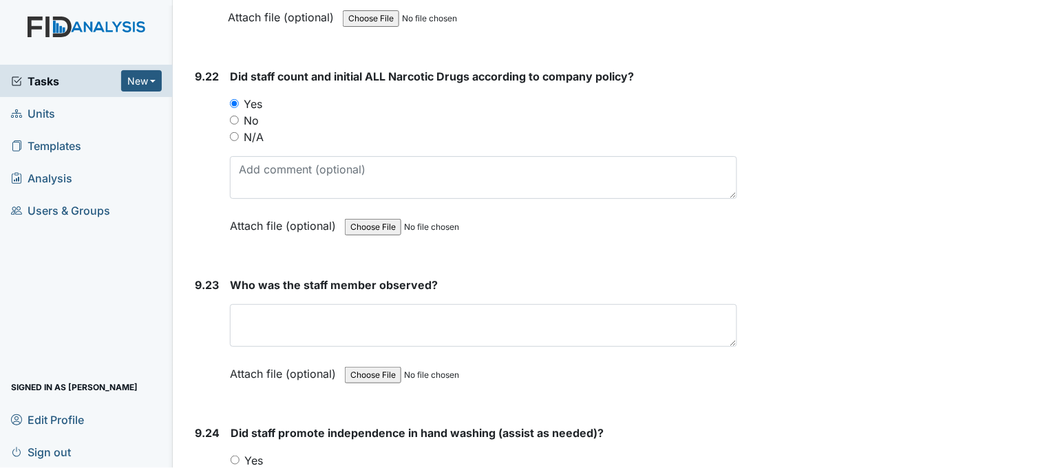
scroll to position [19964, 0]
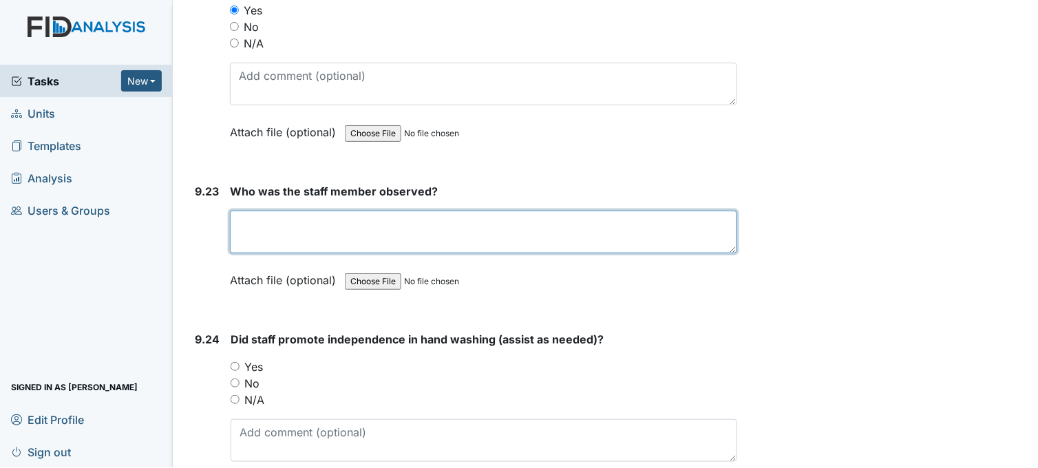
click at [338, 222] on textarea at bounding box center [483, 232] width 507 height 43
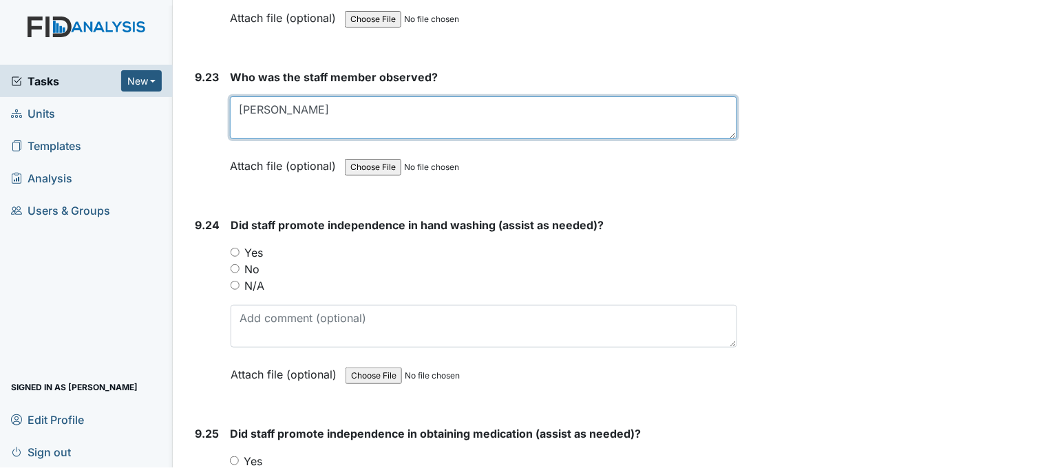
scroll to position [20117, 0]
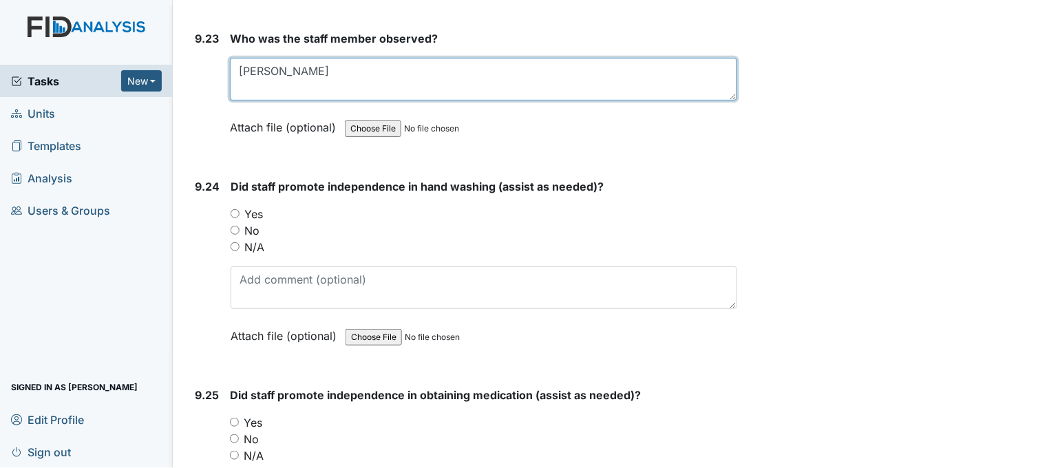
type textarea "dustin"
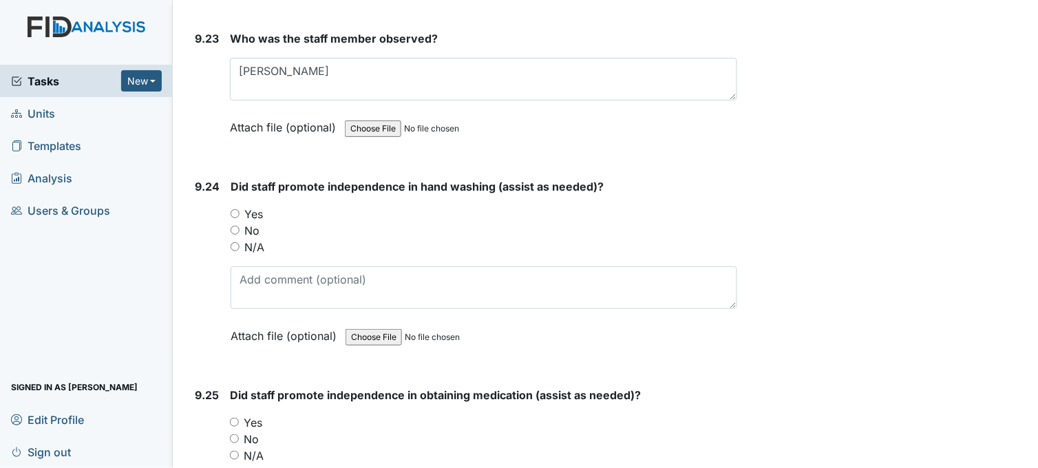
click at [238, 209] on input "Yes" at bounding box center [235, 213] width 9 height 9
radio input "true"
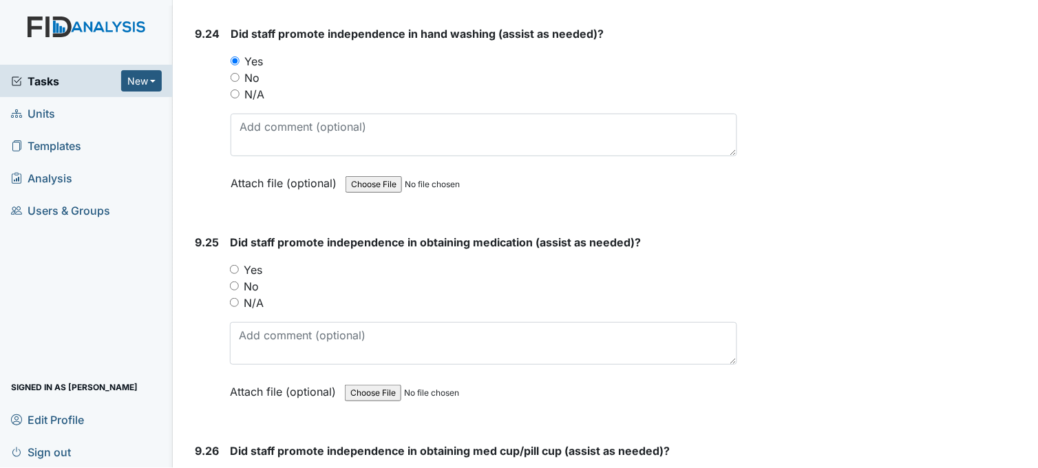
scroll to position [20346, 0]
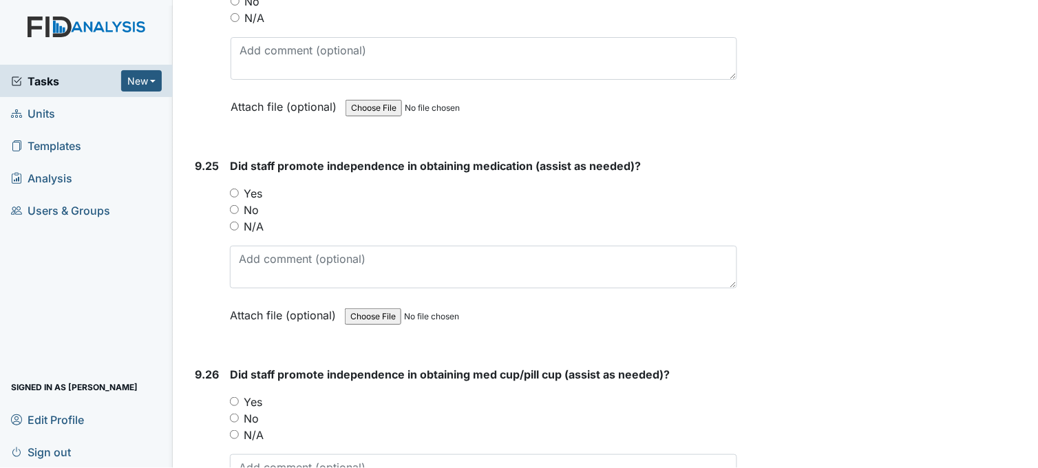
click at [236, 189] on input "Yes" at bounding box center [234, 193] width 9 height 9
radio input "true"
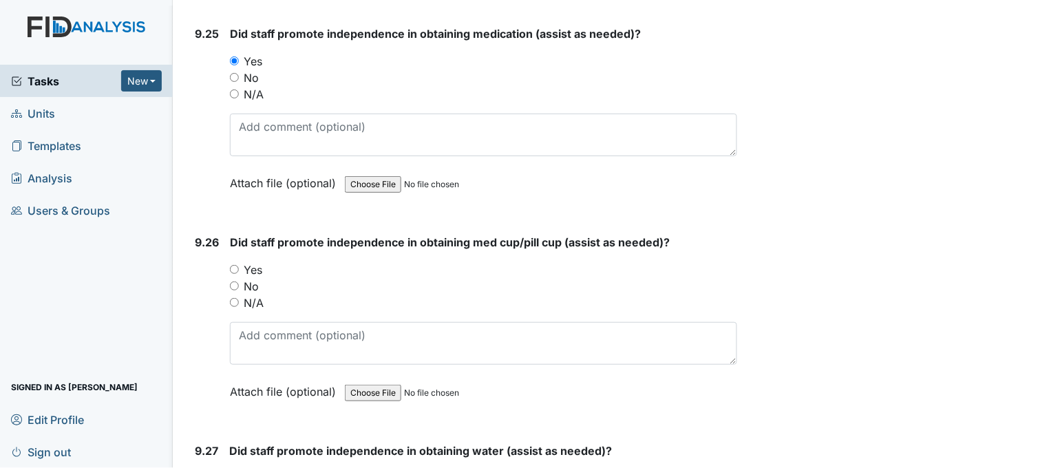
scroll to position [20499, 0]
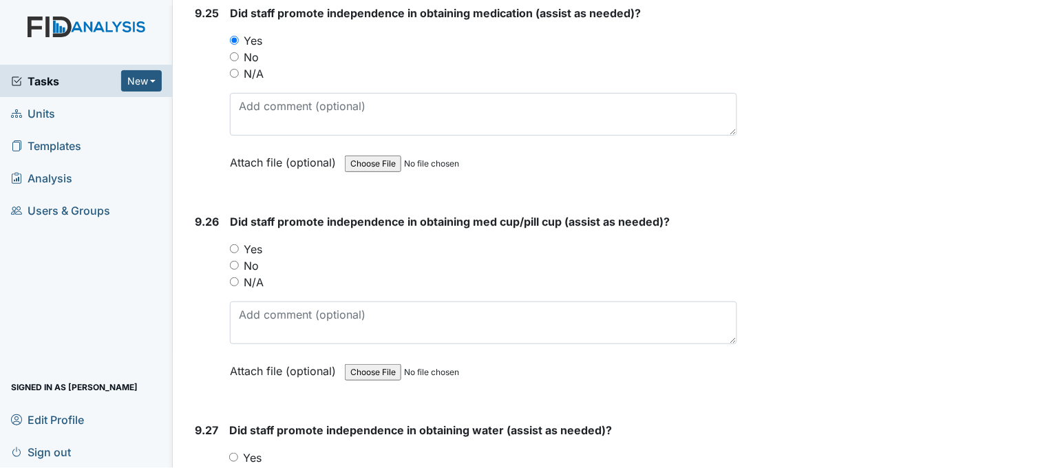
click at [234, 244] on input "Yes" at bounding box center [234, 248] width 9 height 9
radio input "true"
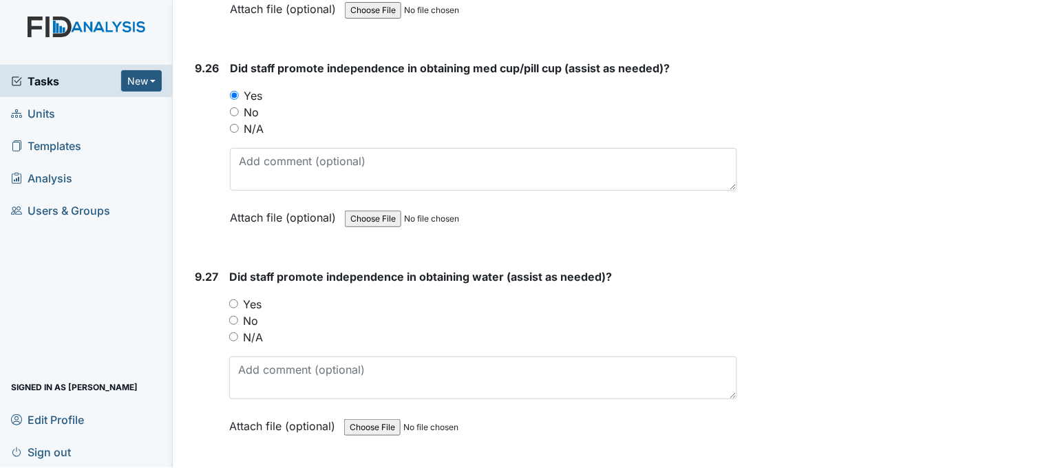
scroll to position [20729, 0]
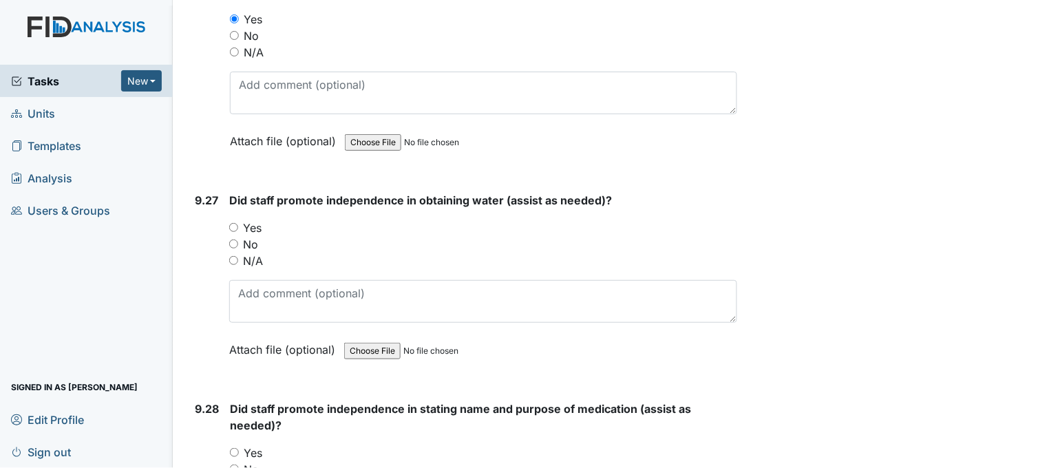
click at [235, 223] on input "Yes" at bounding box center [233, 227] width 9 height 9
radio input "true"
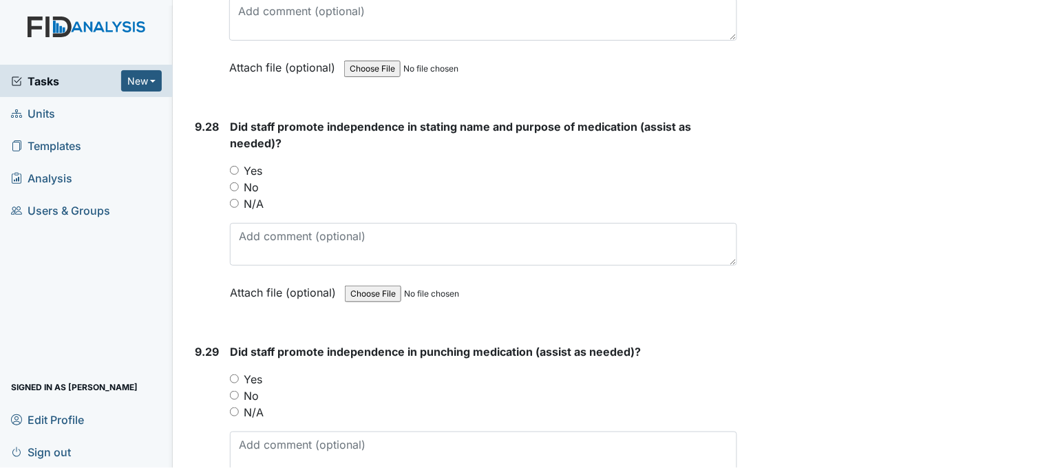
scroll to position [21035, 0]
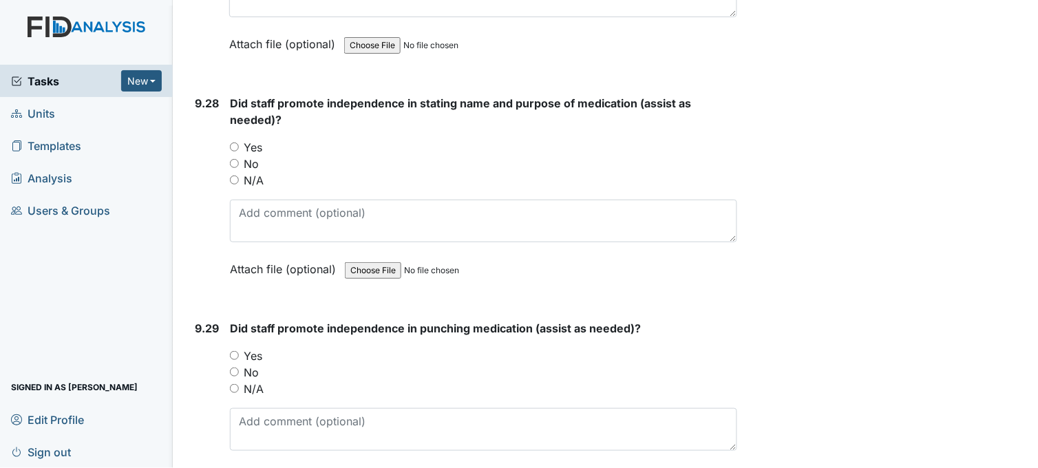
click at [233, 143] on input "Yes" at bounding box center [234, 147] width 9 height 9
radio input "true"
click at [236, 351] on input "Yes" at bounding box center [234, 355] width 9 height 9
radio input "true"
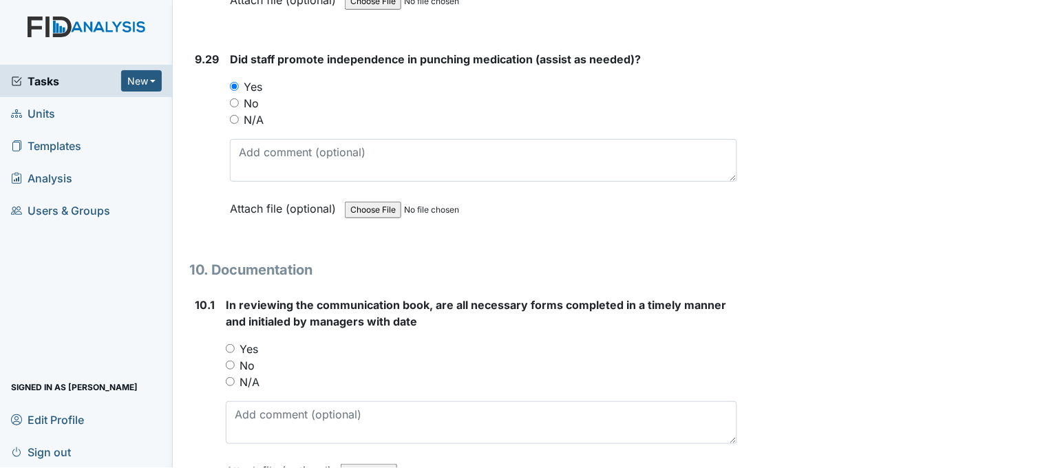
scroll to position [21417, 0]
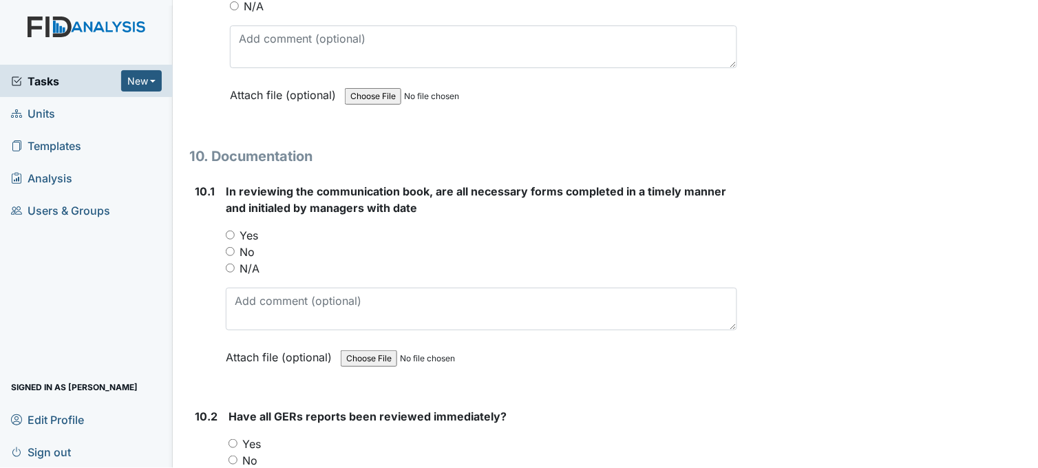
click at [231, 231] on input "Yes" at bounding box center [230, 235] width 9 height 9
radio input "true"
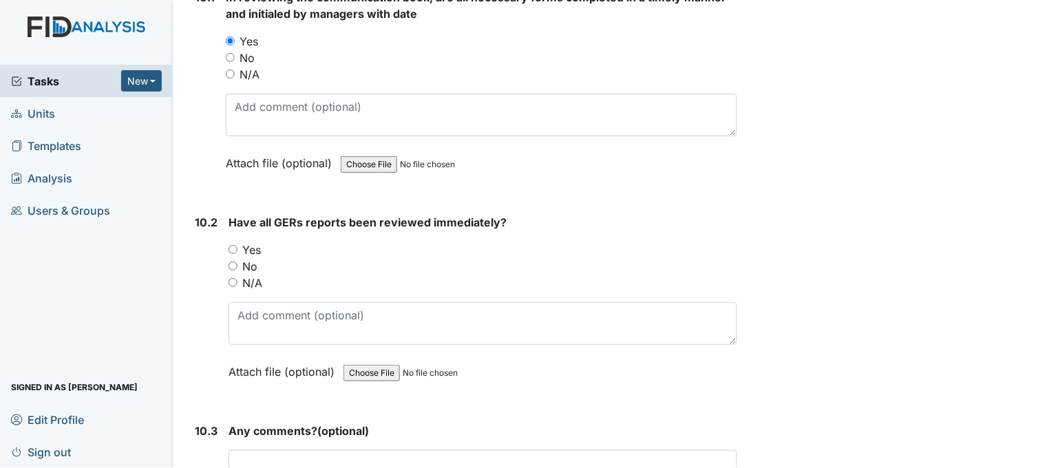
scroll to position [21647, 0]
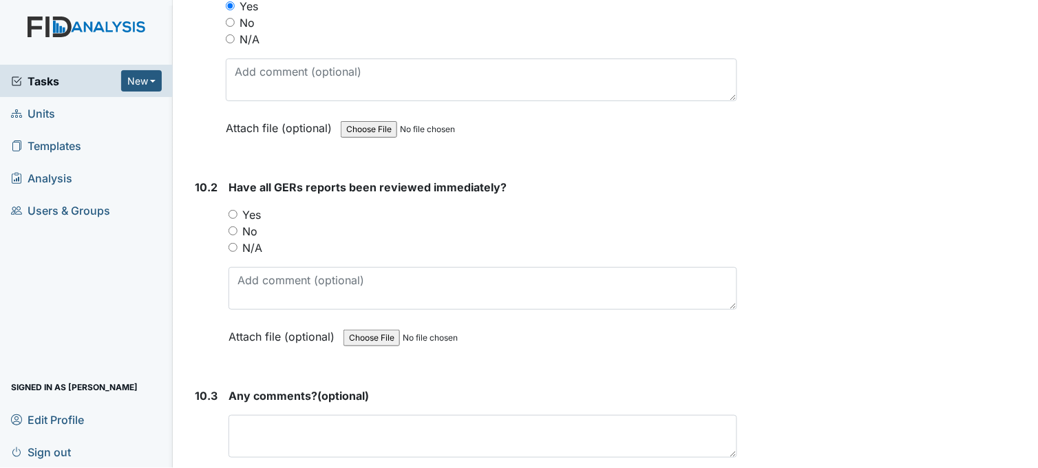
click at [235, 210] on input "Yes" at bounding box center [233, 214] width 9 height 9
radio input "true"
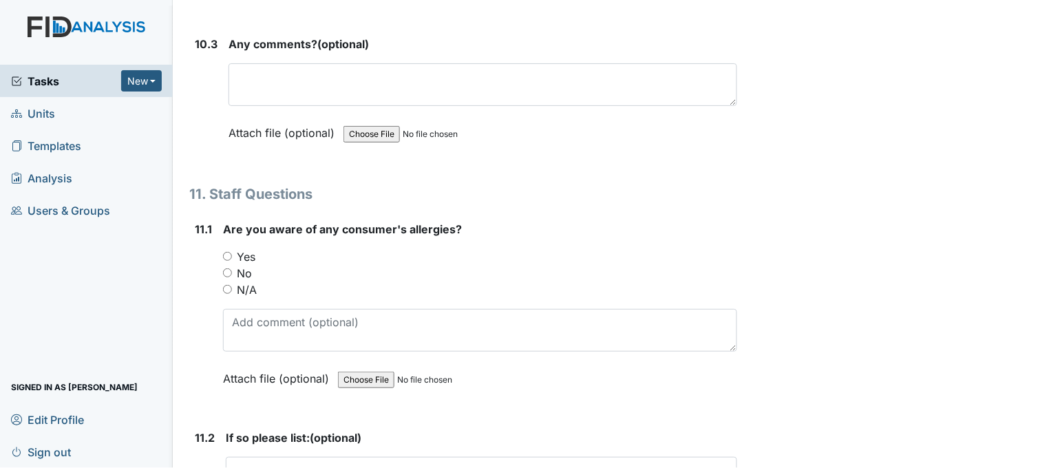
scroll to position [22029, 0]
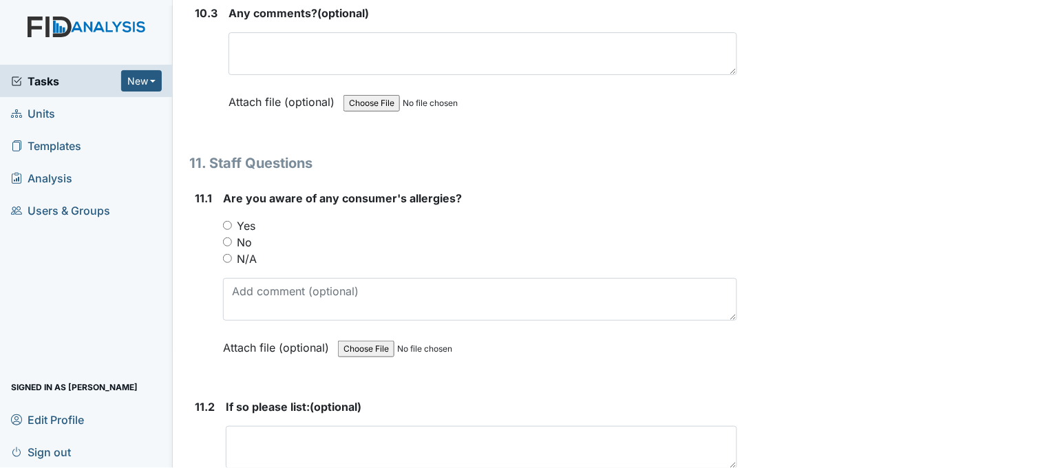
click at [230, 221] on input "Yes" at bounding box center [227, 225] width 9 height 9
radio input "true"
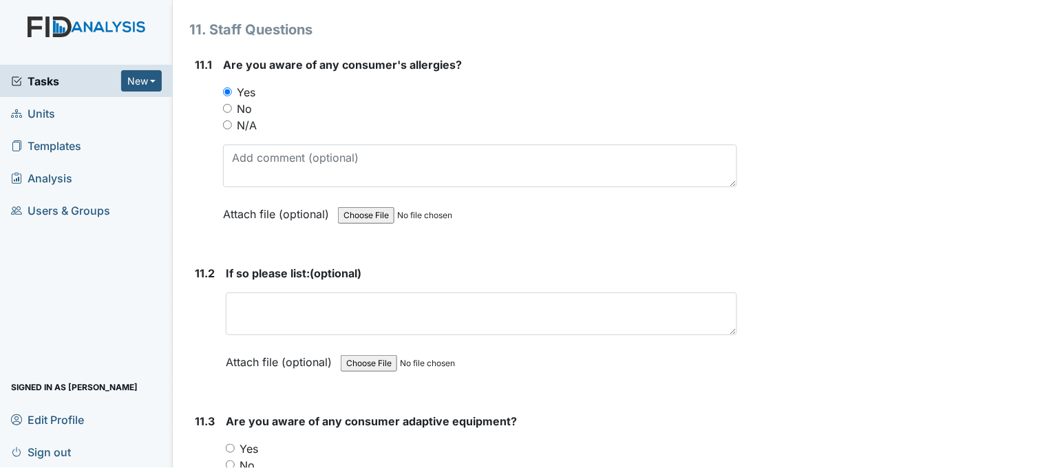
scroll to position [22259, 0]
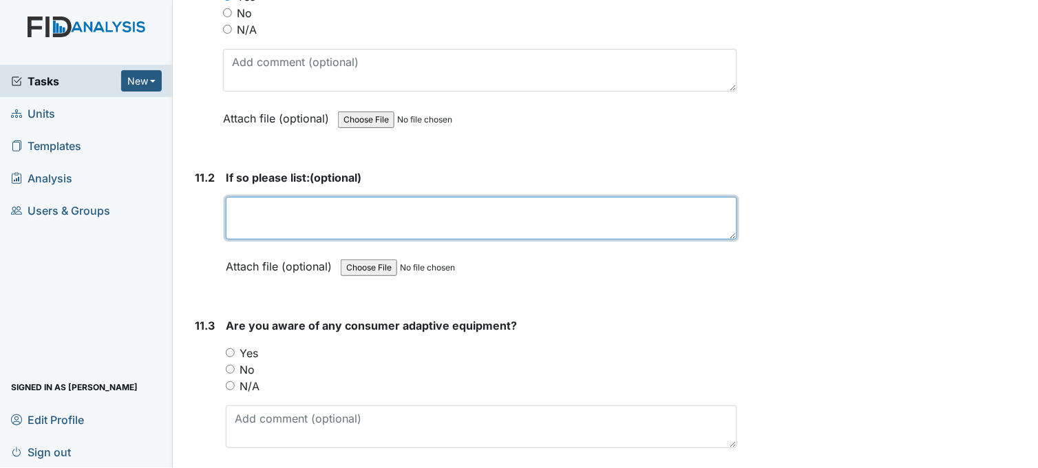
click at [354, 205] on textarea at bounding box center [481, 218] width 511 height 43
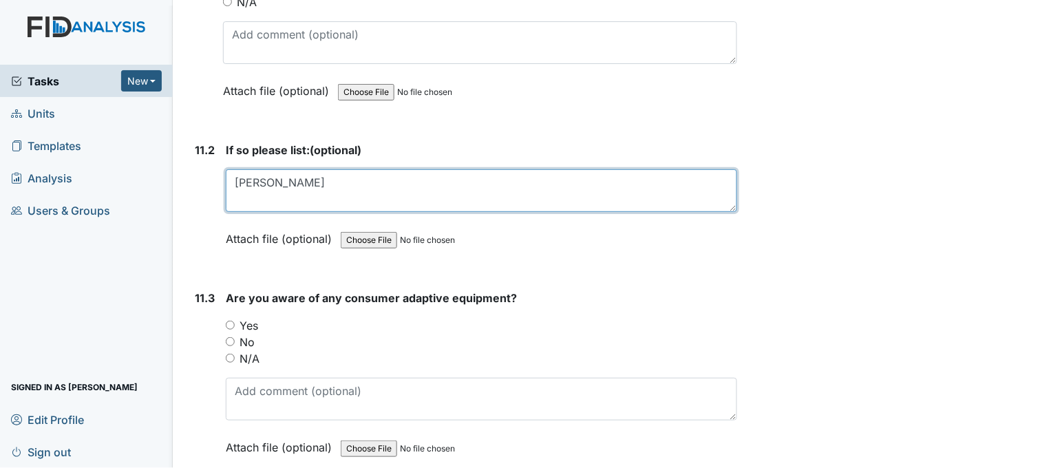
scroll to position [22335, 0]
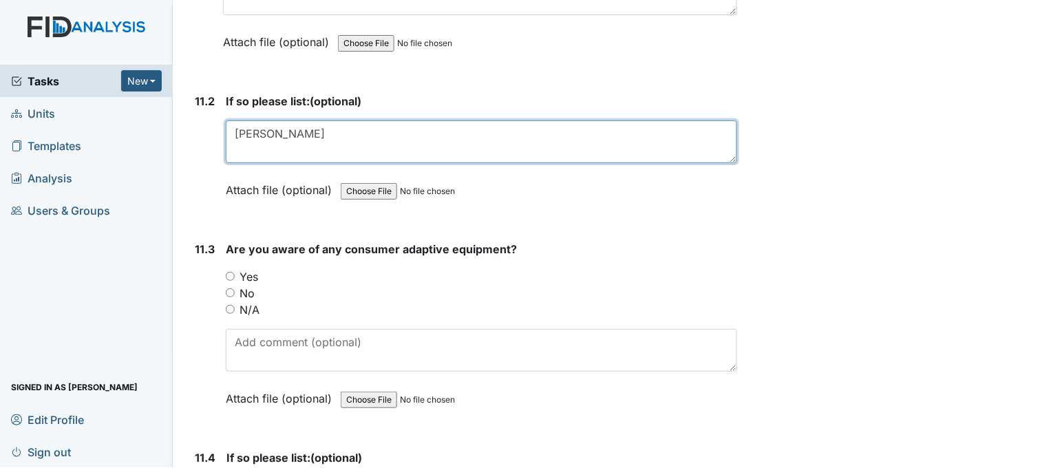
type textarea "JA"
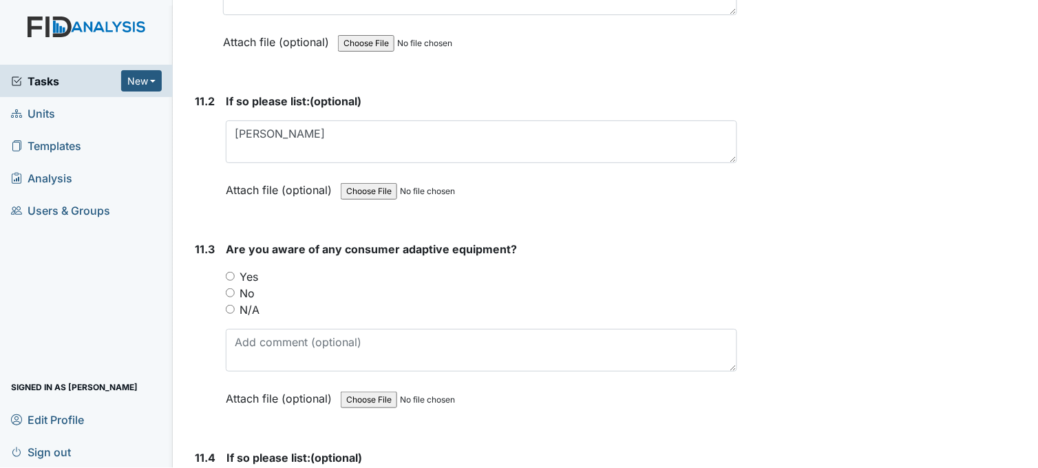
click at [232, 272] on input "Yes" at bounding box center [230, 276] width 9 height 9
radio input "true"
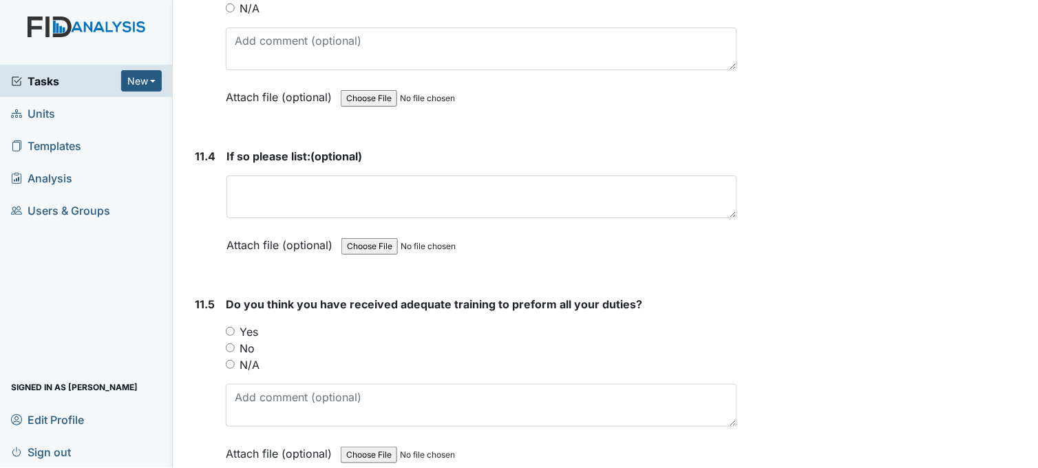
scroll to position [22718, 0]
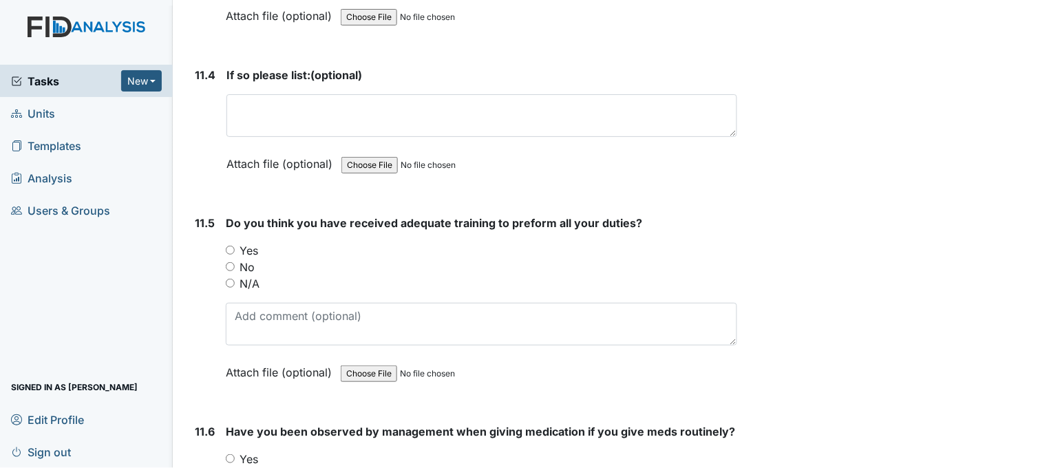
click at [229, 246] on input "Yes" at bounding box center [230, 250] width 9 height 9
radio input "true"
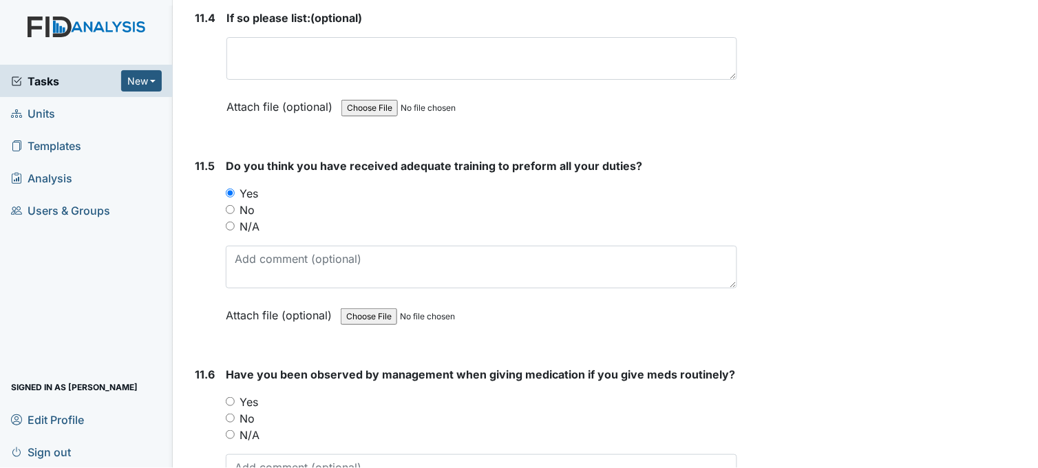
scroll to position [22947, 0]
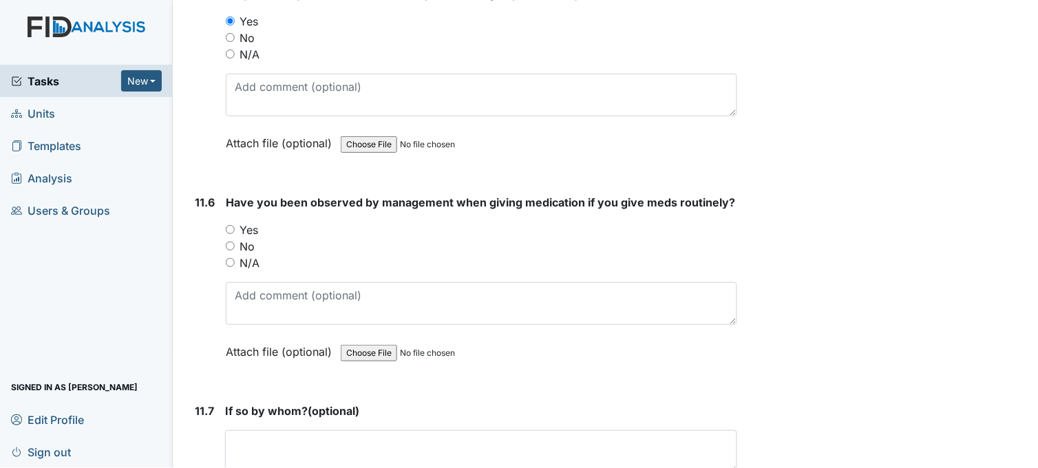
click at [230, 225] on input "Yes" at bounding box center [230, 229] width 9 height 9
radio input "true"
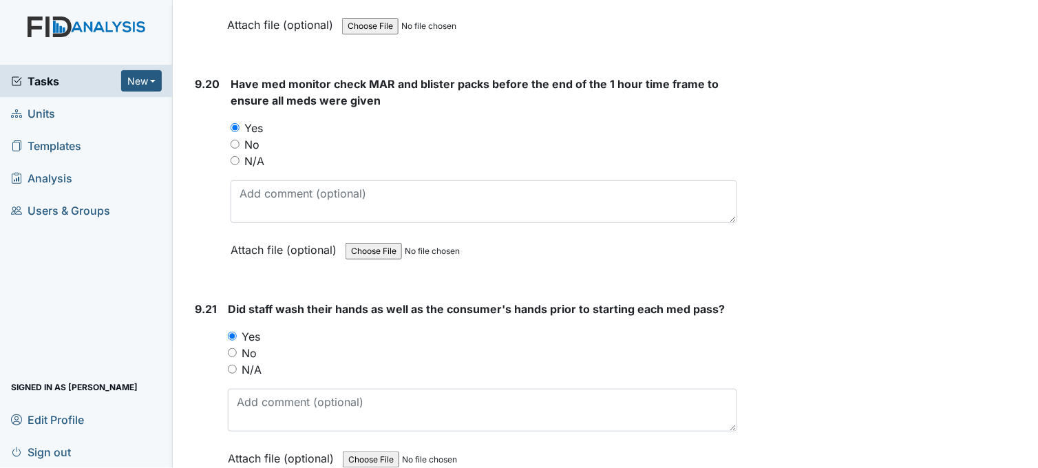
scroll to position [19429, 0]
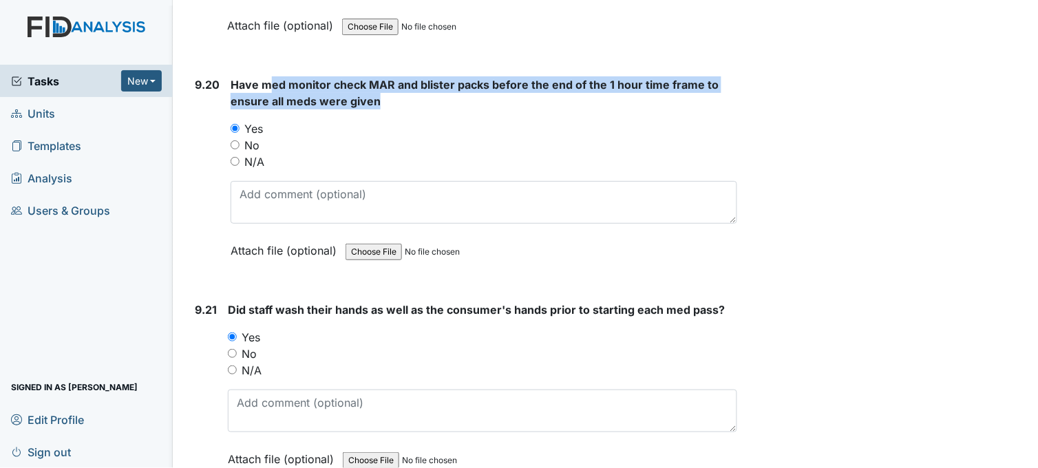
drag, startPoint x: 267, startPoint y: 67, endPoint x: 374, endPoint y: 87, distance: 108.7
click at [374, 87] on span "Have med monitor check MAR and blister packs before the end of the 1 hour time …" at bounding box center [475, 93] width 488 height 30
drag, startPoint x: 374, startPoint y: 87, endPoint x: 350, endPoint y: 79, distance: 25.5
copy span "ed monitor check MAR and blister packs before the end of the 1 hour time frame …"
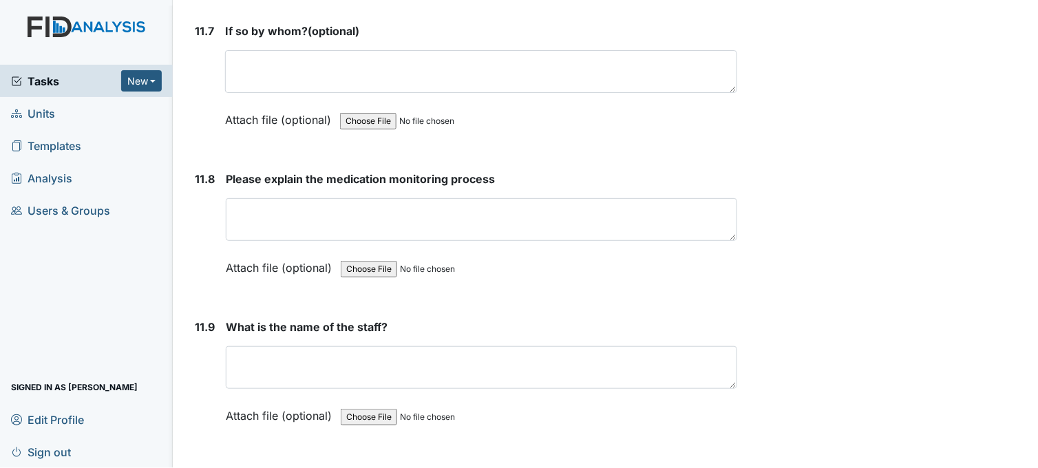
scroll to position [23329, 0]
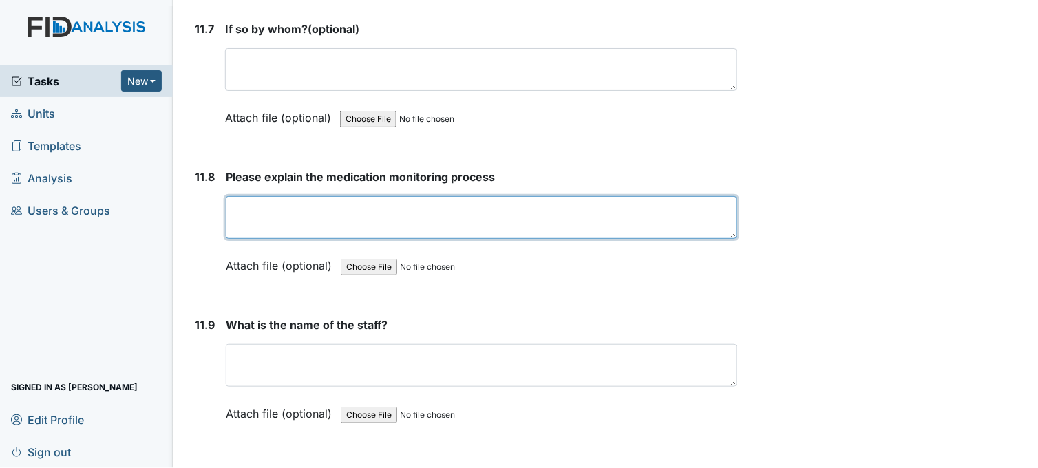
click at [242, 196] on textarea at bounding box center [481, 217] width 511 height 43
paste textarea "ed monitor check MAR and blister packs before the end of the 1 hour time frame …"
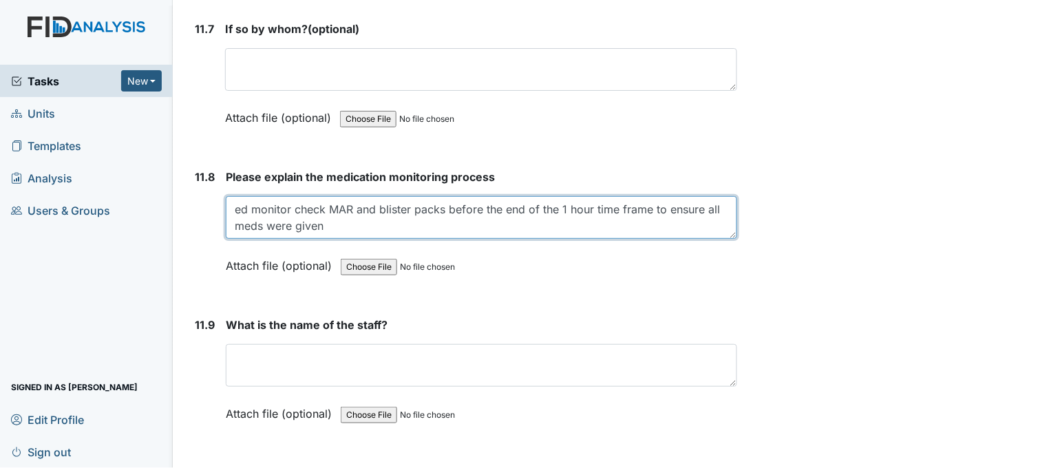
click at [235, 196] on textarea "ed monitor check MAR and blister packs before the end of the 1 hour time frame …" at bounding box center [481, 217] width 511 height 43
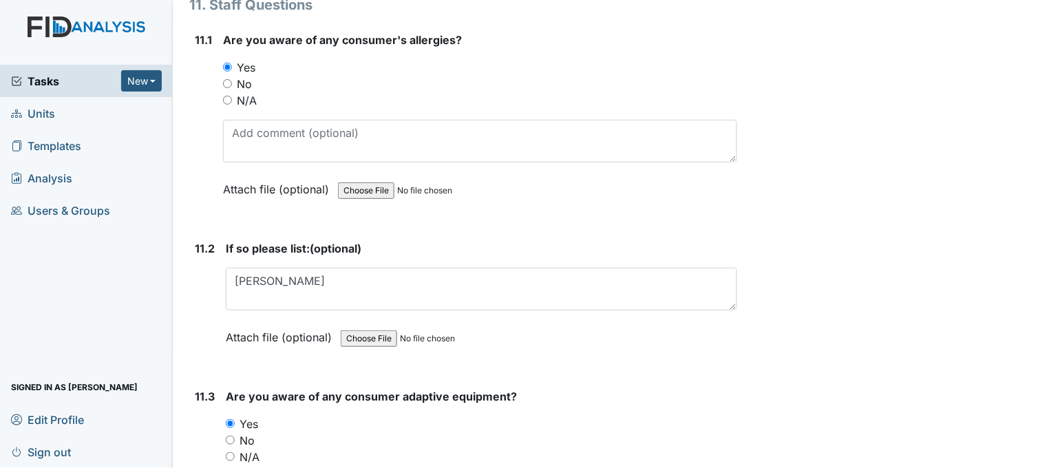
scroll to position [22182, 0]
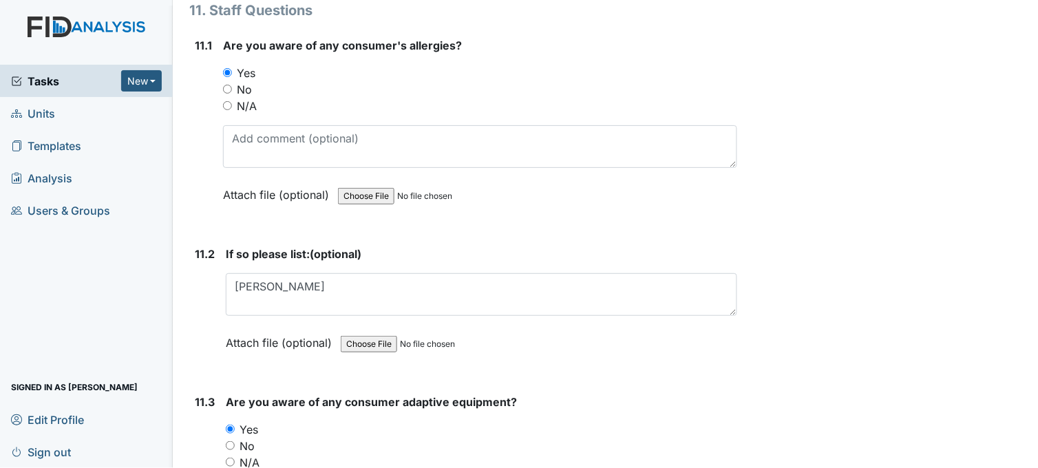
type textarea "med monitor check MAR and blister packs before the end of the 1 hour time frame…"
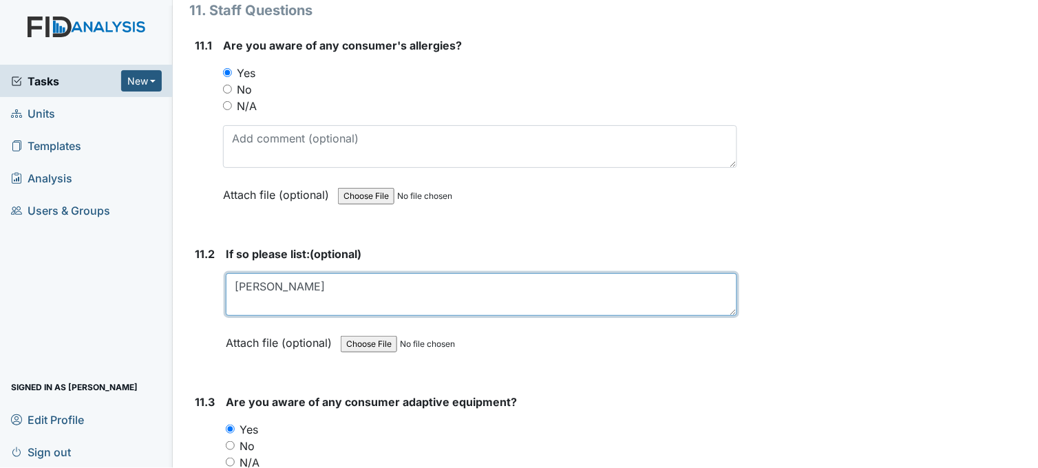
click at [270, 273] on textarea "JA" at bounding box center [481, 294] width 511 height 43
type textarea "JA JD"
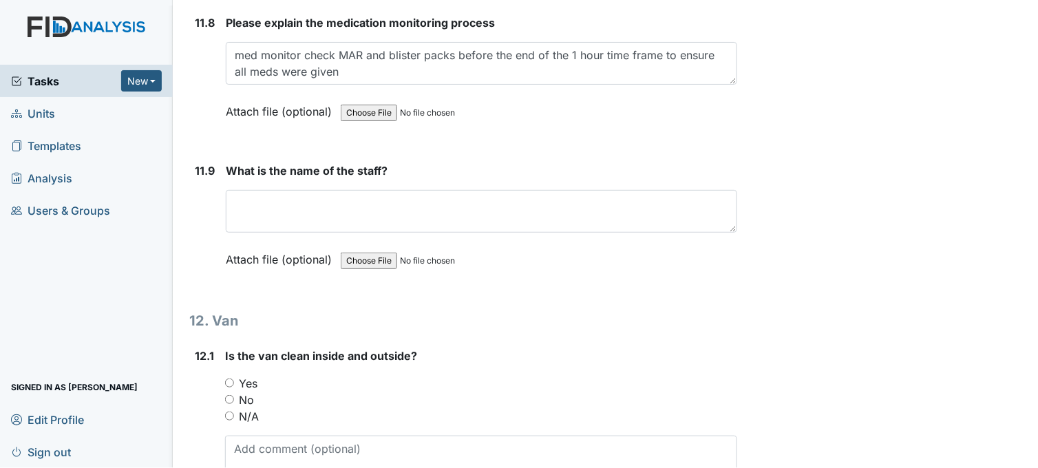
scroll to position [23483, 0]
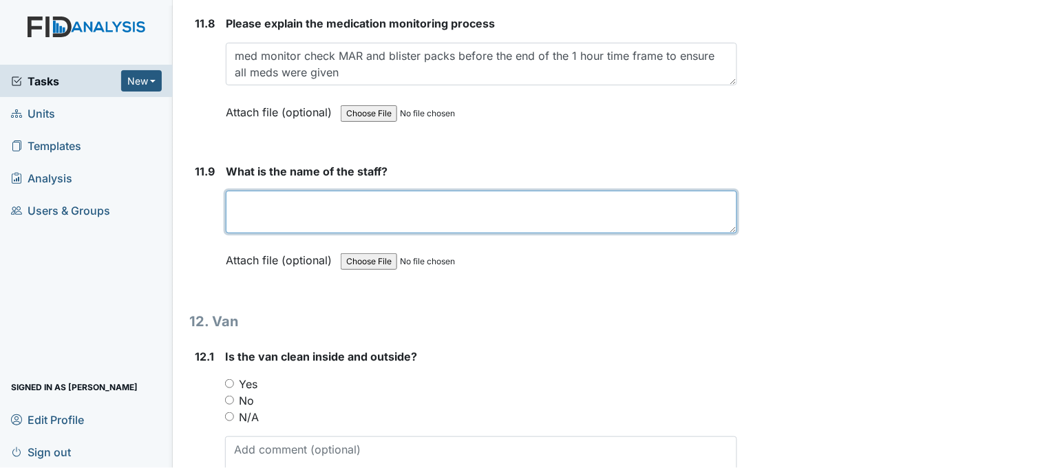
click at [383, 191] on textarea at bounding box center [481, 212] width 511 height 43
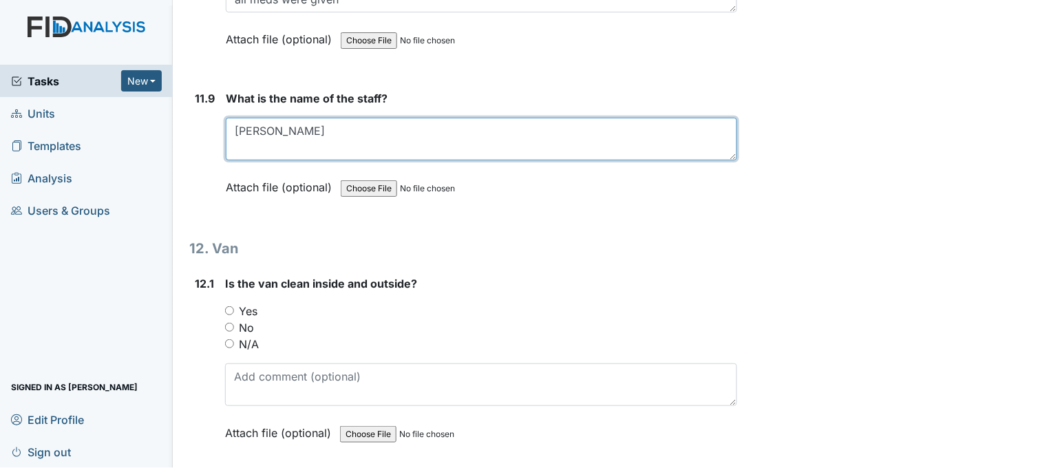
scroll to position [23635, 0]
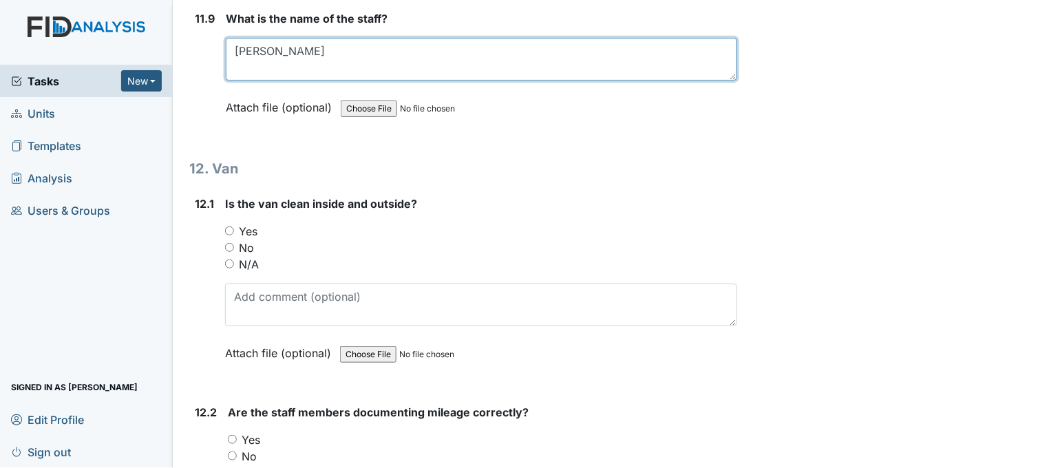
type textarea "Naomi"
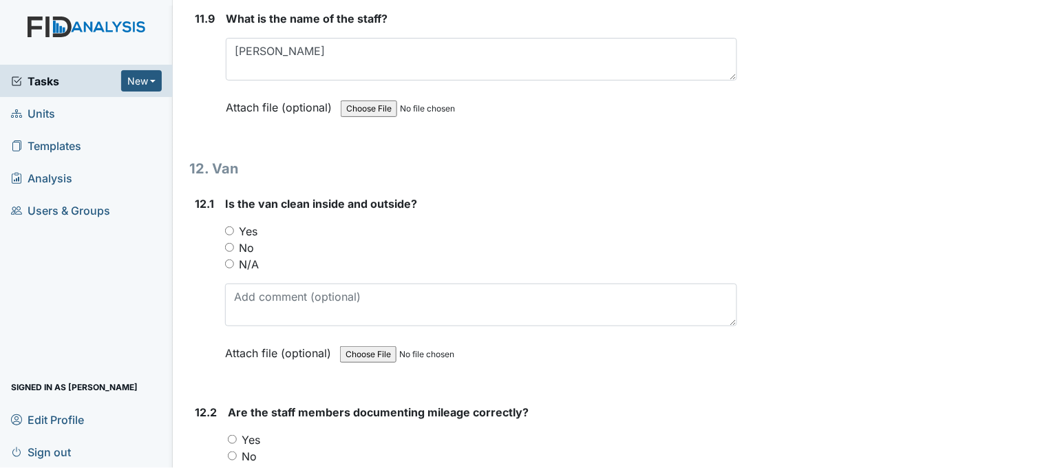
click at [231, 226] on input "Yes" at bounding box center [229, 230] width 9 height 9
radio input "true"
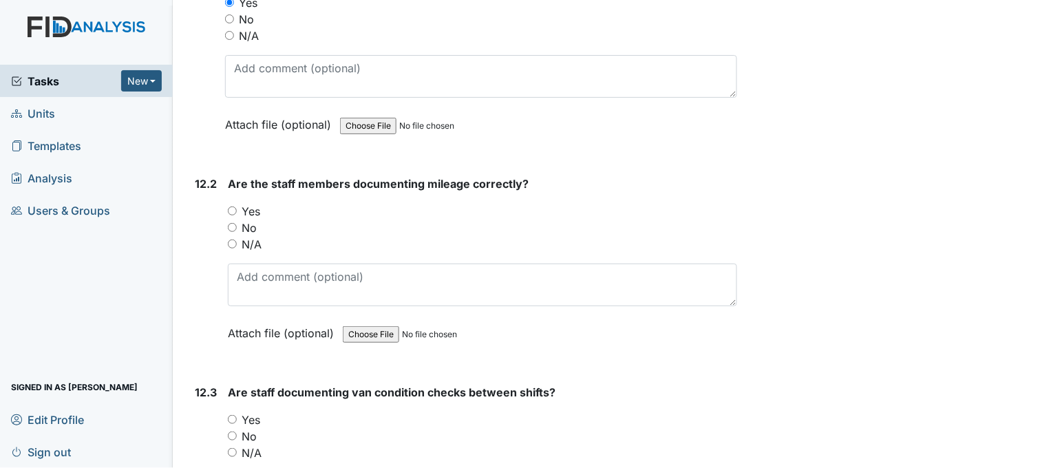
scroll to position [23865, 0]
click at [229, 206] on input "Yes" at bounding box center [232, 210] width 9 height 9
radio input "true"
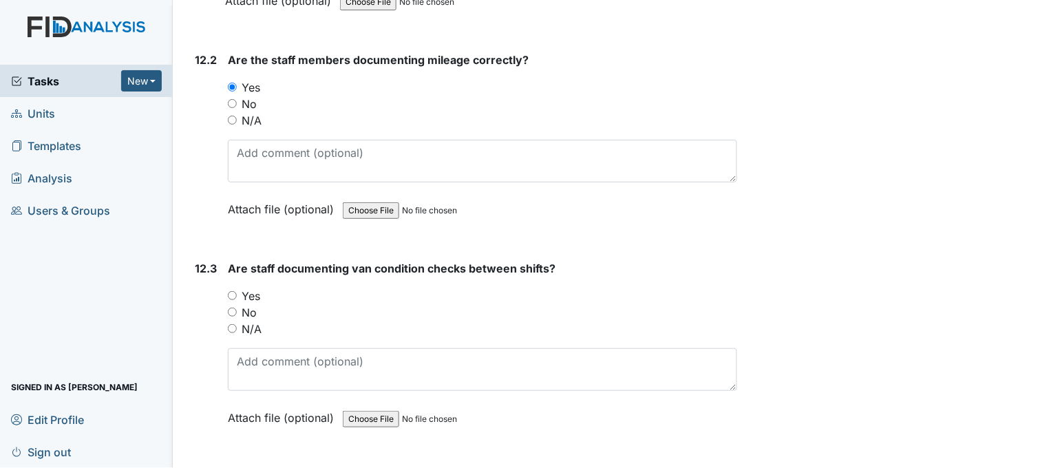
scroll to position [24017, 0]
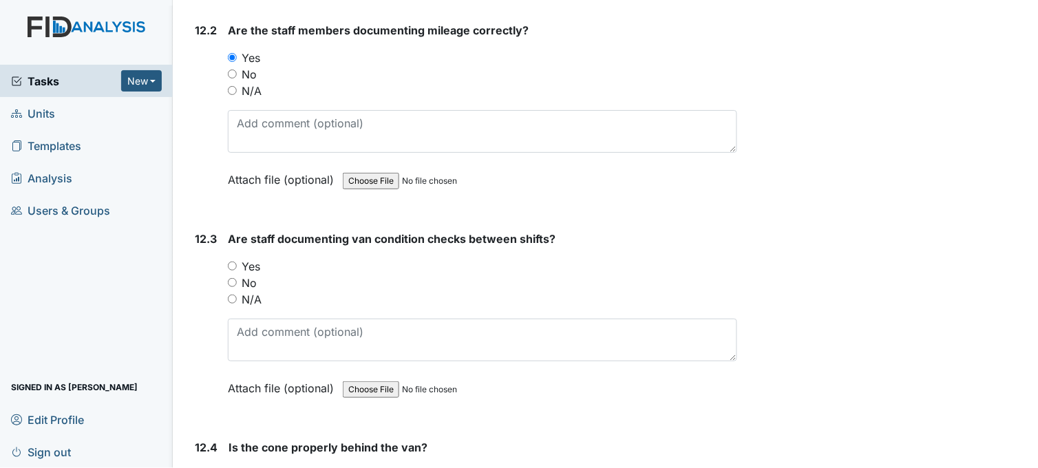
click at [235, 262] on input "Yes" at bounding box center [232, 266] width 9 height 9
radio input "true"
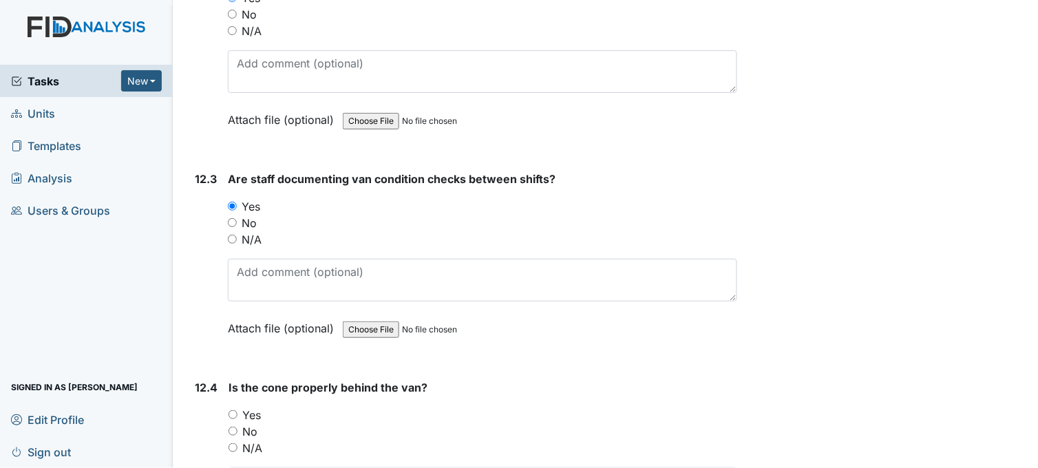
scroll to position [24247, 0]
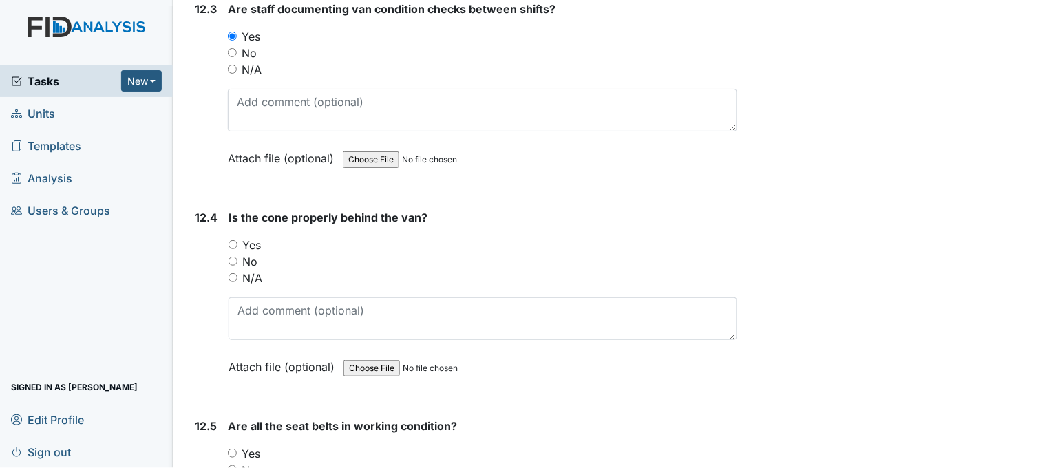
click at [235, 240] on input "Yes" at bounding box center [233, 244] width 9 height 9
radio input "true"
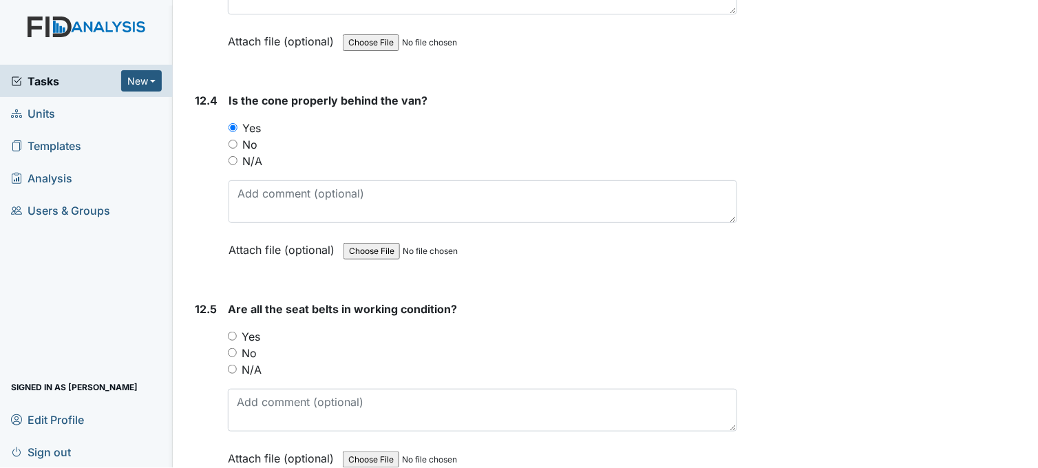
scroll to position [24424, 0]
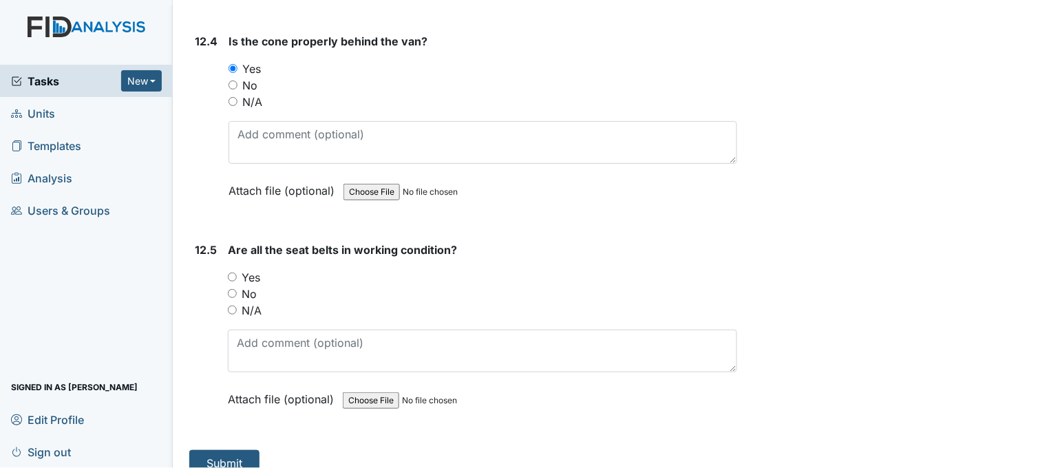
click at [234, 97] on input "N/A" at bounding box center [233, 101] width 9 height 9
radio input "true"
click at [230, 273] on input "Yes" at bounding box center [232, 277] width 9 height 9
radio input "true"
click at [222, 450] on button "Submit" at bounding box center [224, 463] width 70 height 26
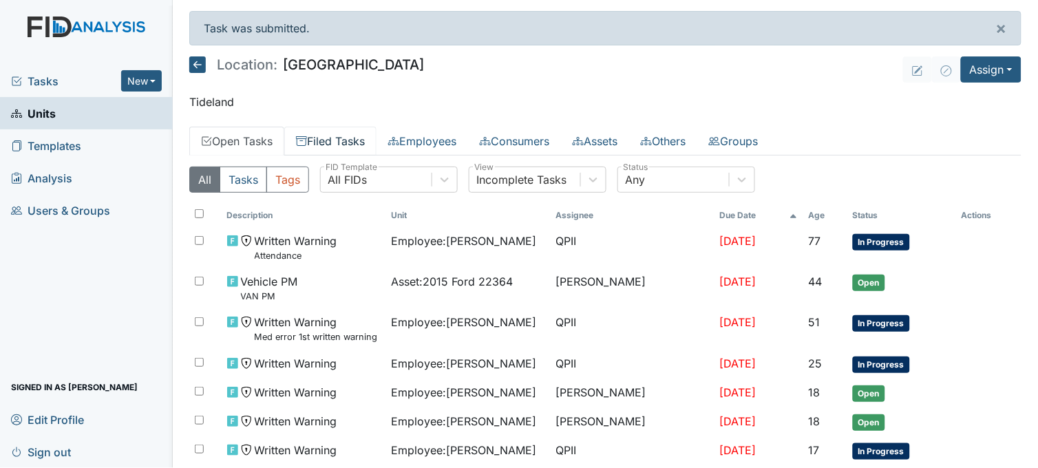
click at [348, 149] on link "Filed Tasks" at bounding box center [330, 141] width 92 height 29
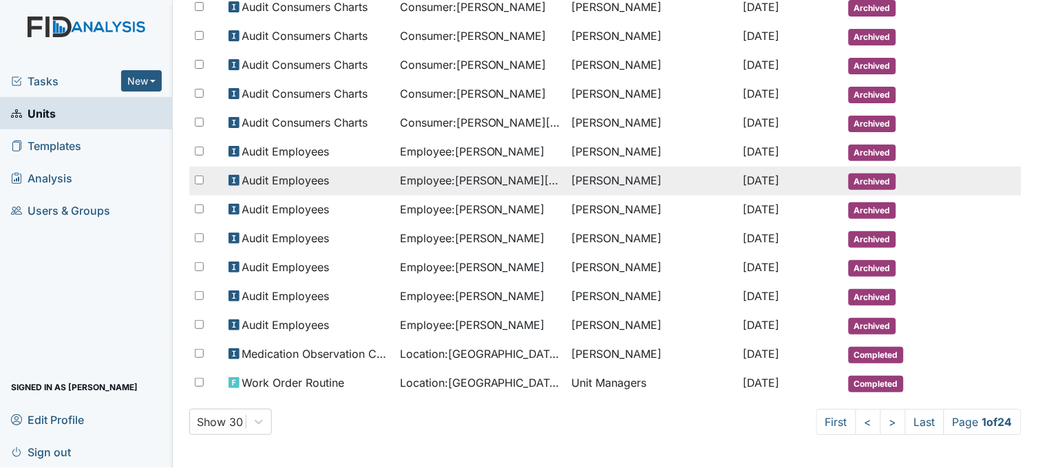
scroll to position [726, 0]
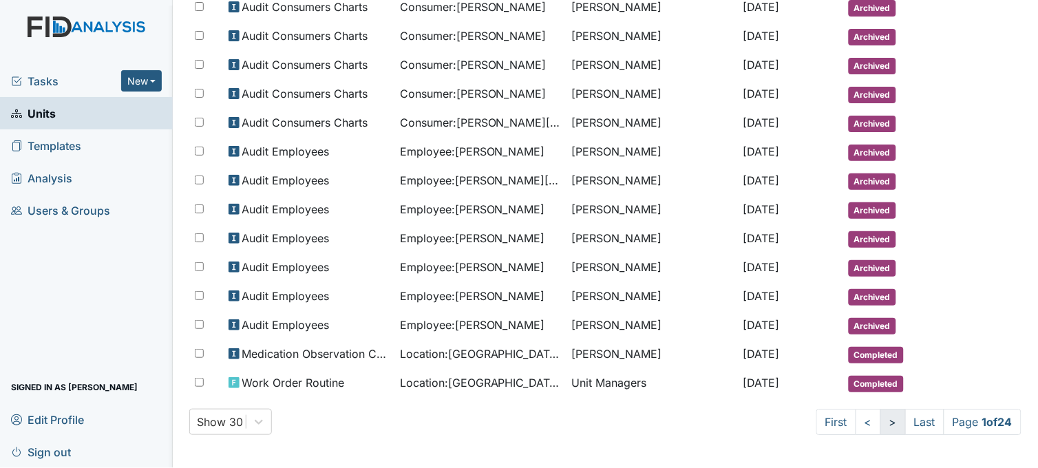
click at [883, 425] on link ">" at bounding box center [892, 422] width 25 height 26
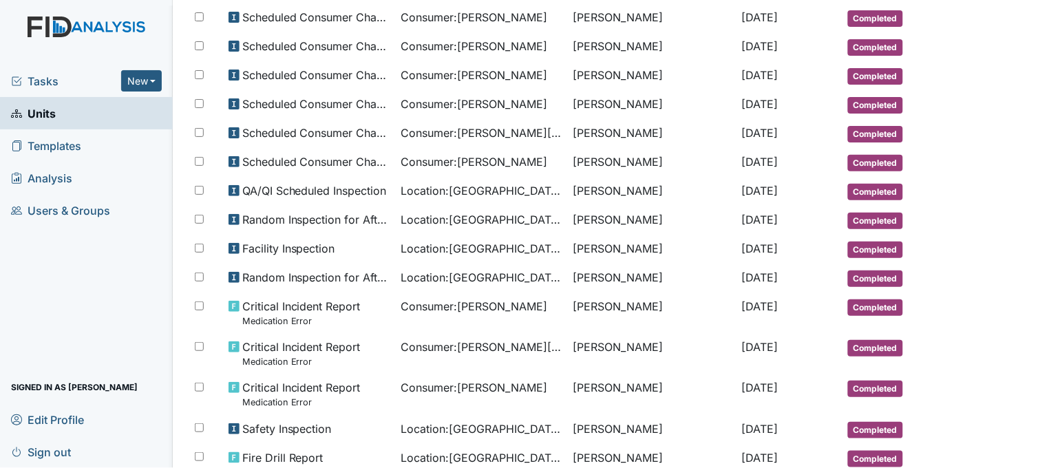
scroll to position [344, 0]
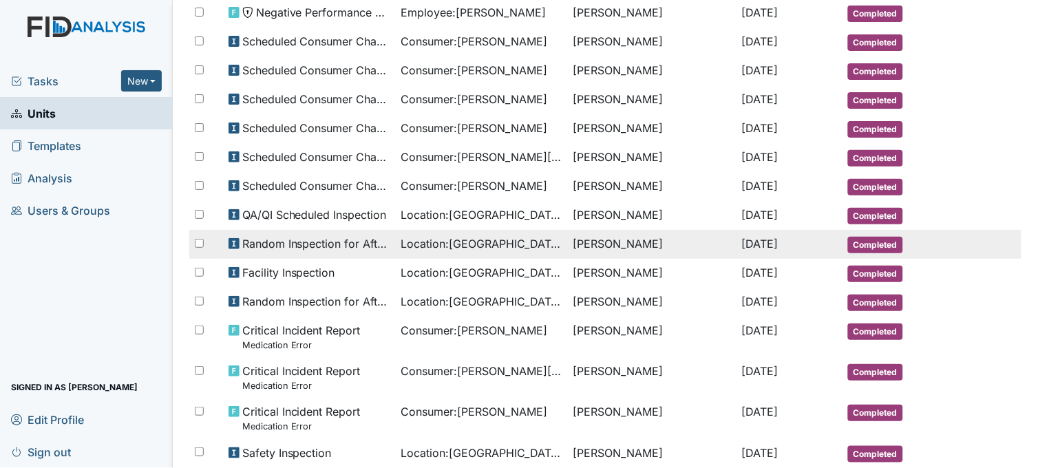
click at [410, 259] on td "Location : Beaufort Heights" at bounding box center [481, 244] width 172 height 29
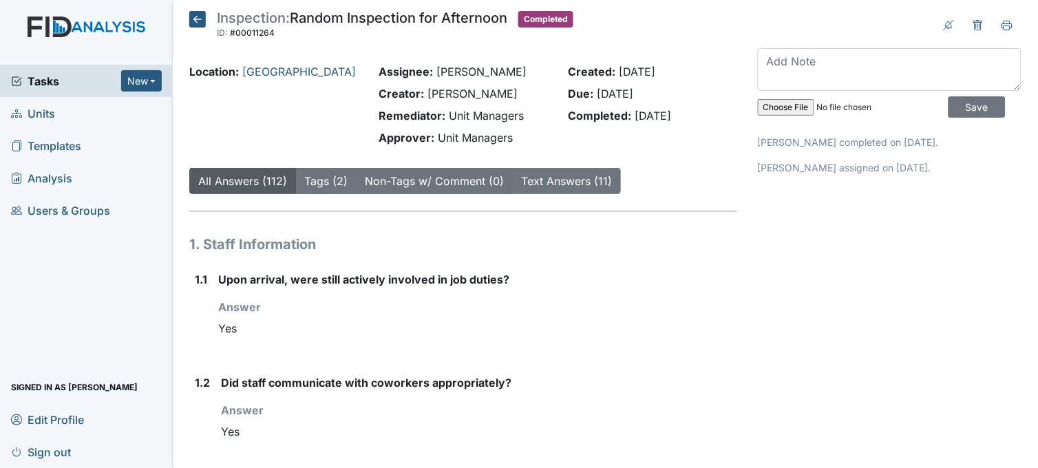
click at [200, 19] on icon at bounding box center [197, 19] width 17 height 17
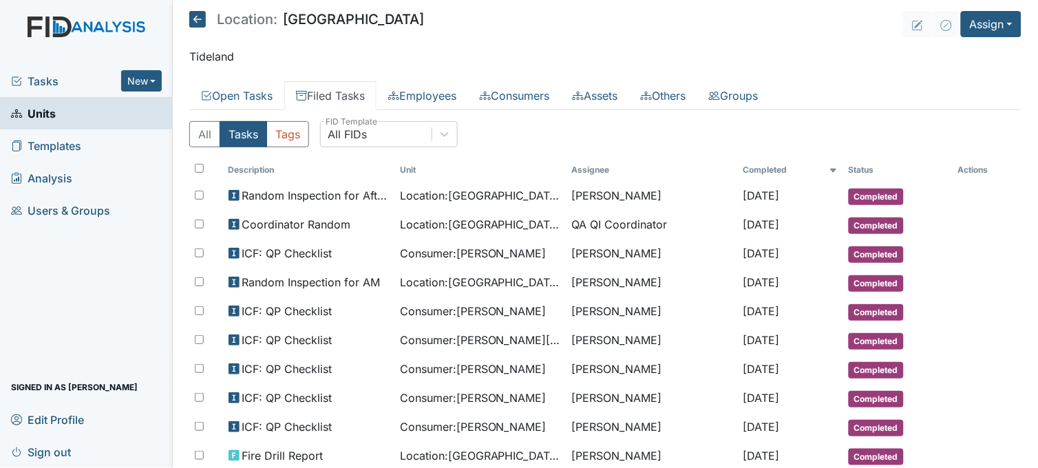
click at [112, 115] on link "Units" at bounding box center [86, 113] width 173 height 32
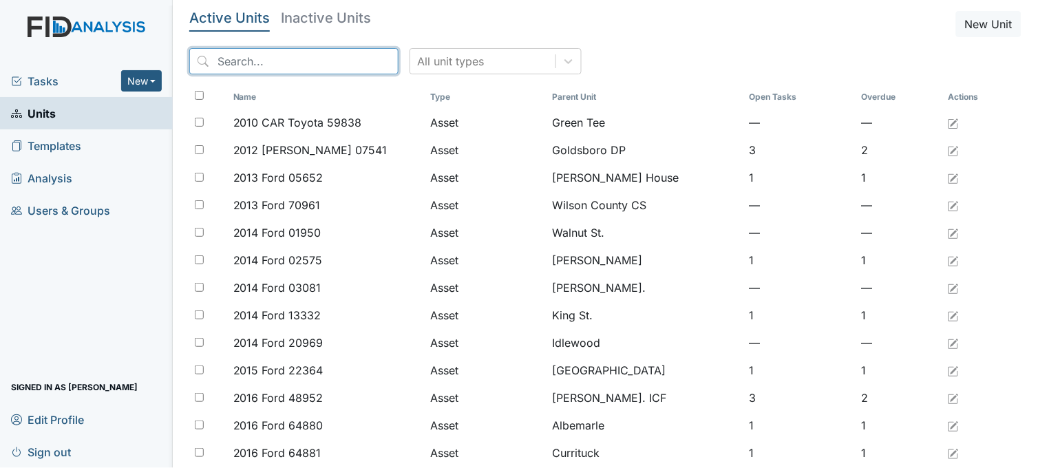
click at [259, 66] on input "search" at bounding box center [293, 61] width 209 height 26
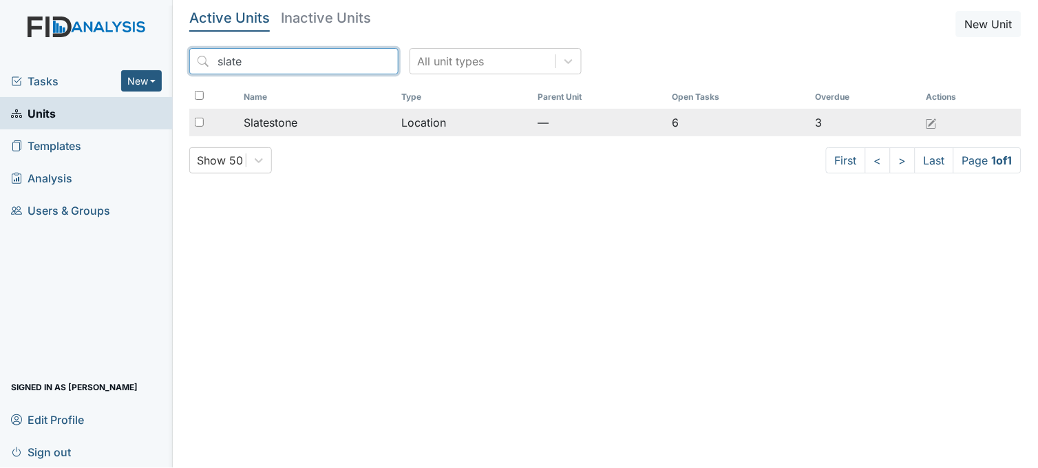
type input "slate"
click at [331, 114] on div "Slatestone" at bounding box center [317, 122] width 147 height 17
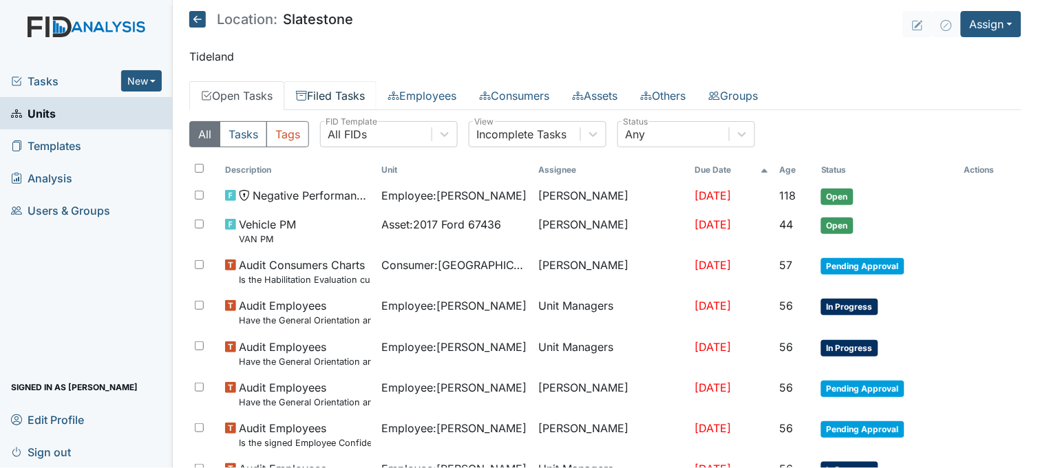
click at [335, 90] on link "Filed Tasks" at bounding box center [330, 95] width 92 height 29
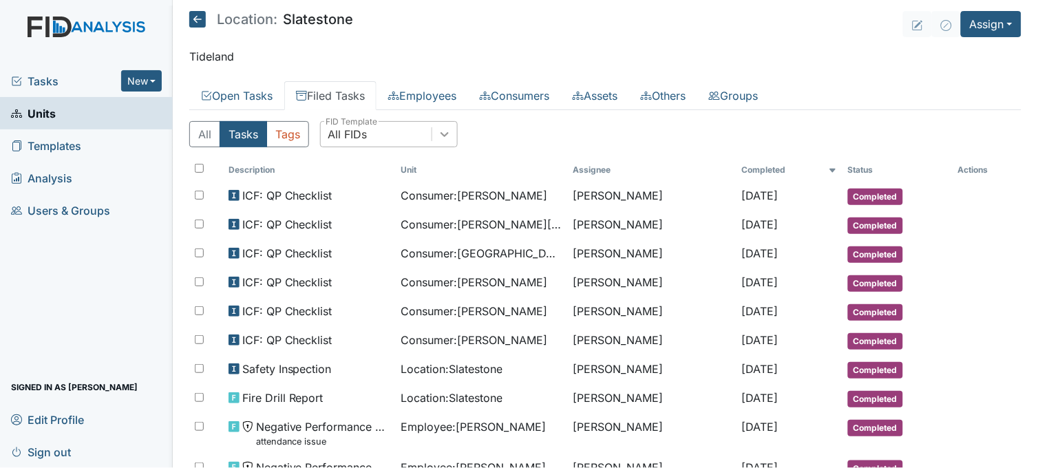
click at [444, 134] on icon at bounding box center [445, 134] width 8 height 5
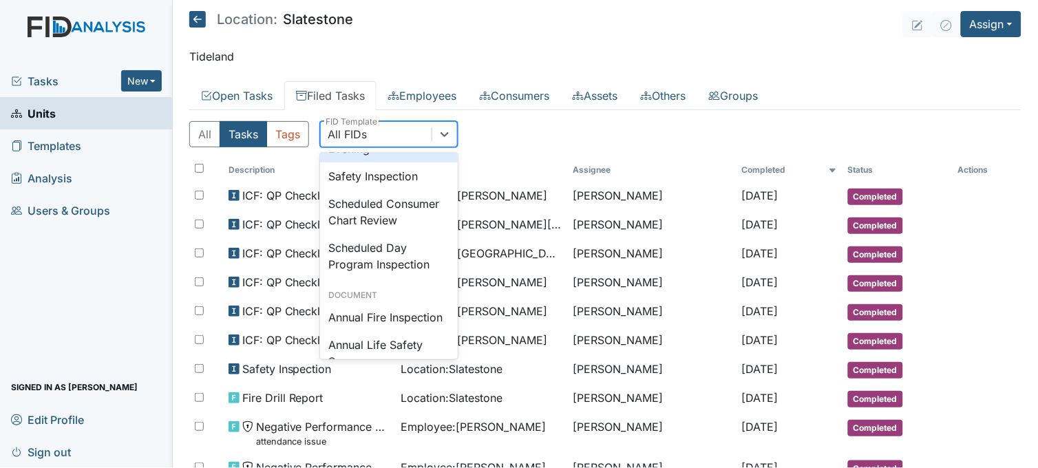
scroll to position [1300, 0]
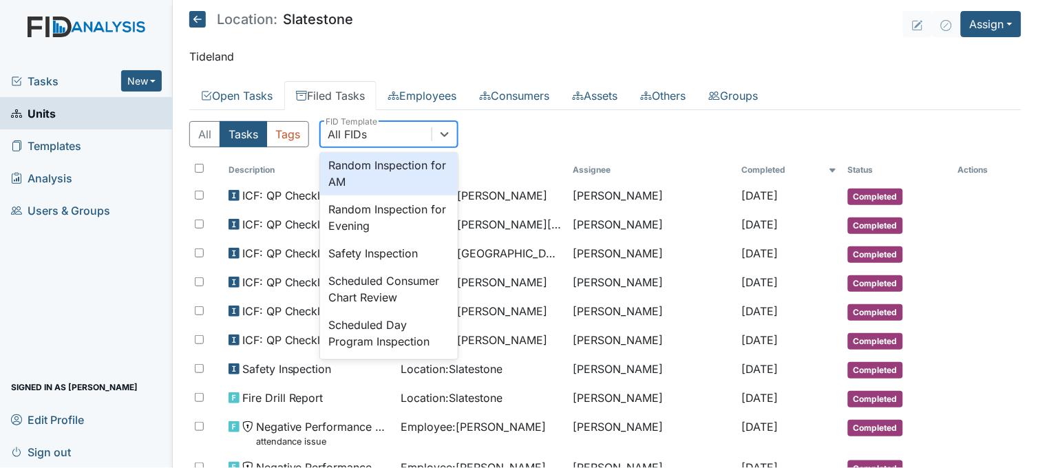
click at [383, 196] on div "Random Inspection for AM" at bounding box center [389, 173] width 138 height 44
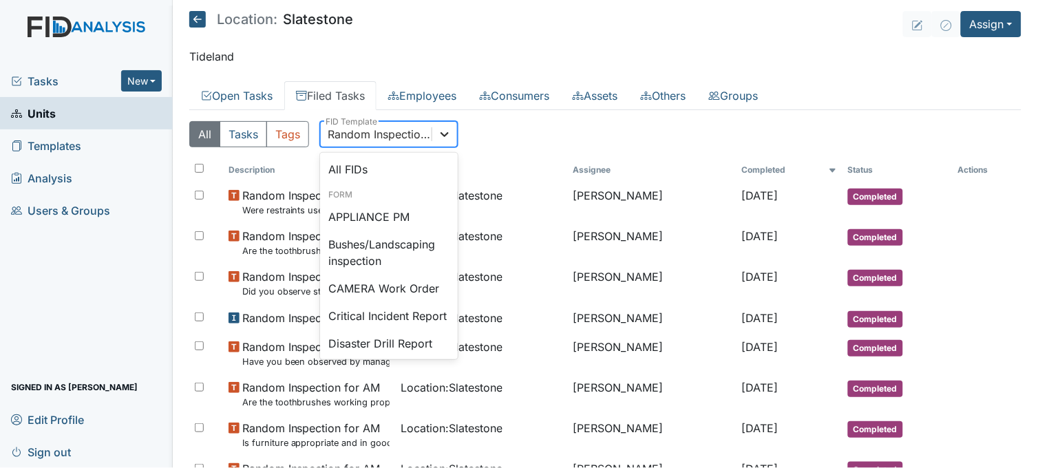
click at [445, 131] on icon at bounding box center [445, 134] width 14 height 14
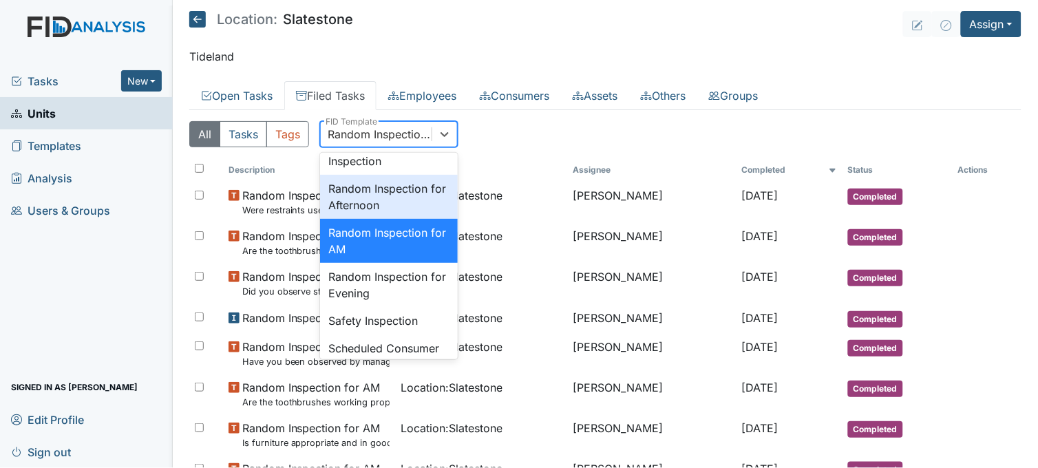
click at [407, 219] on div "Random Inspection for Afternoon" at bounding box center [389, 197] width 138 height 44
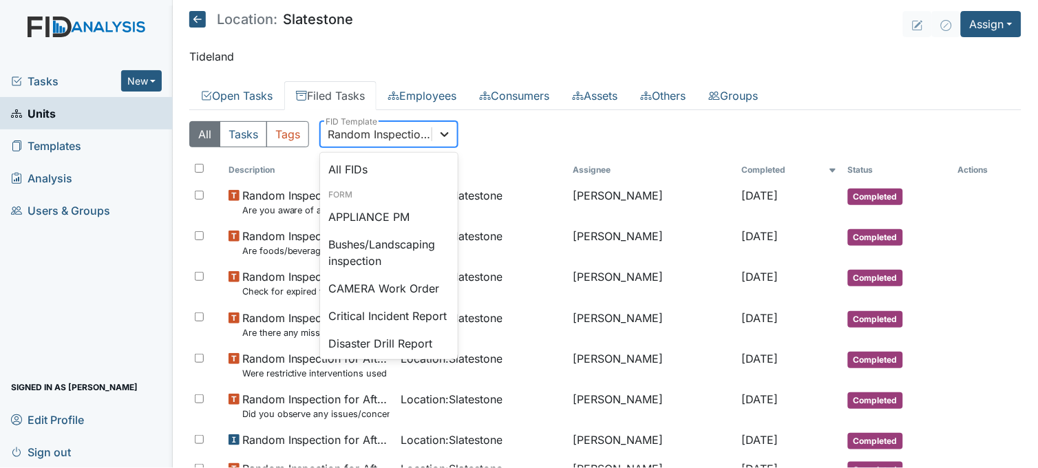
click at [445, 128] on icon at bounding box center [445, 134] width 14 height 14
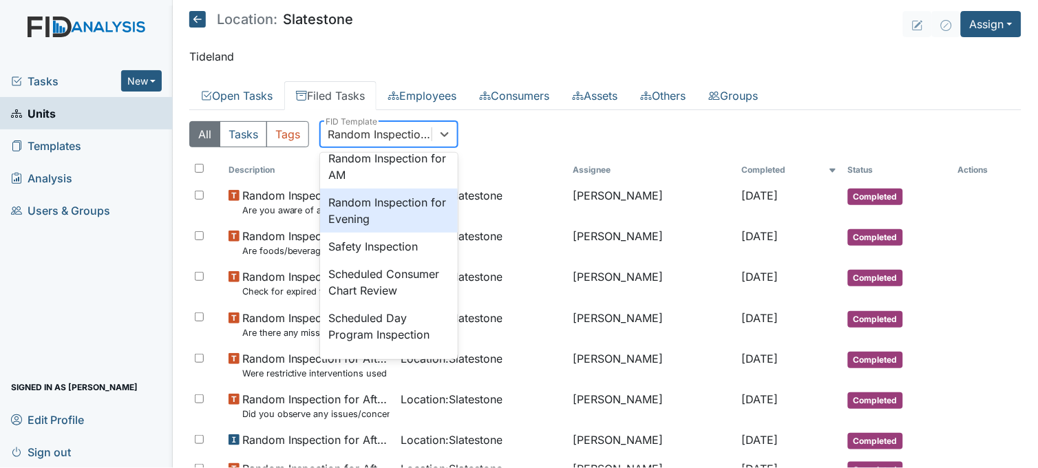
scroll to position [1341, 0]
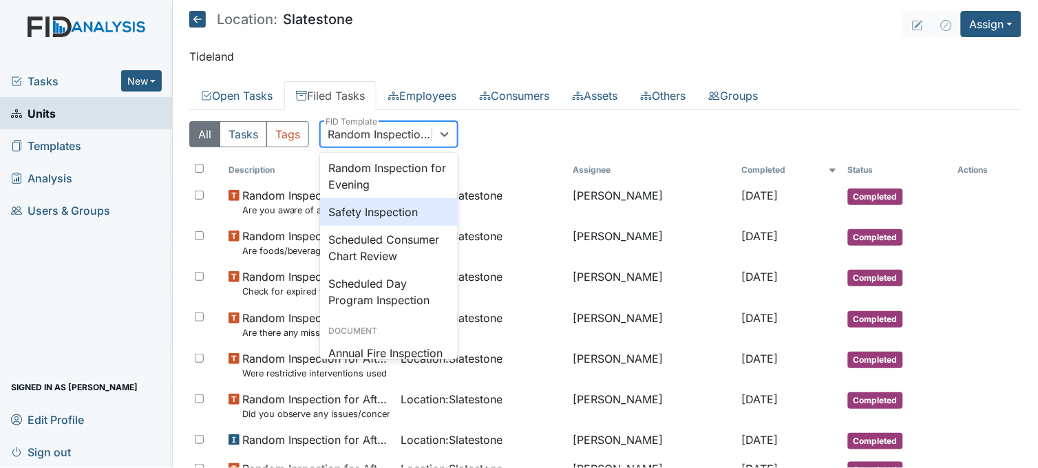
click at [414, 226] on div "Safety Inspection" at bounding box center [389, 212] width 138 height 28
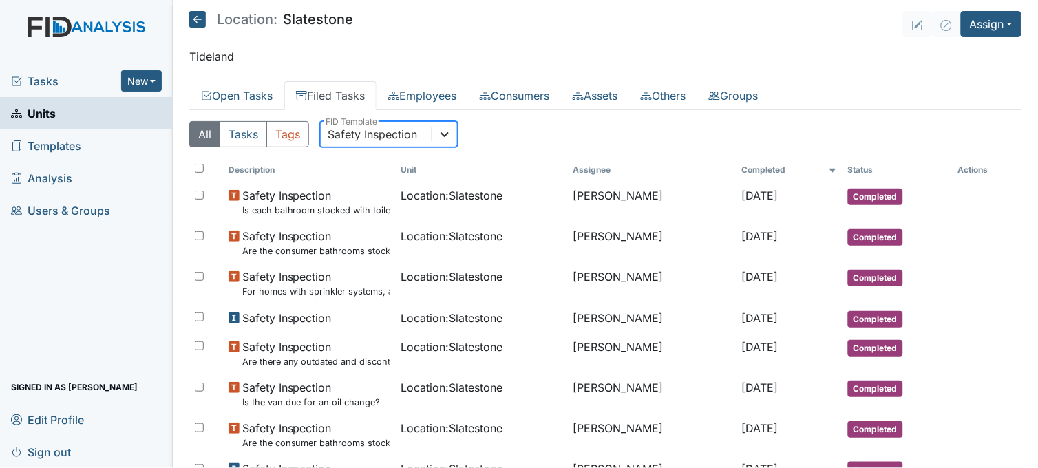
click at [456, 125] on div at bounding box center [444, 134] width 25 height 25
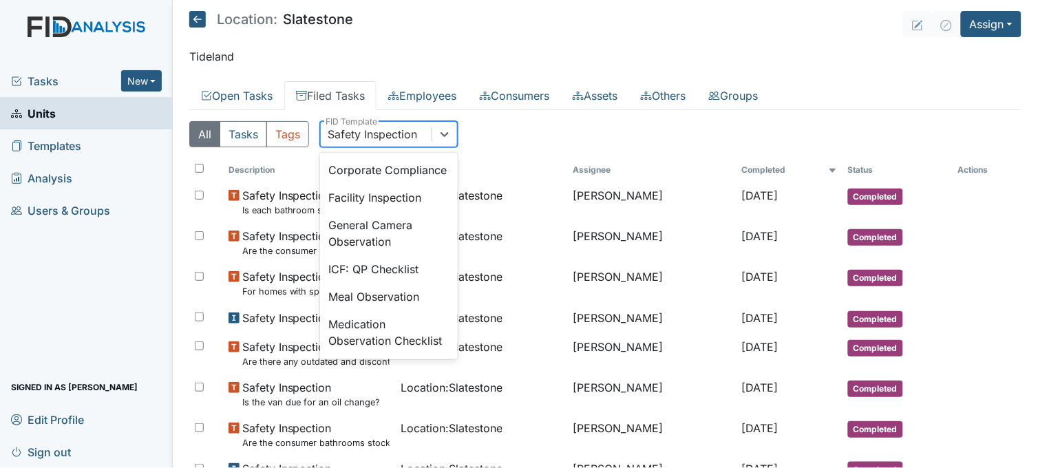
scroll to position [916, 0]
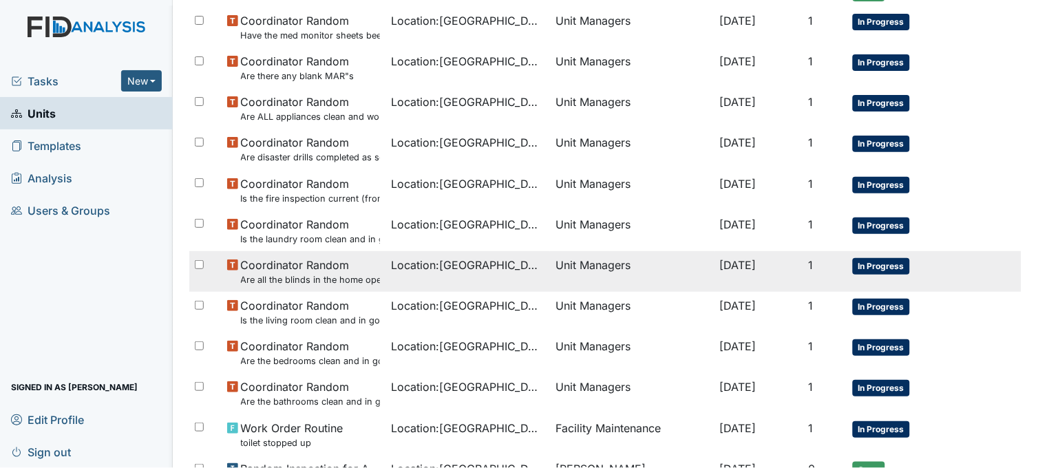
scroll to position [220, 0]
